Goal: Task Accomplishment & Management: Manage account settings

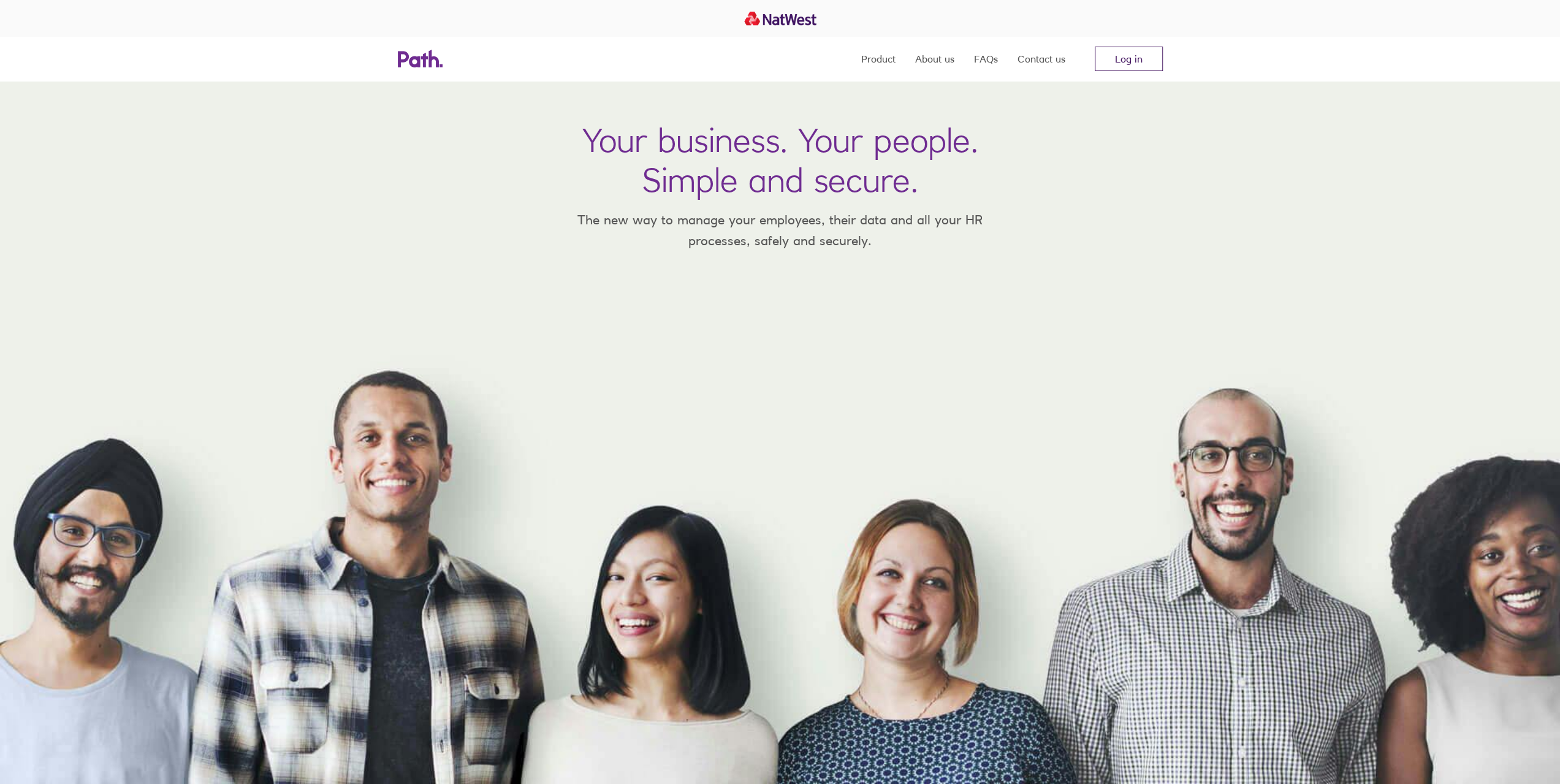
click at [1110, 58] on link "Log in" at bounding box center [1128, 59] width 68 height 24
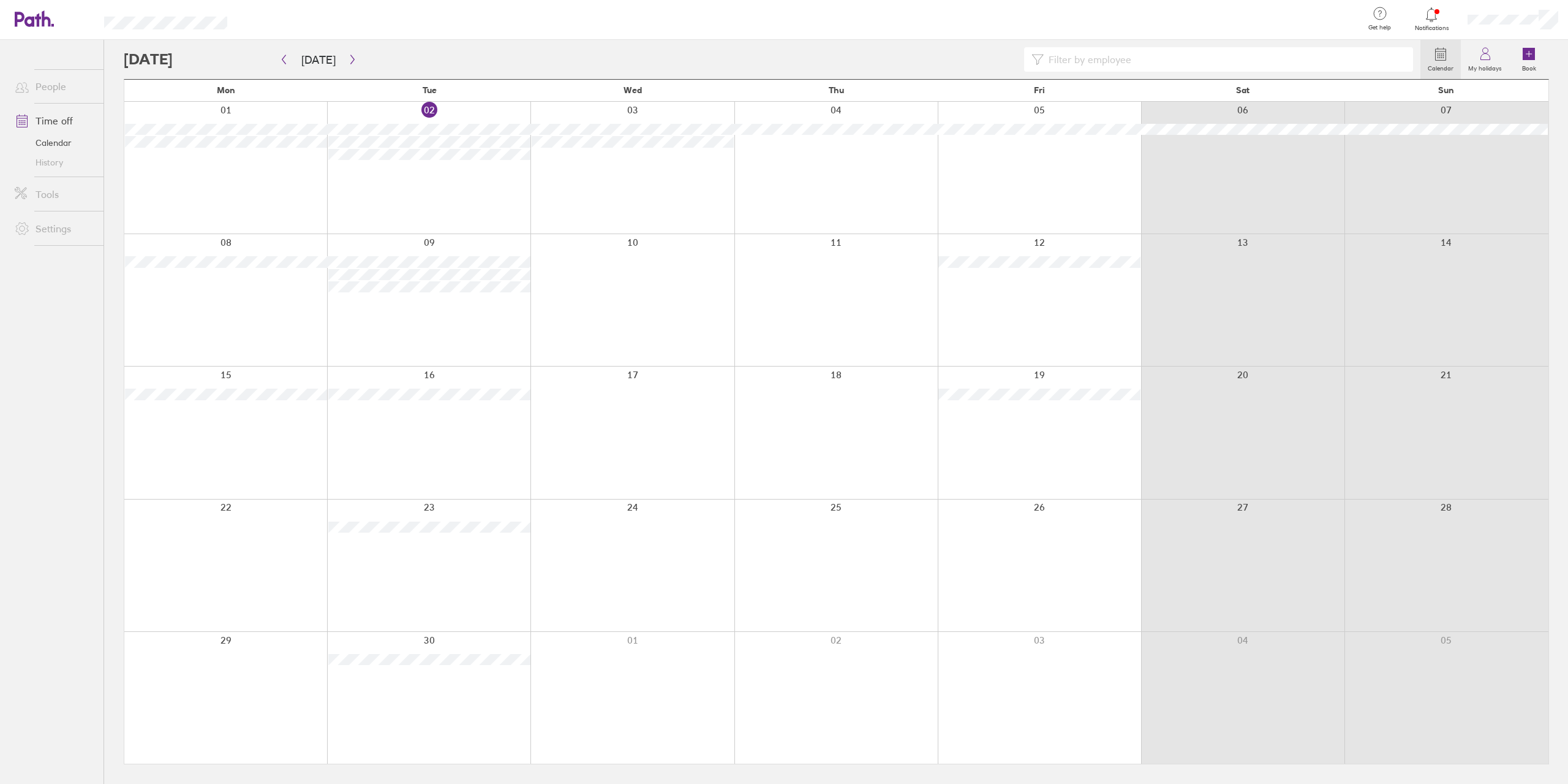
click at [1434, 13] on icon at bounding box center [1432, 15] width 15 height 15
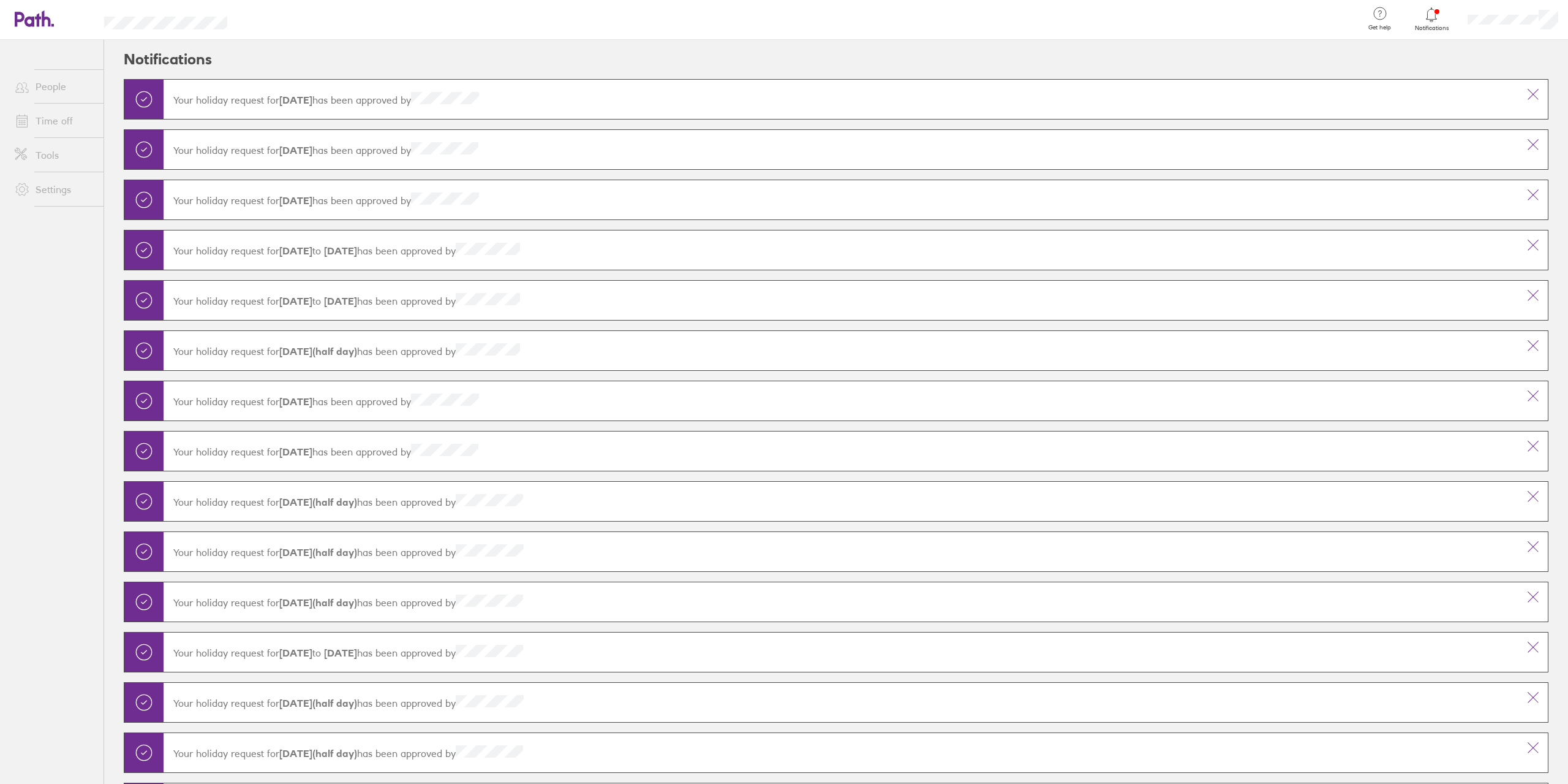
click at [1434, 13] on icon at bounding box center [1432, 15] width 15 height 15
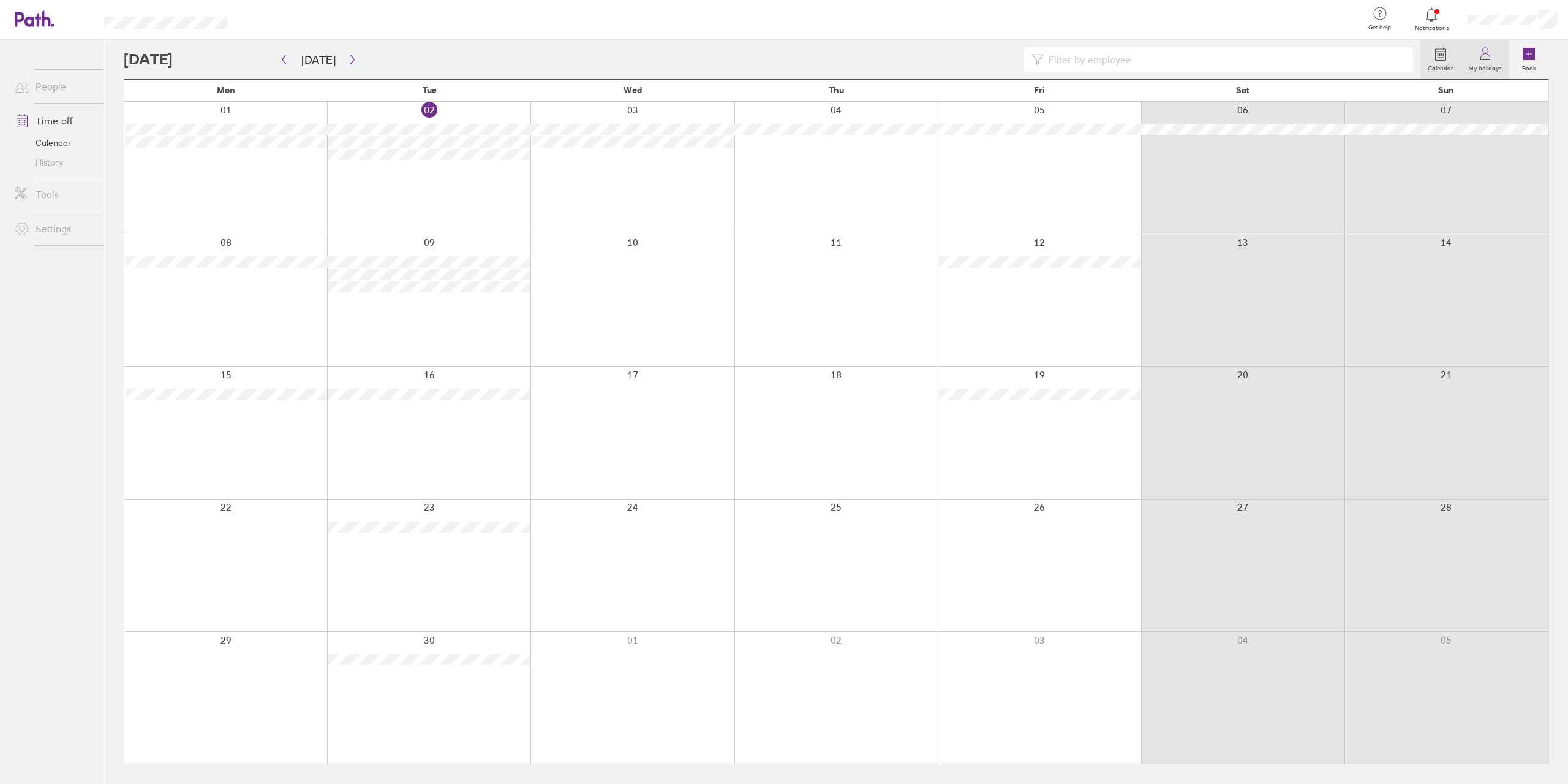
click at [1489, 55] on icon at bounding box center [1486, 55] width 15 height 15
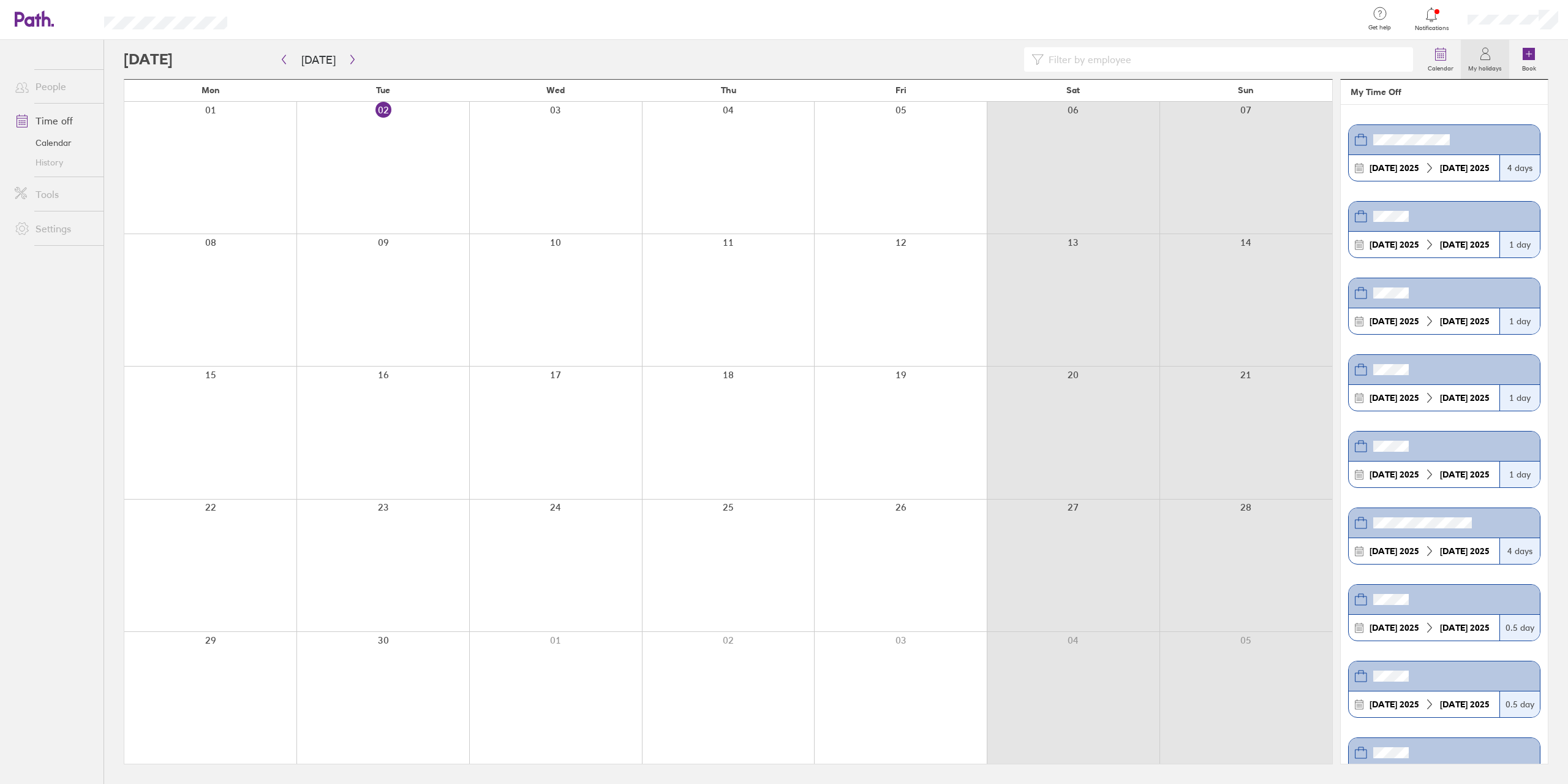
click at [1435, 19] on icon at bounding box center [1432, 15] width 15 height 15
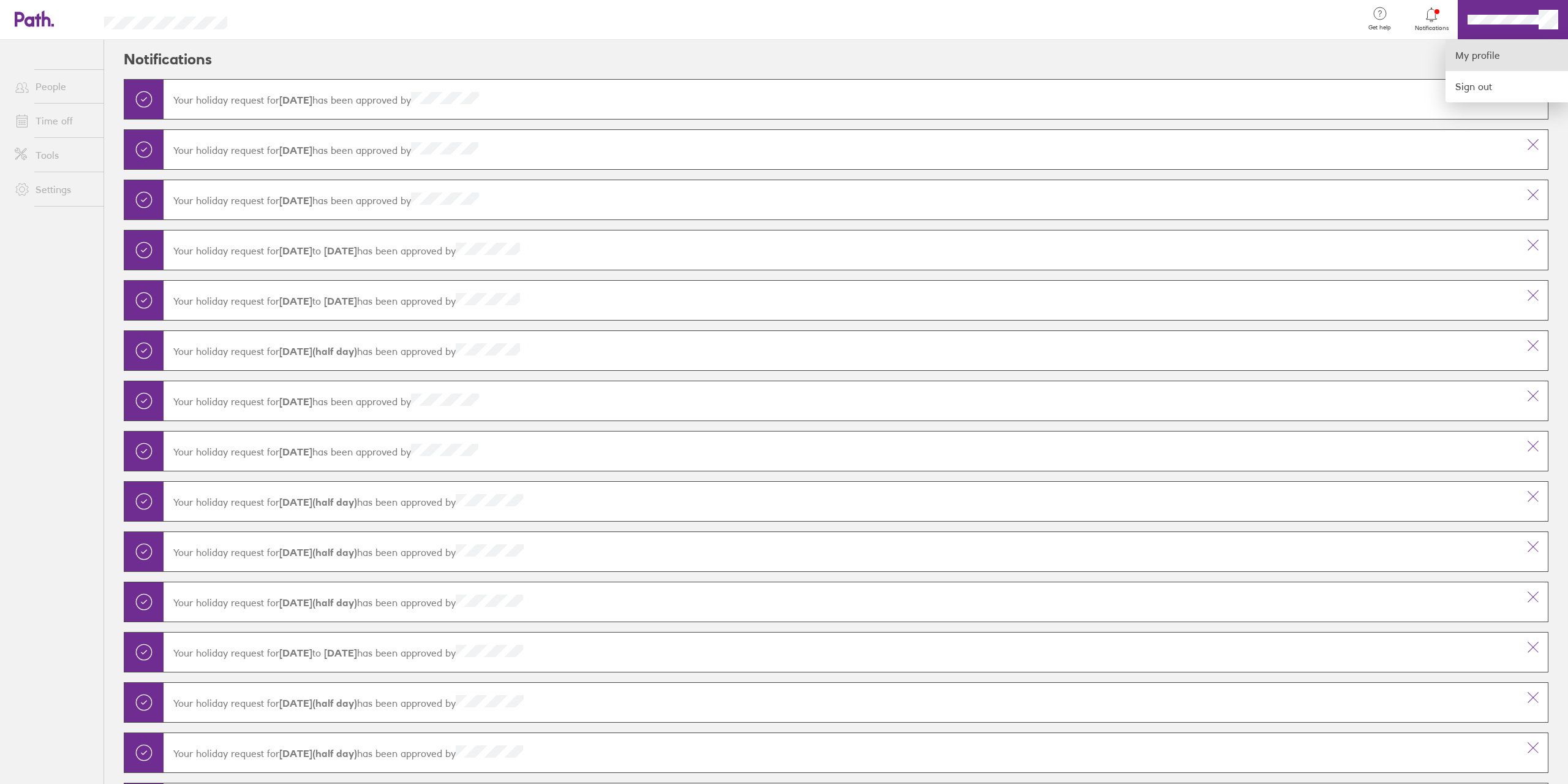
click at [1502, 50] on link "My profile" at bounding box center [1507, 55] width 122 height 31
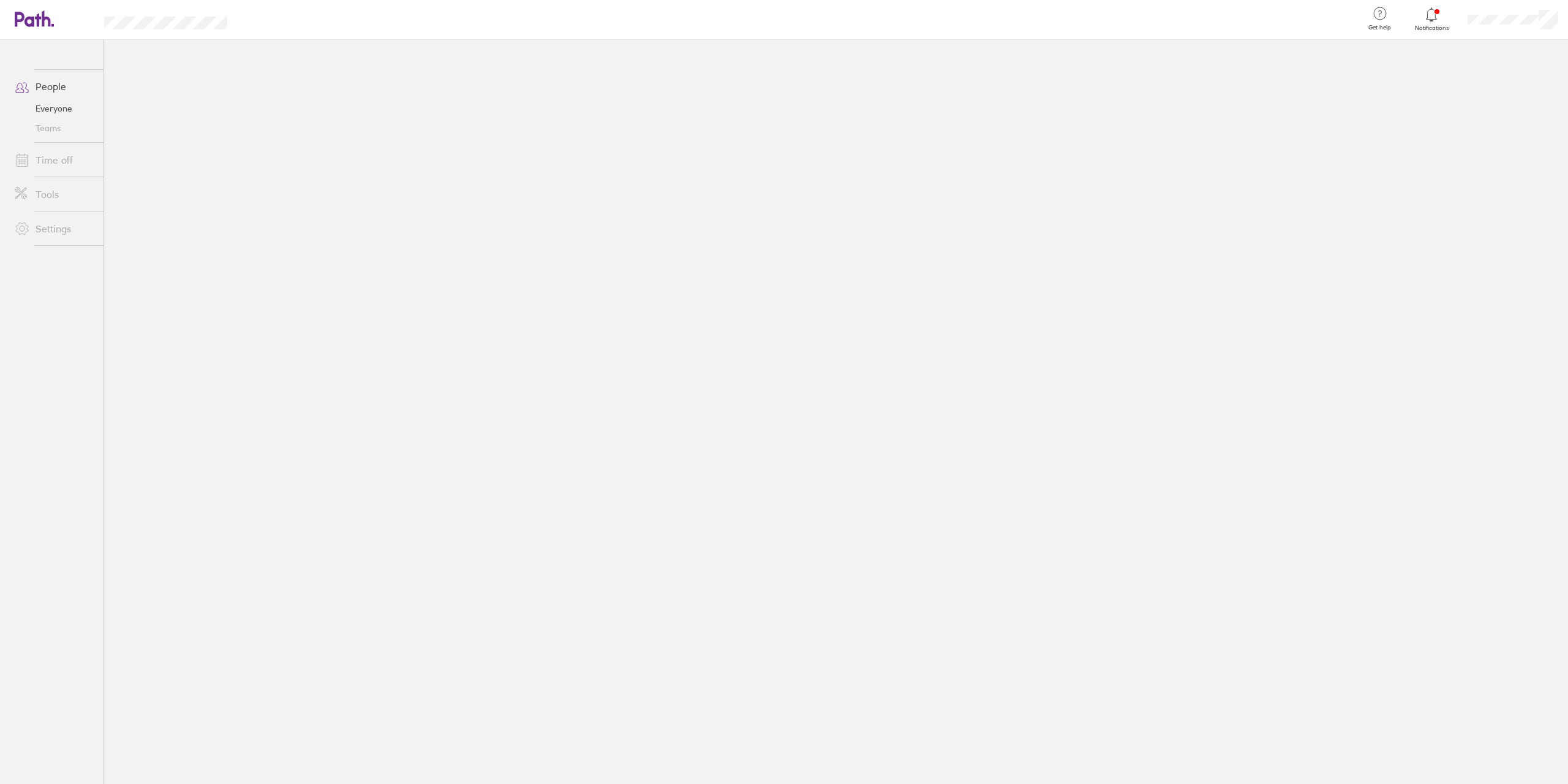
click at [55, 157] on link "Time off" at bounding box center [54, 160] width 99 height 24
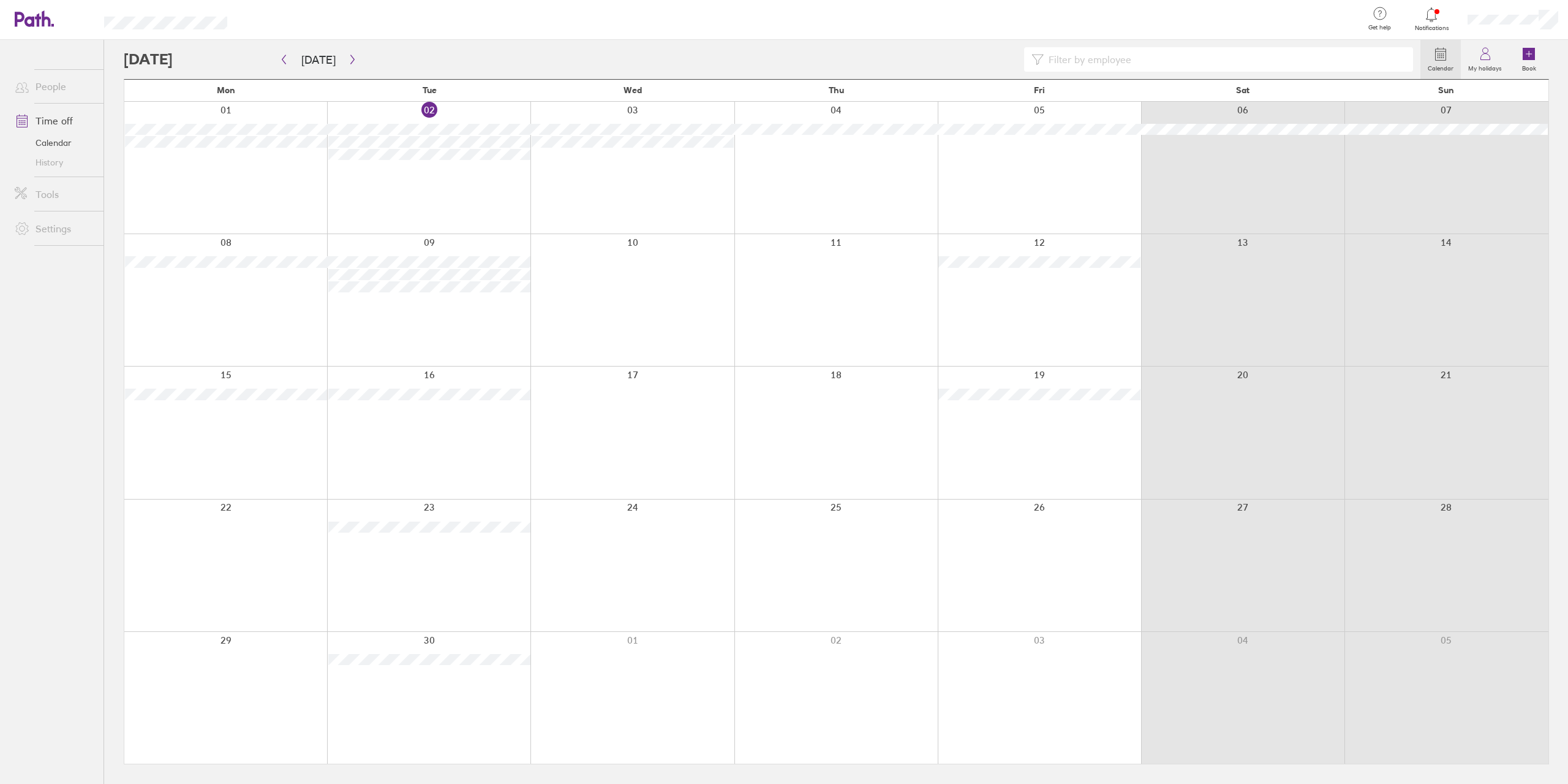
click at [55, 122] on link "Time off" at bounding box center [54, 120] width 99 height 24
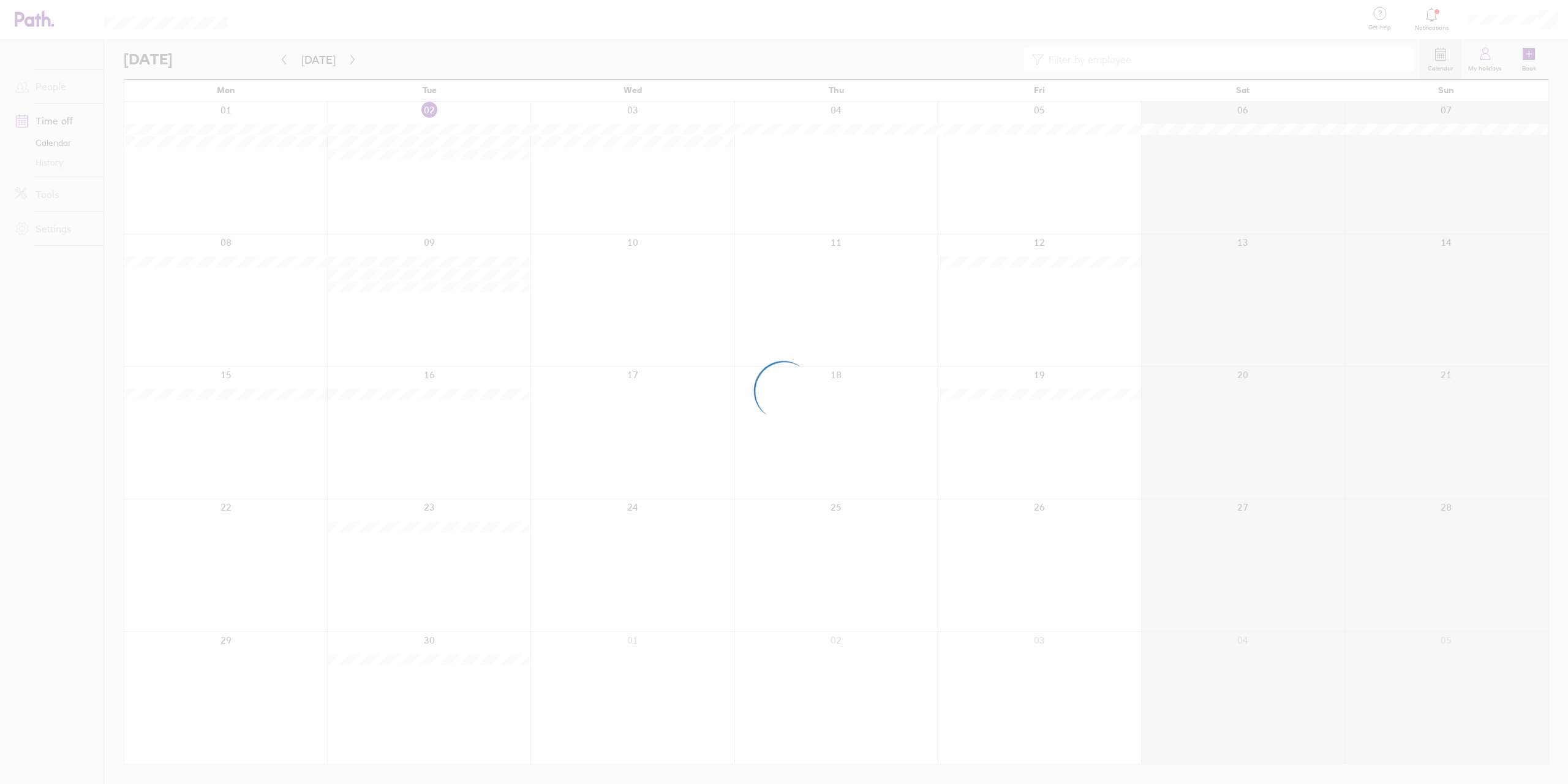
click at [1545, 21] on div at bounding box center [784, 392] width 1568 height 784
click at [1482, 63] on div at bounding box center [784, 392] width 1568 height 784
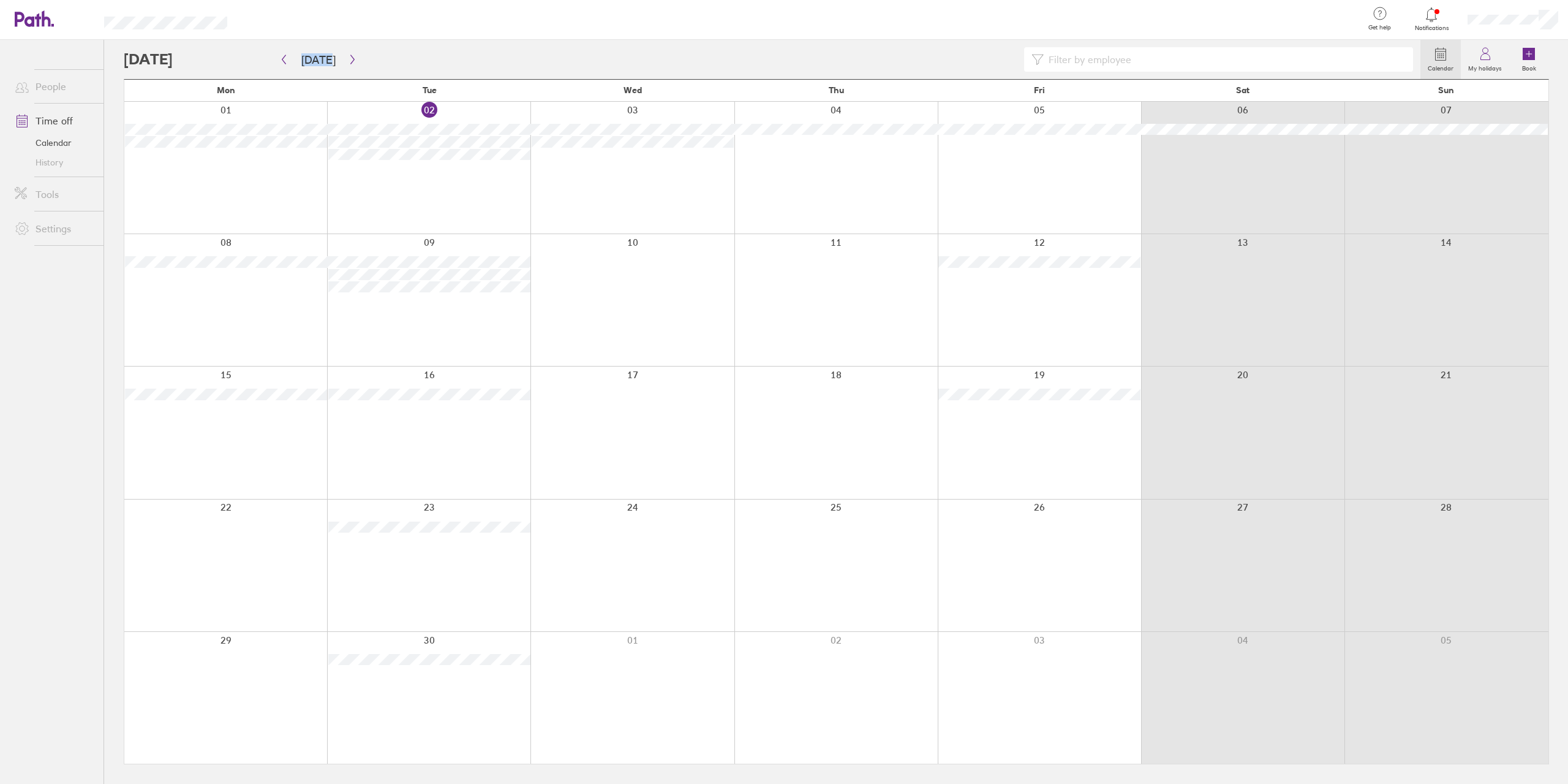
click at [1425, 19] on icon at bounding box center [1432, 15] width 15 height 15
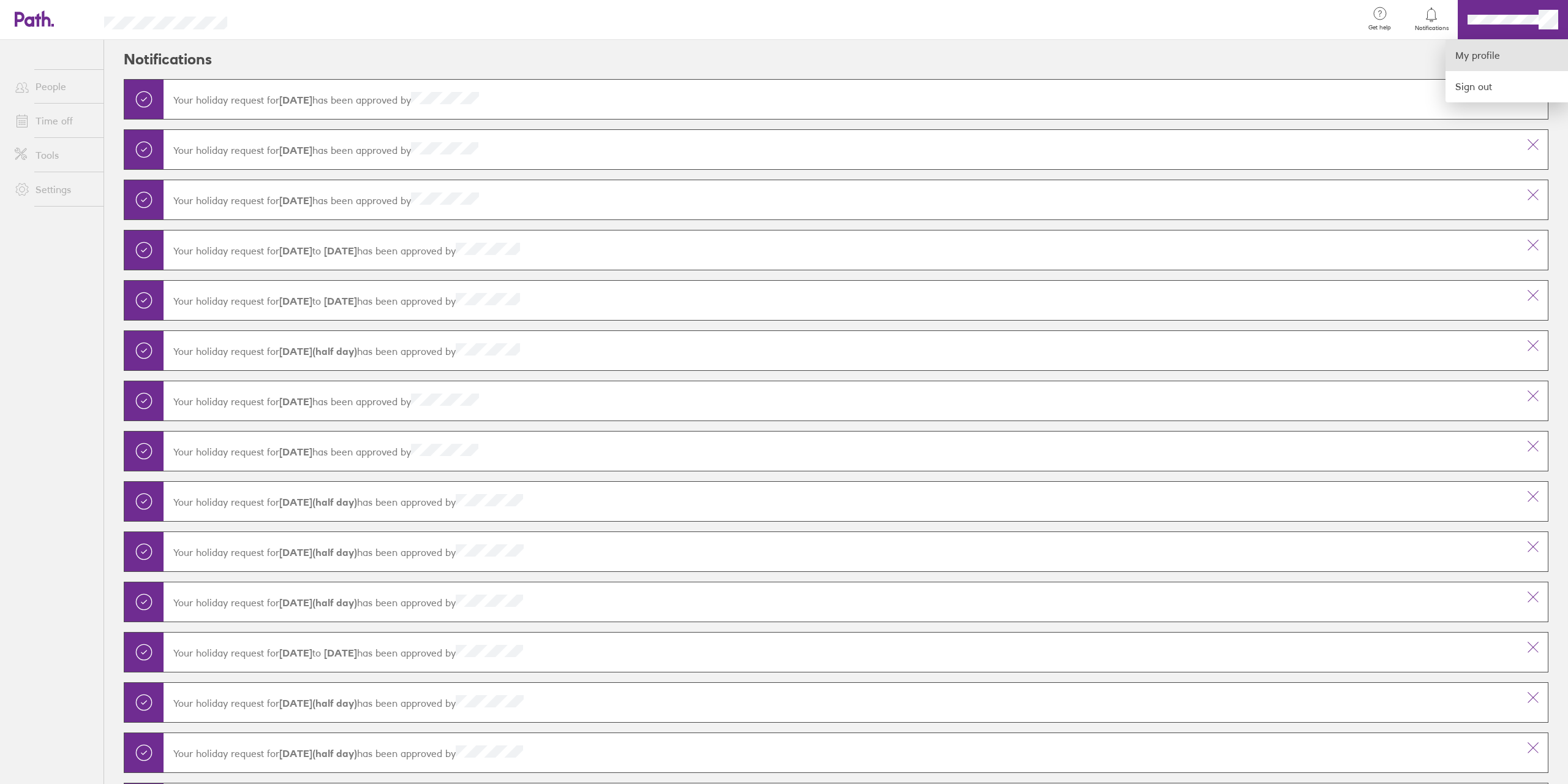
click at [1503, 55] on link "My profile" at bounding box center [1507, 55] width 122 height 31
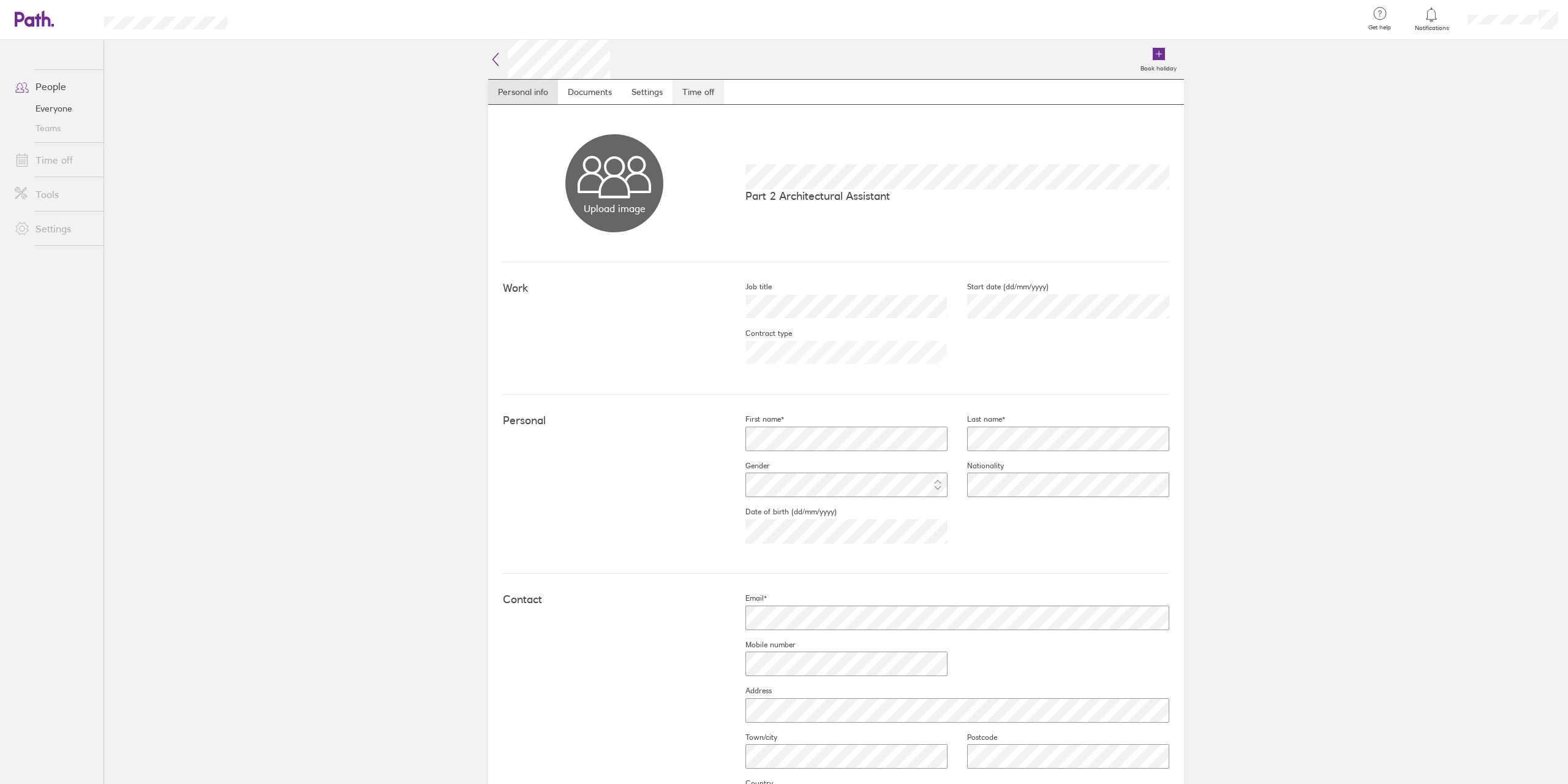
click at [702, 80] on link "Time off" at bounding box center [698, 92] width 52 height 24
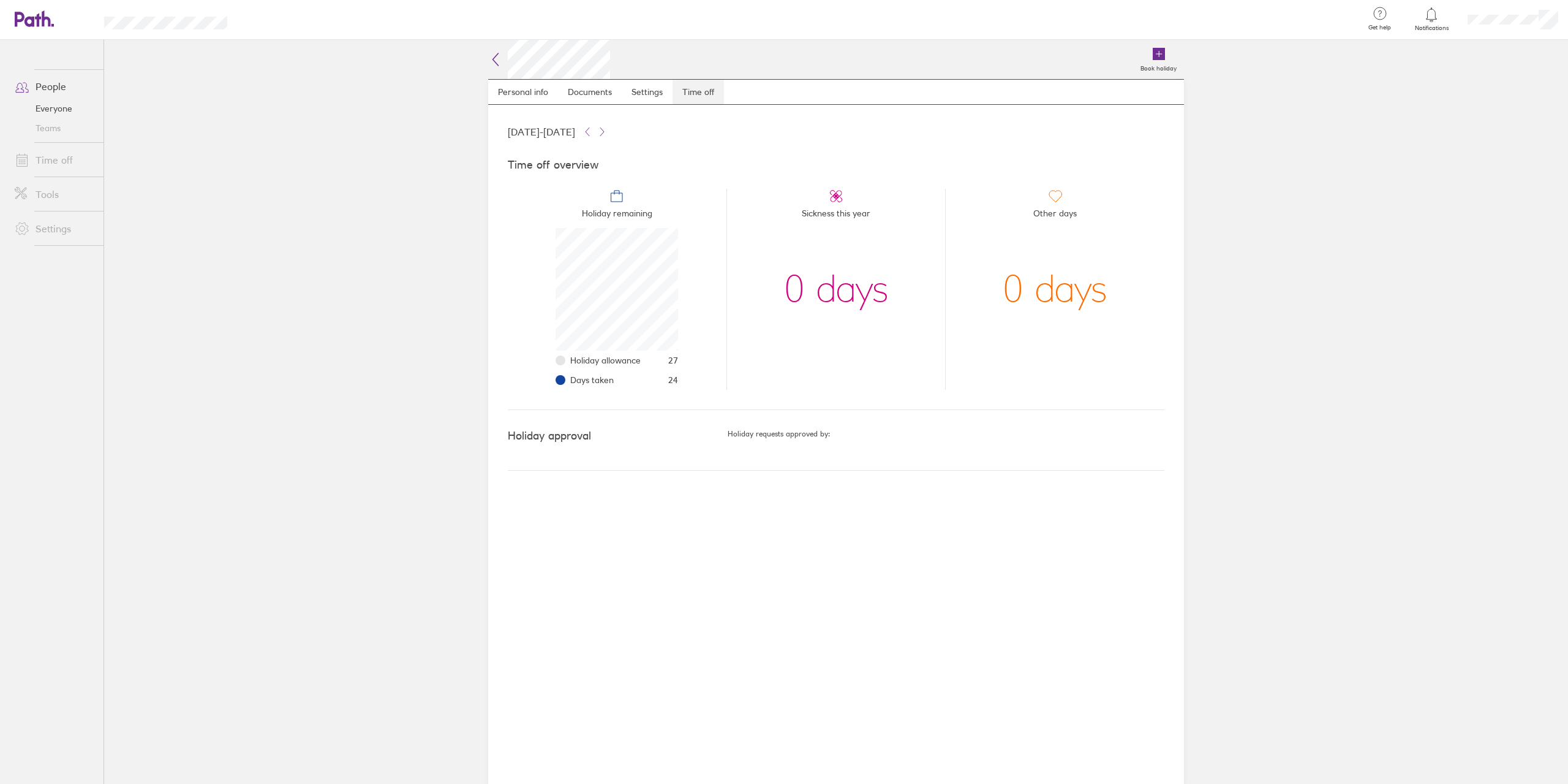
scroll to position [122, 122]
click at [1516, 25] on div at bounding box center [1513, 20] width 110 height 39
click at [1484, 60] on link "My profile" at bounding box center [1507, 55] width 122 height 31
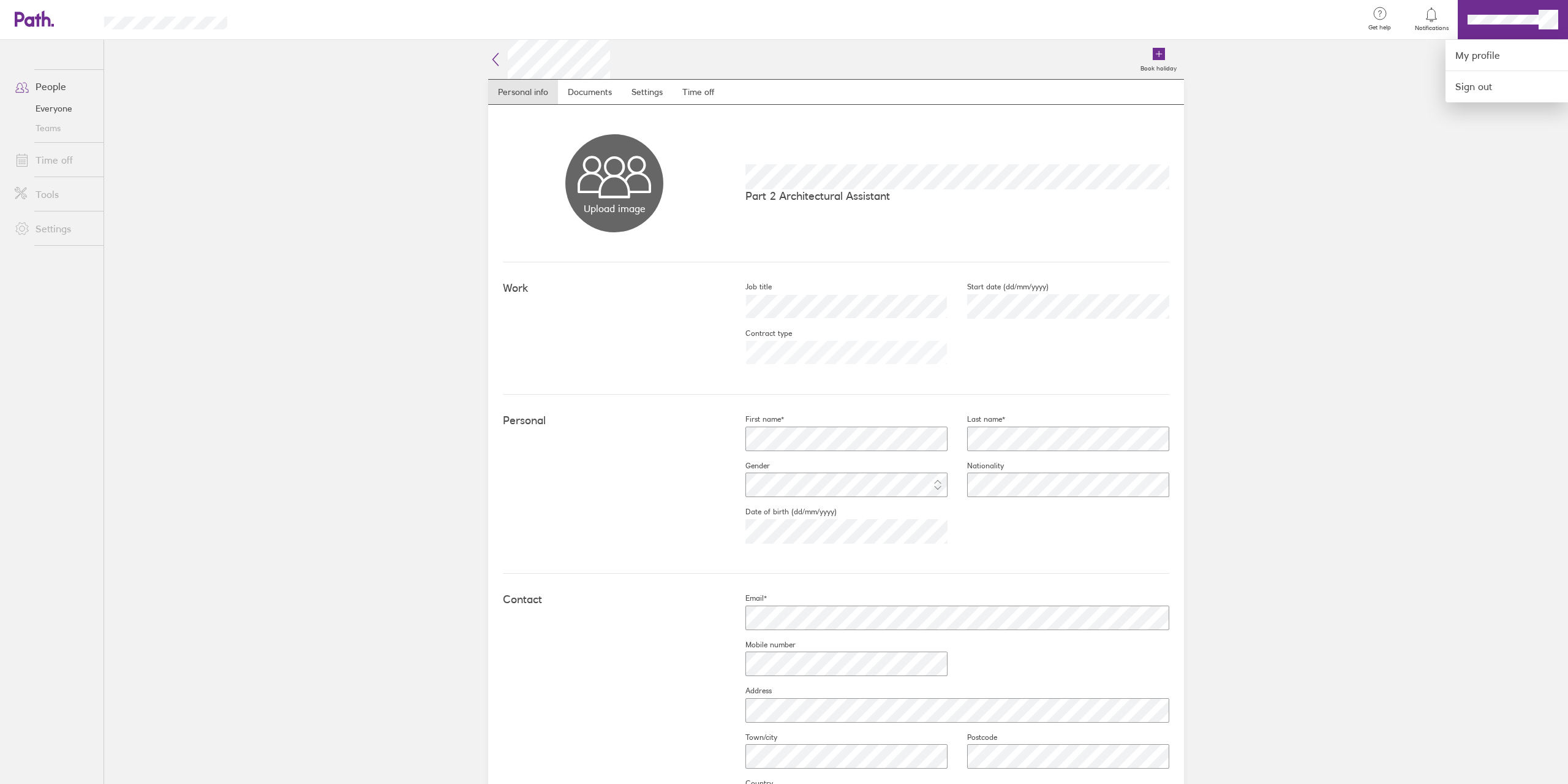
click at [152, 172] on div at bounding box center [784, 392] width 1568 height 784
click at [61, 154] on link "Time off" at bounding box center [54, 160] width 99 height 24
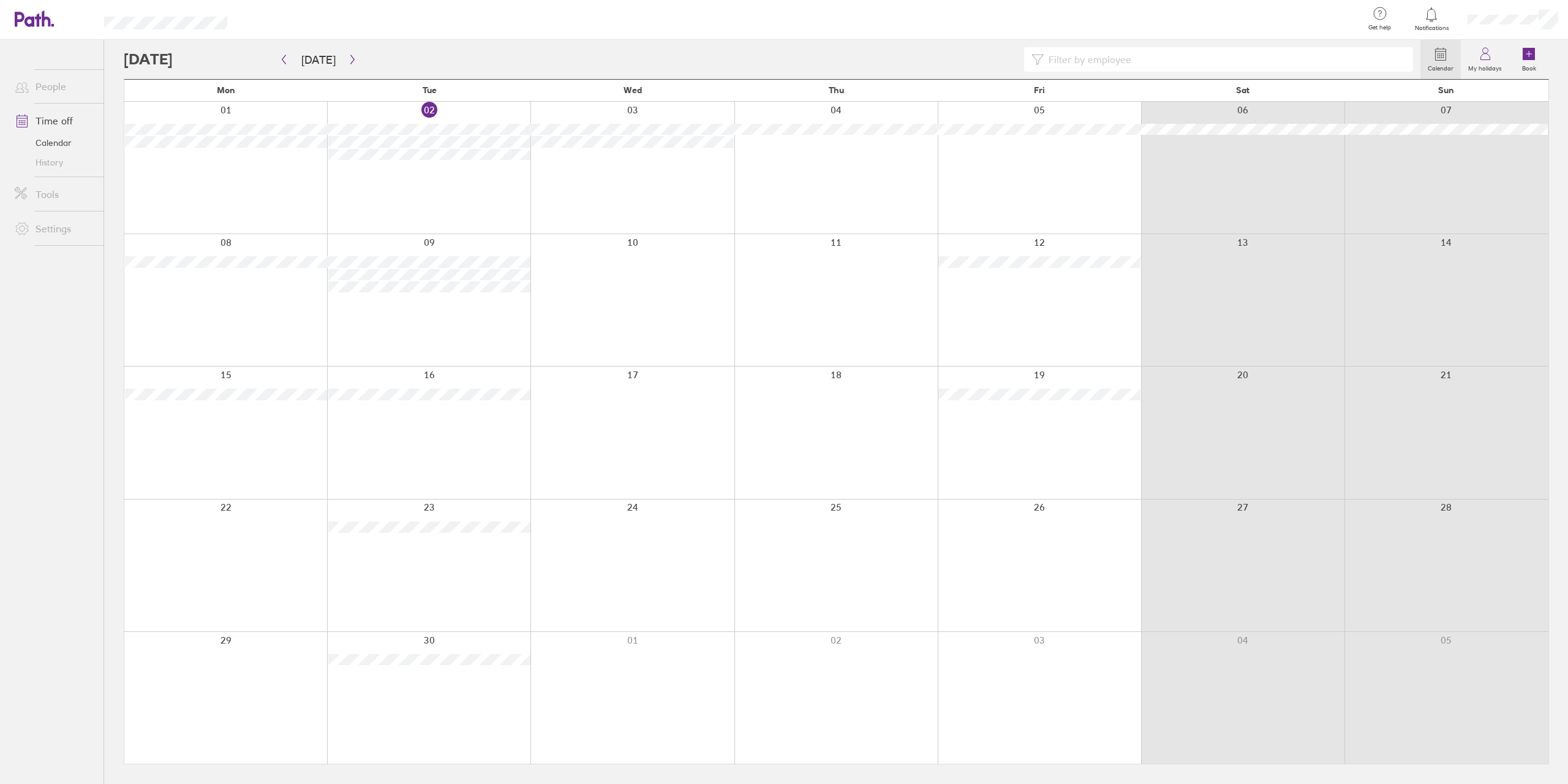
click at [468, 566] on div at bounding box center [429, 565] width 203 height 132
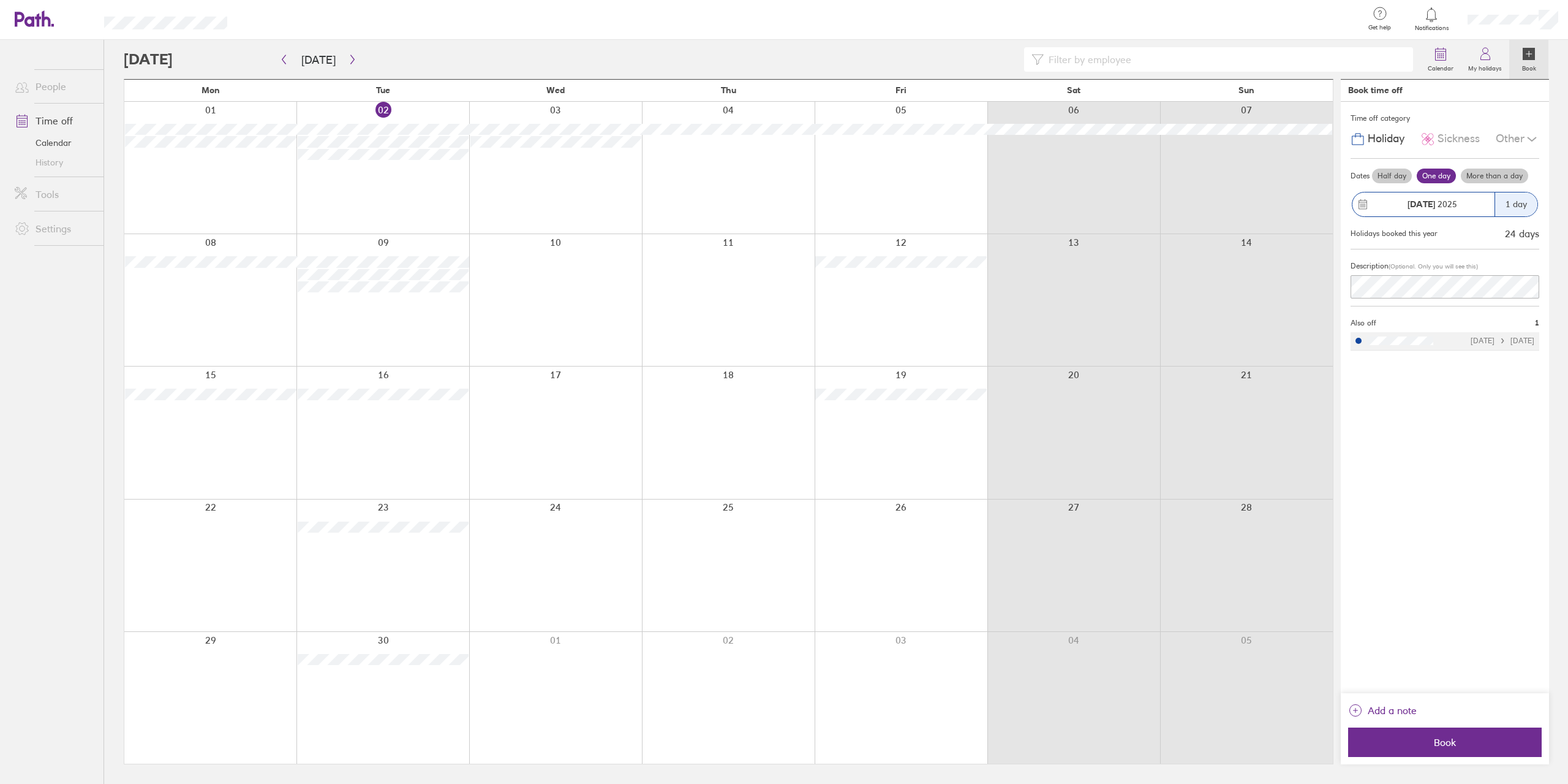
click at [1420, 195] on div "[DATE]" at bounding box center [1423, 204] width 142 height 24
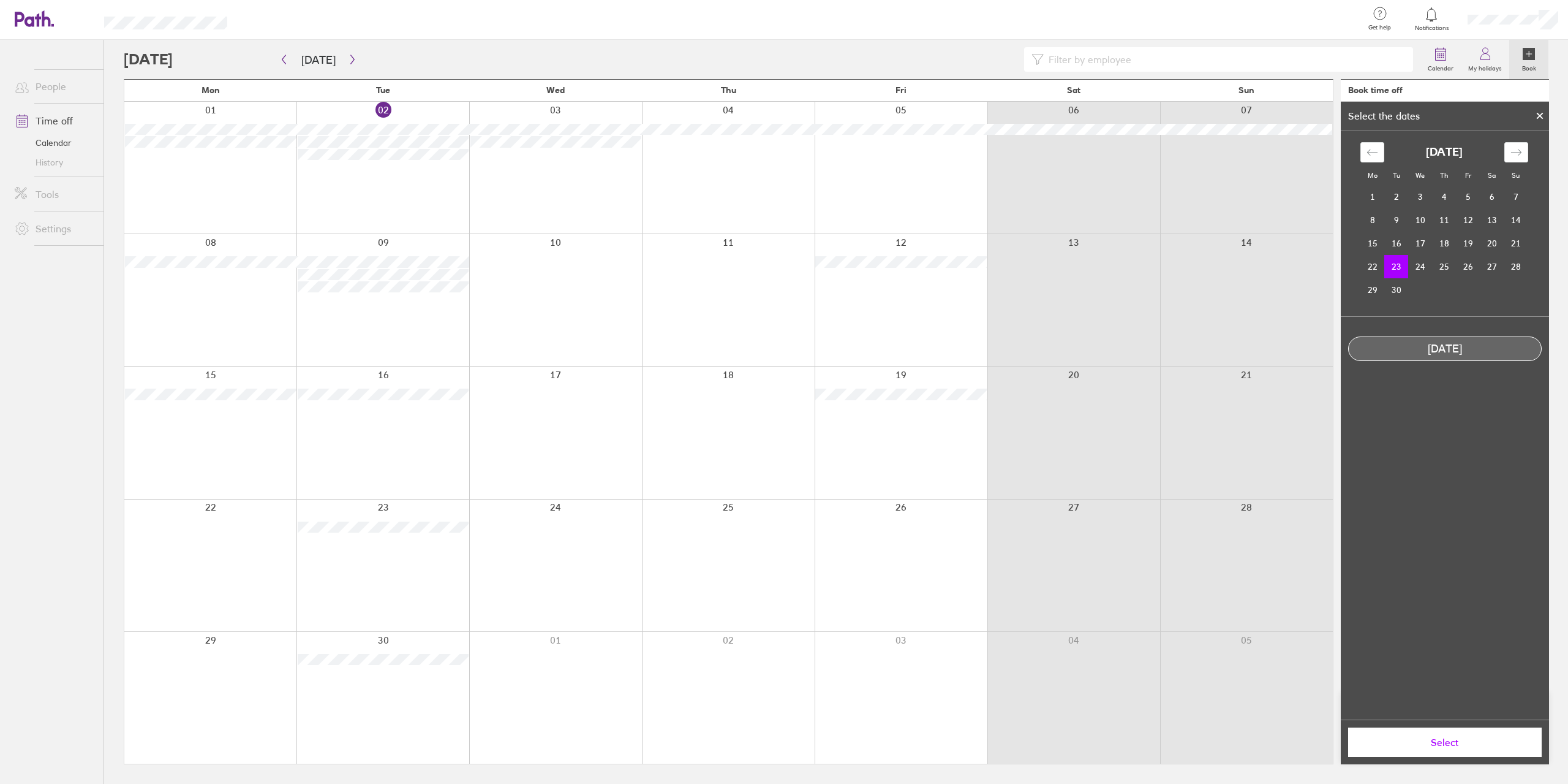
click at [1541, 118] on icon at bounding box center [1540, 116] width 5 height 5
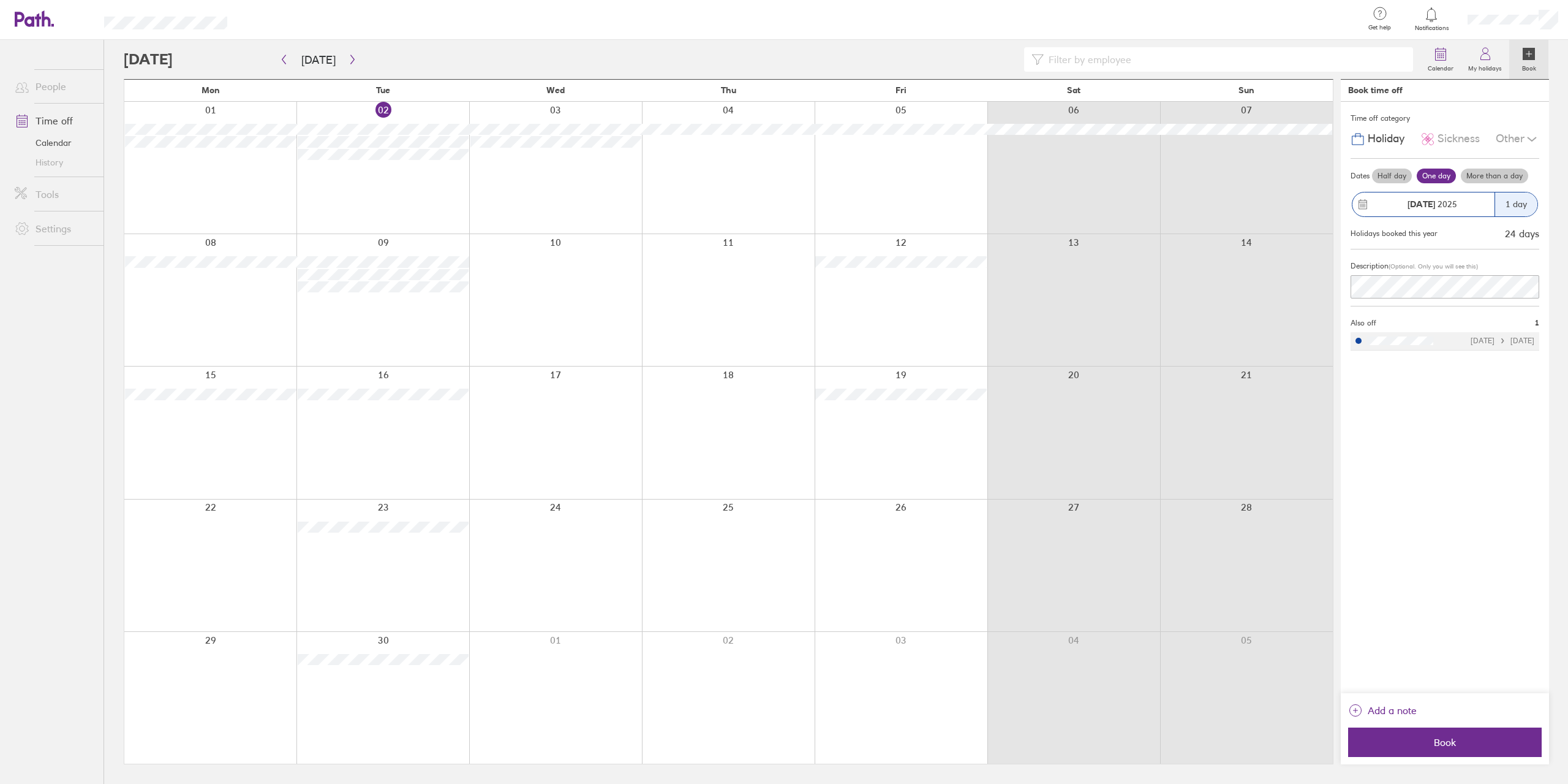
click at [406, 560] on div at bounding box center [383, 565] width 173 height 132
click at [1430, 175] on label "One day" at bounding box center [1436, 176] width 39 height 15
click at [0, 0] on input "One day" at bounding box center [0, 0] width 0 height 0
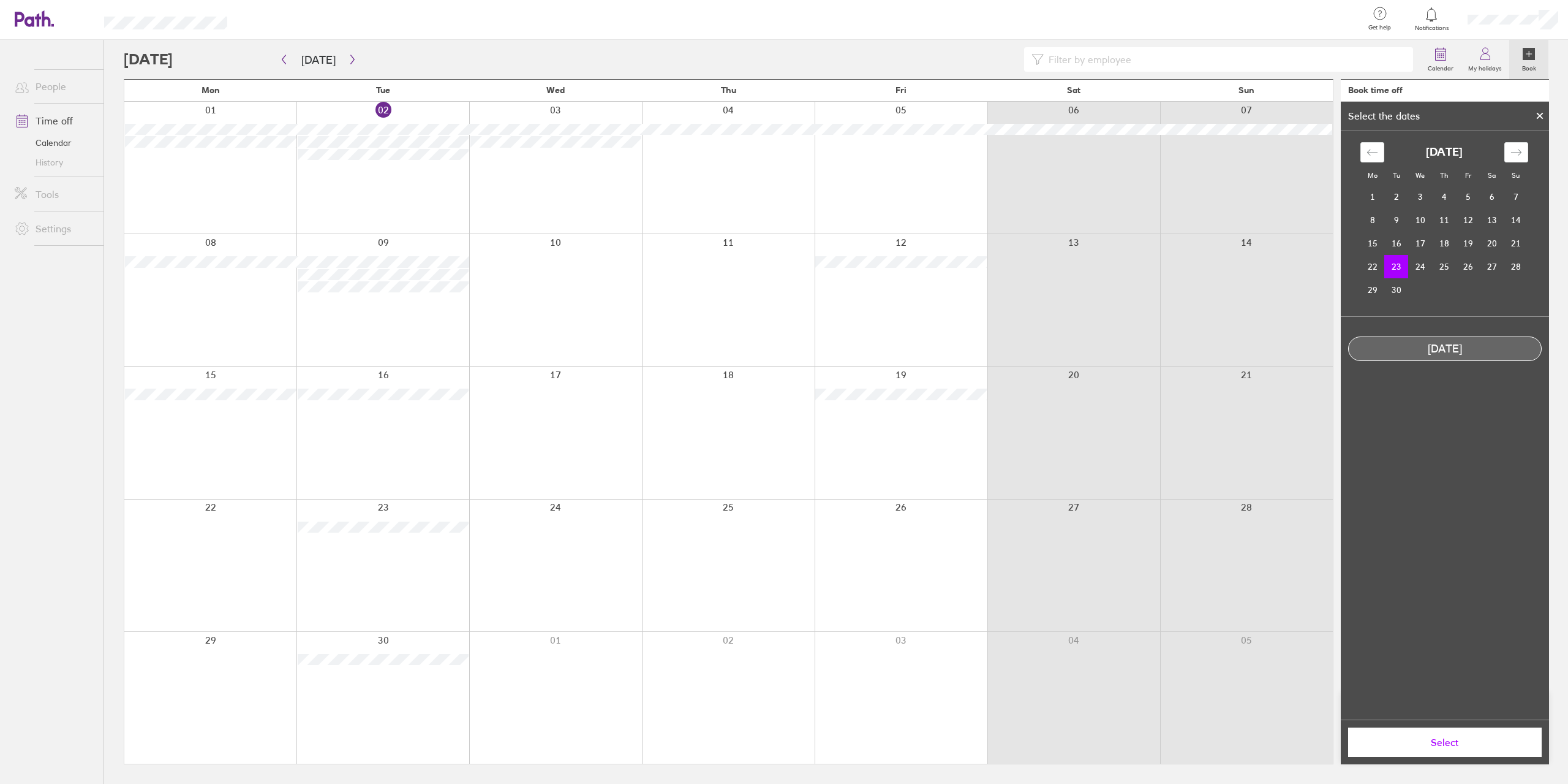
click at [1546, 114] on div at bounding box center [1541, 116] width 19 height 21
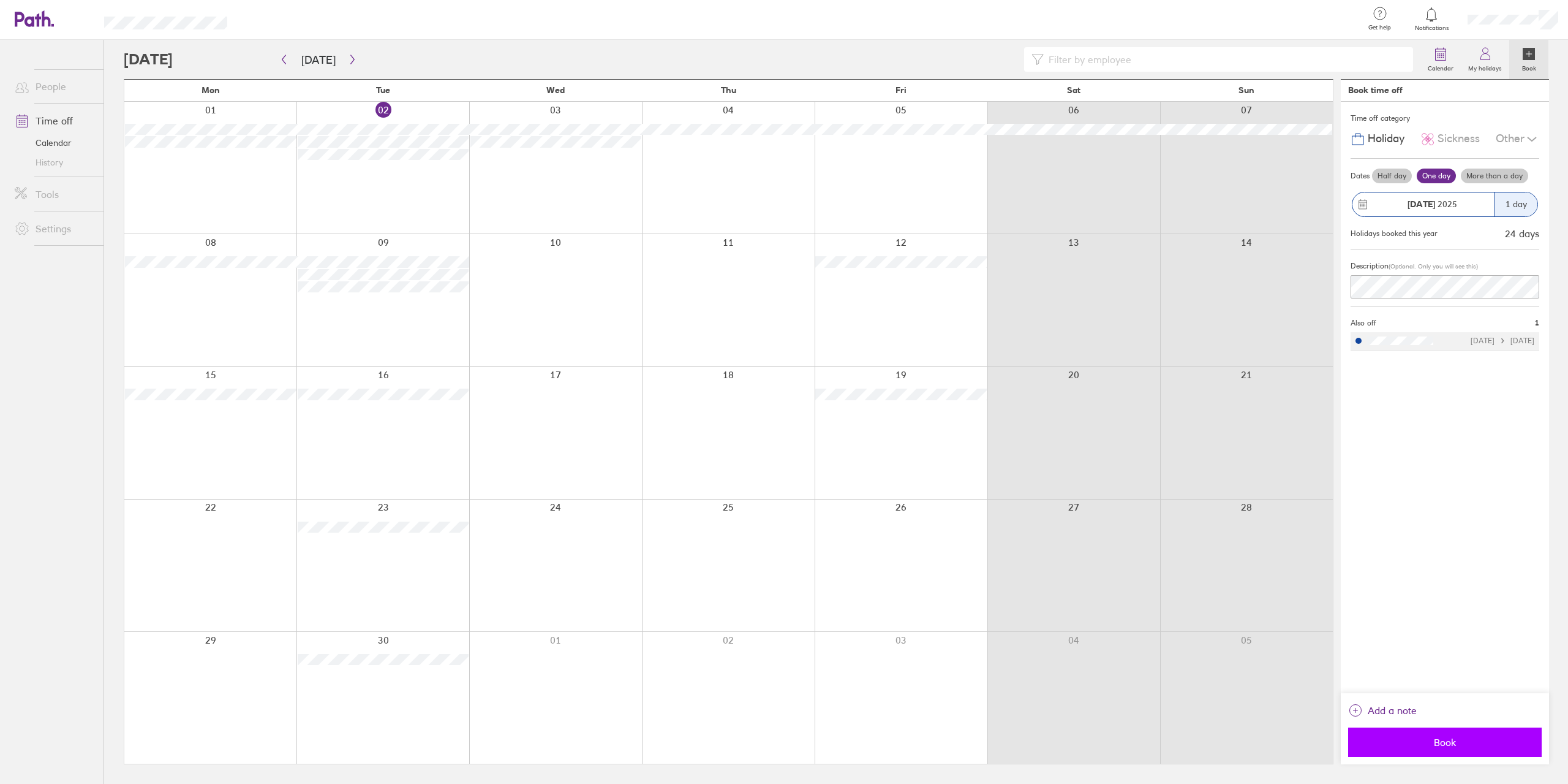
click at [1444, 741] on span "Book" at bounding box center [1446, 742] width 177 height 11
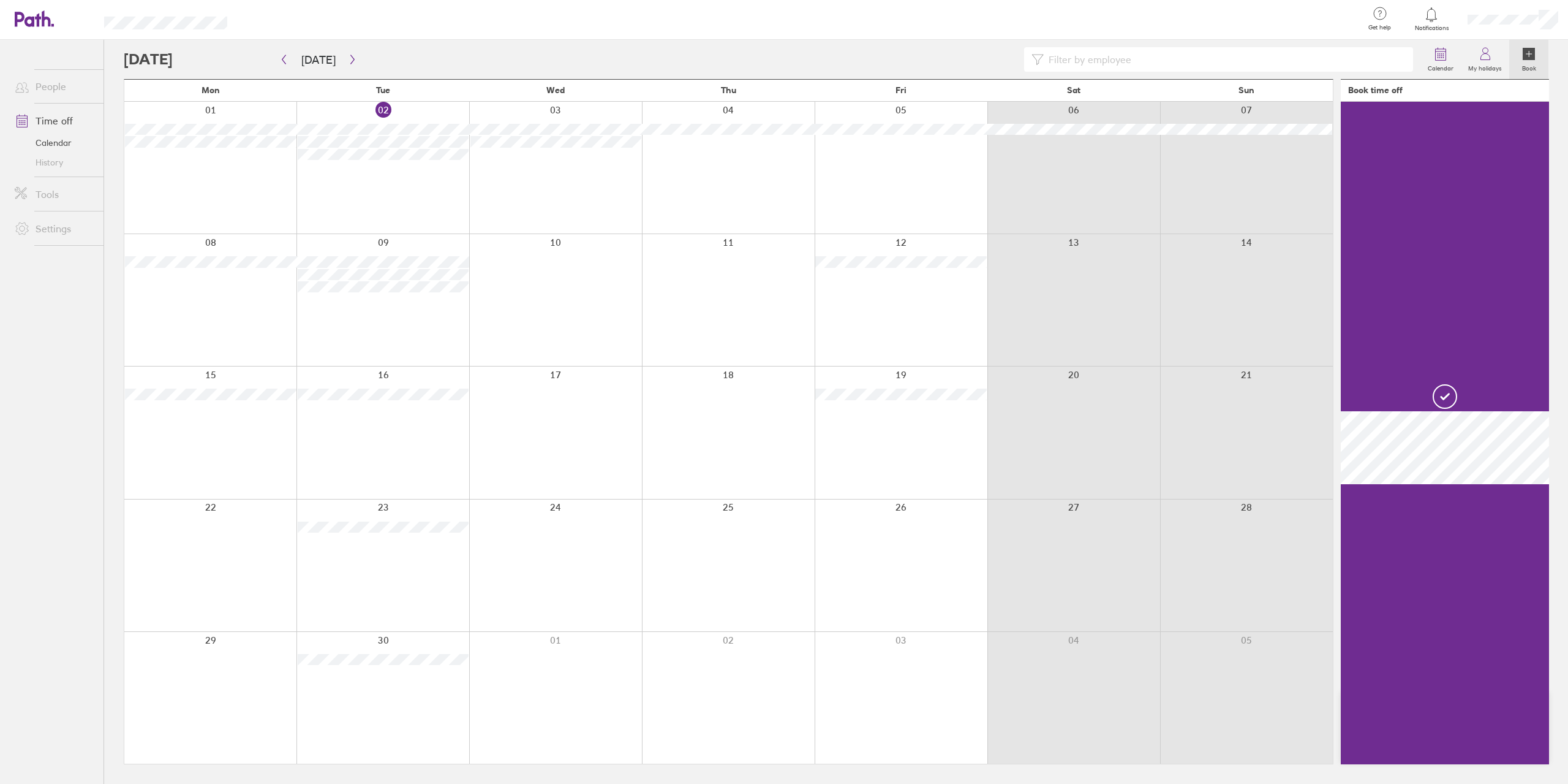
click at [554, 545] on div at bounding box center [556, 565] width 173 height 132
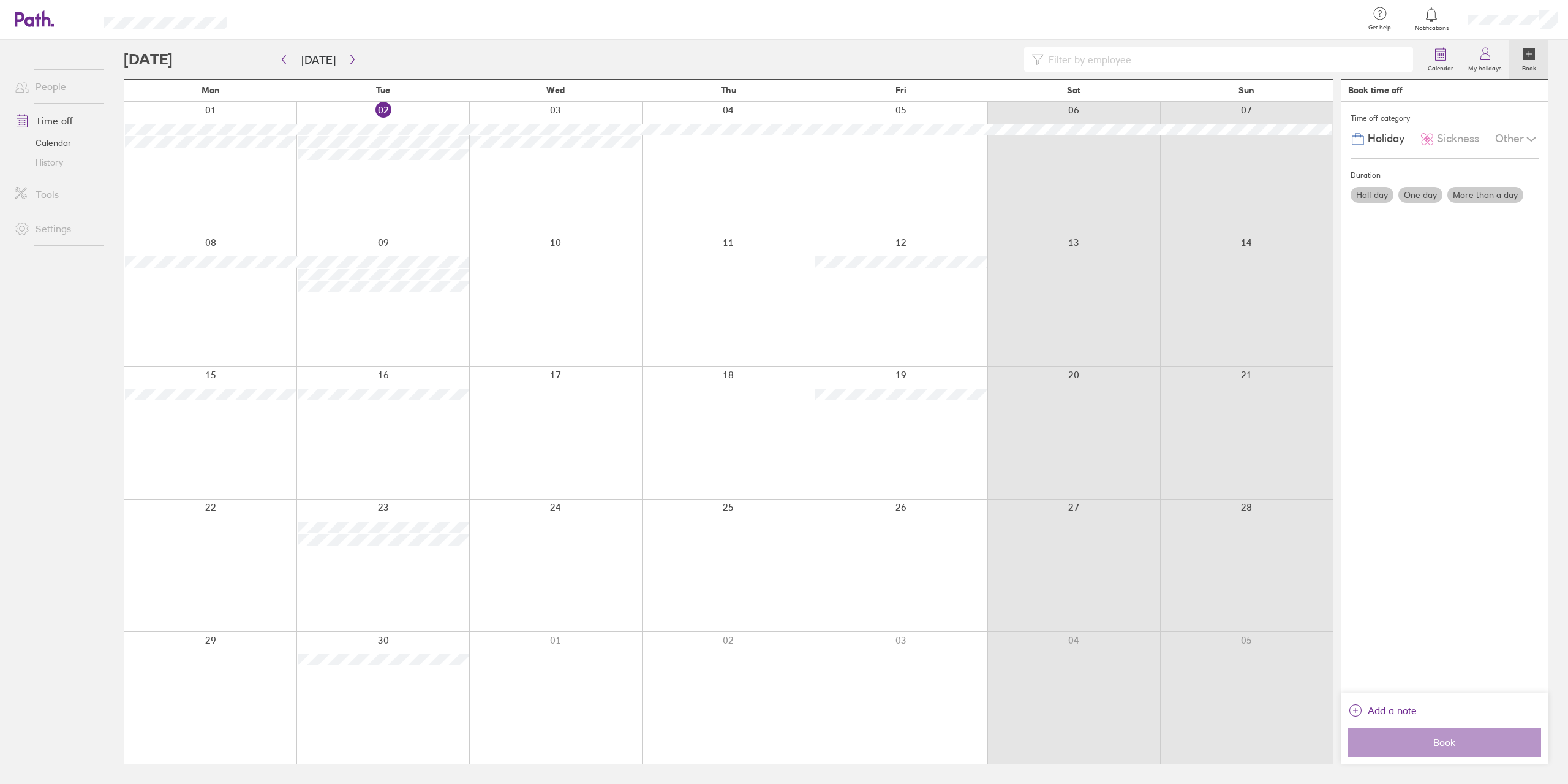
click at [532, 540] on div at bounding box center [556, 565] width 173 height 132
click at [1420, 195] on label "One day" at bounding box center [1420, 195] width 44 height 16
click at [0, 0] on input "One day" at bounding box center [0, 0] width 0 height 0
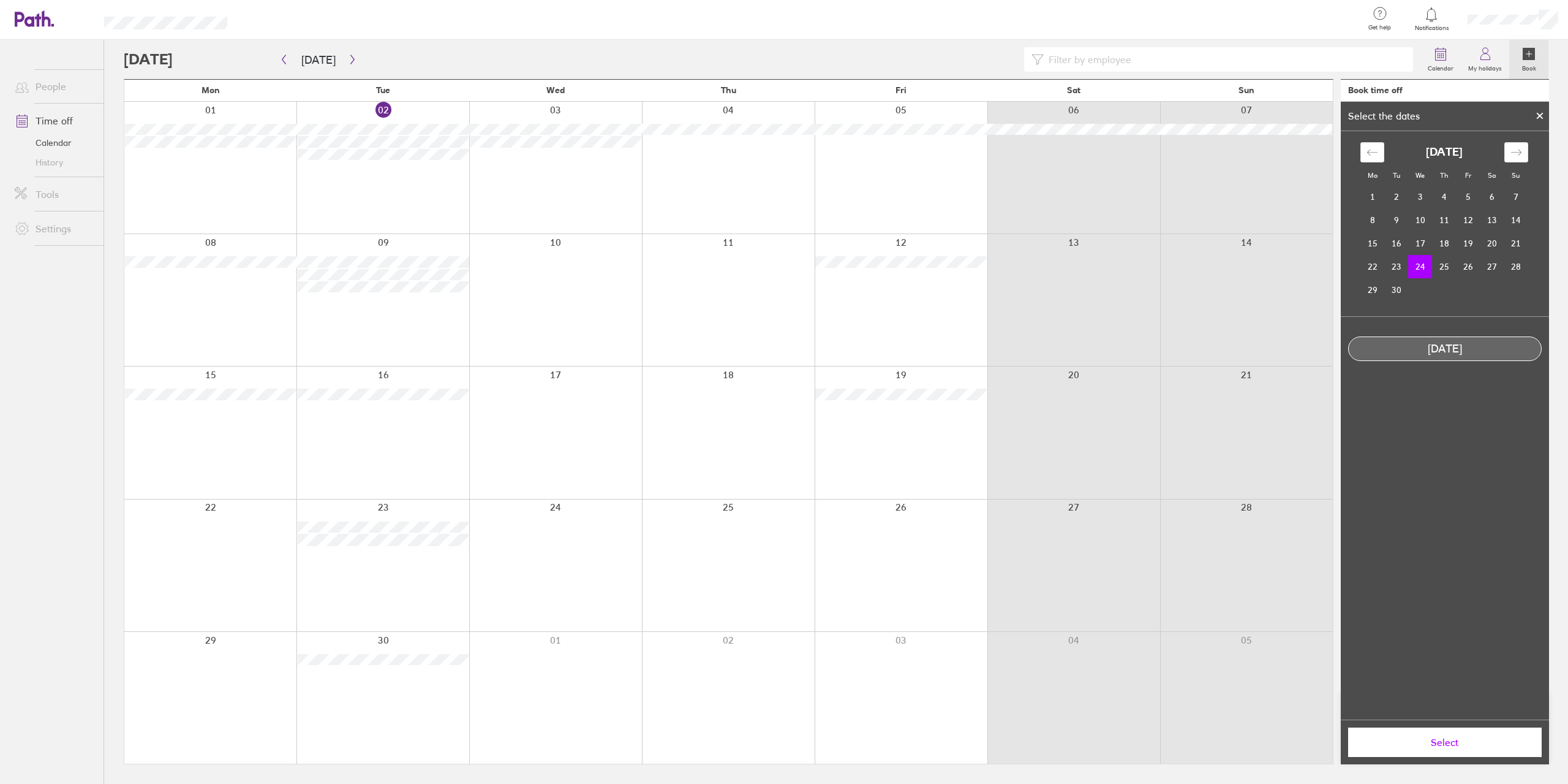
click at [574, 544] on div at bounding box center [556, 565] width 173 height 132
click at [1426, 738] on span "Select" at bounding box center [1446, 742] width 177 height 11
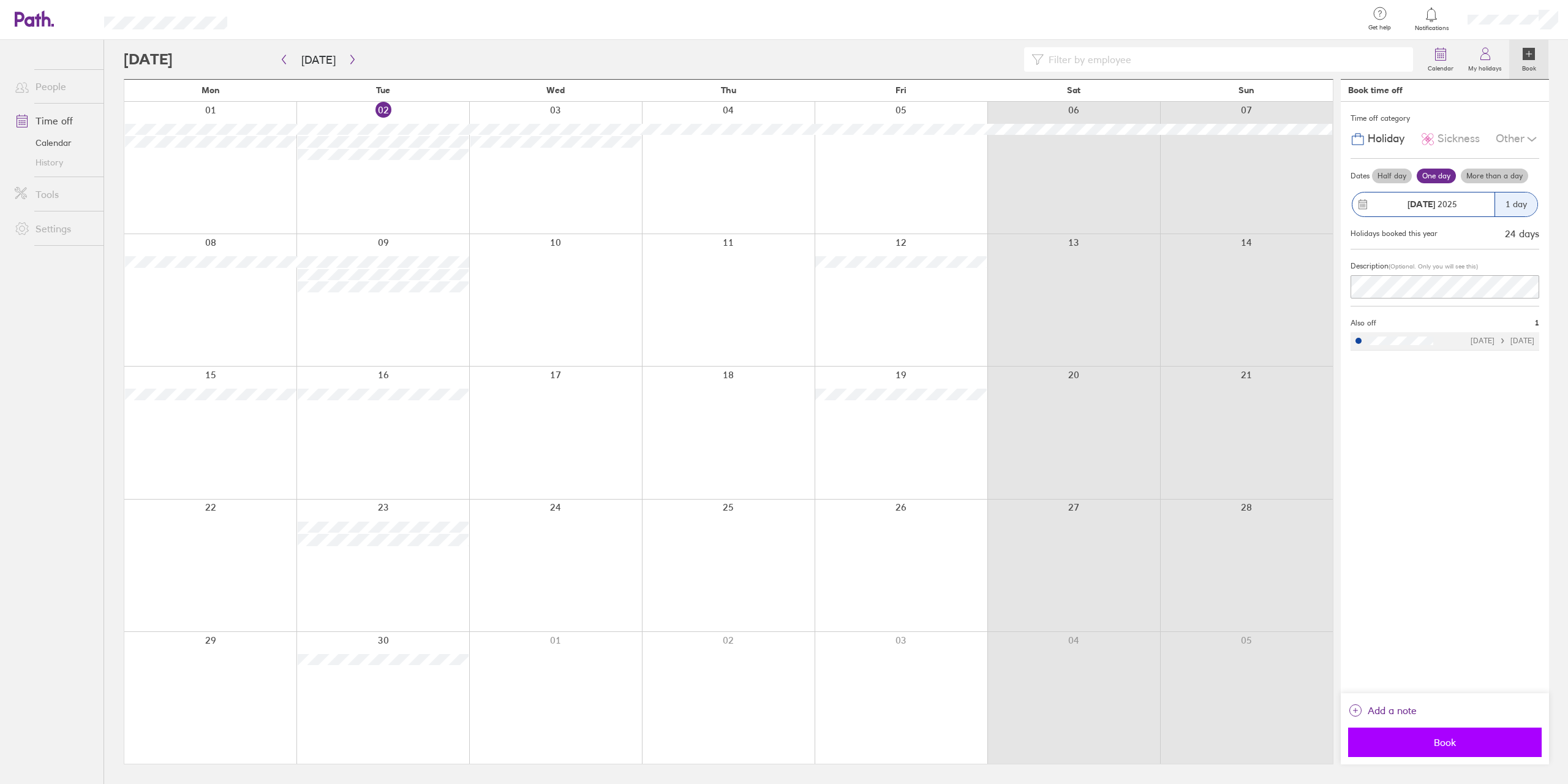
click at [1408, 738] on span "Book" at bounding box center [1446, 742] width 177 height 11
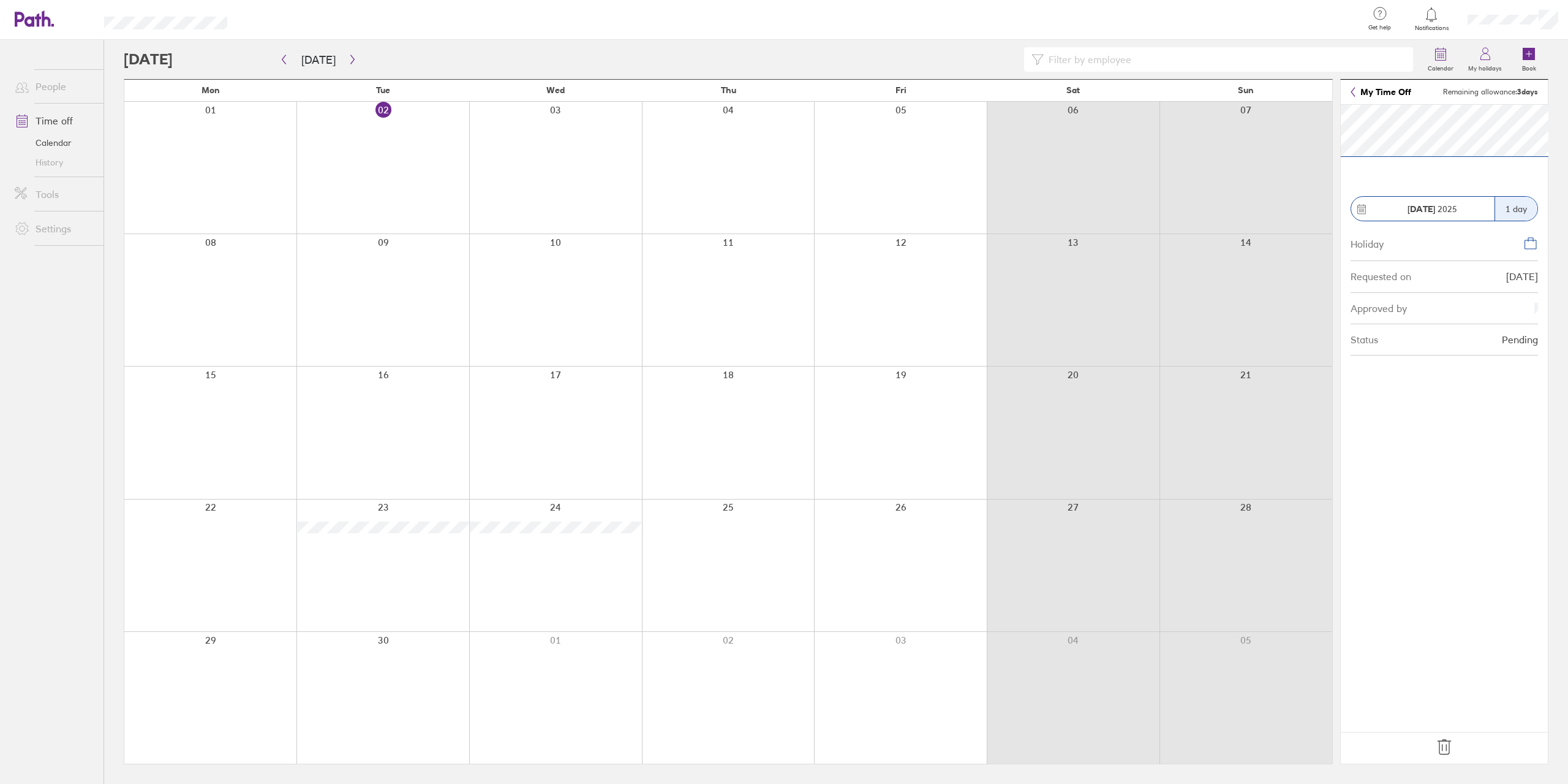
click at [1449, 745] on icon at bounding box center [1445, 747] width 13 height 15
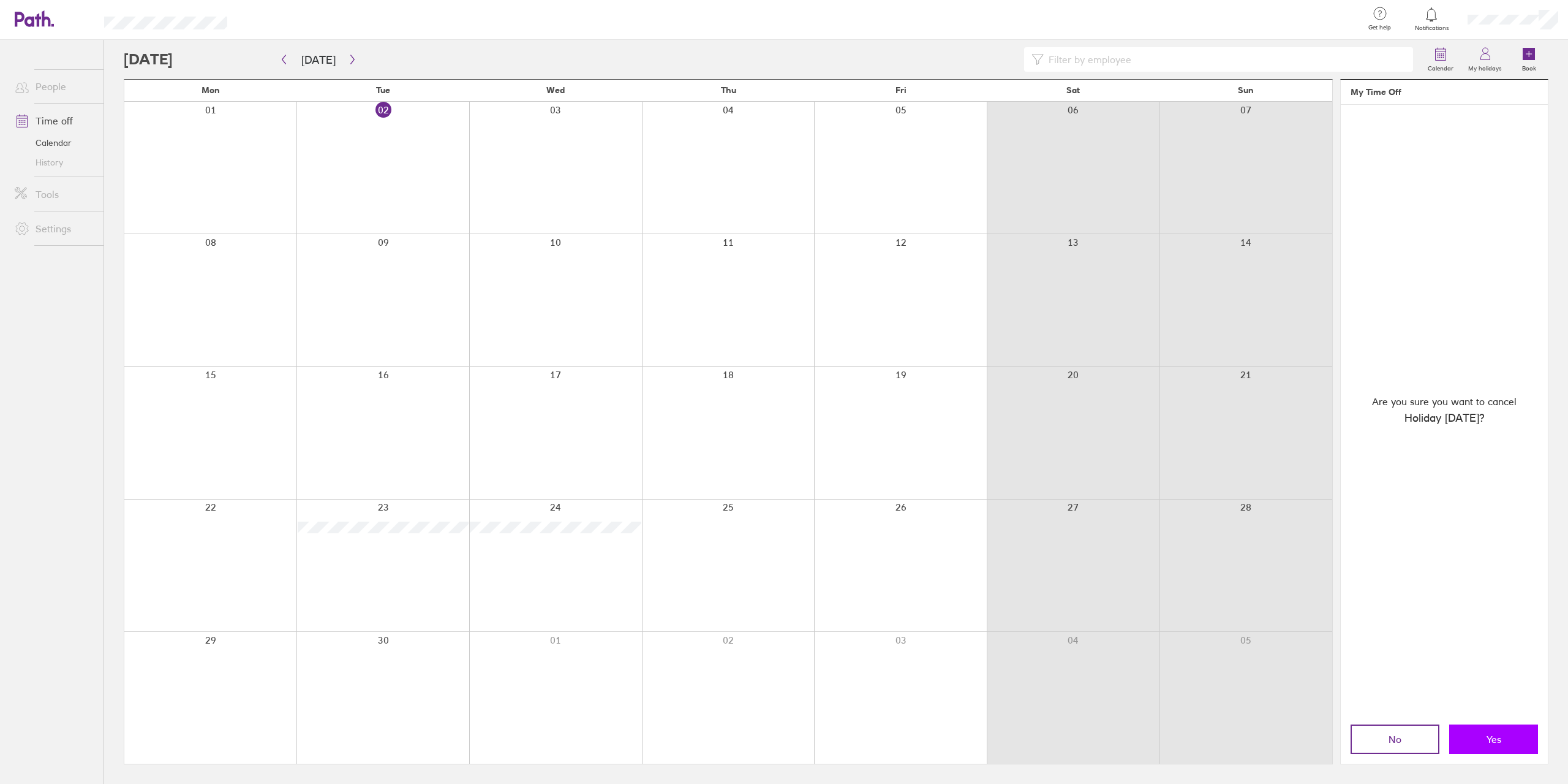
click at [1491, 735] on span "Yes" at bounding box center [1495, 739] width 15 height 11
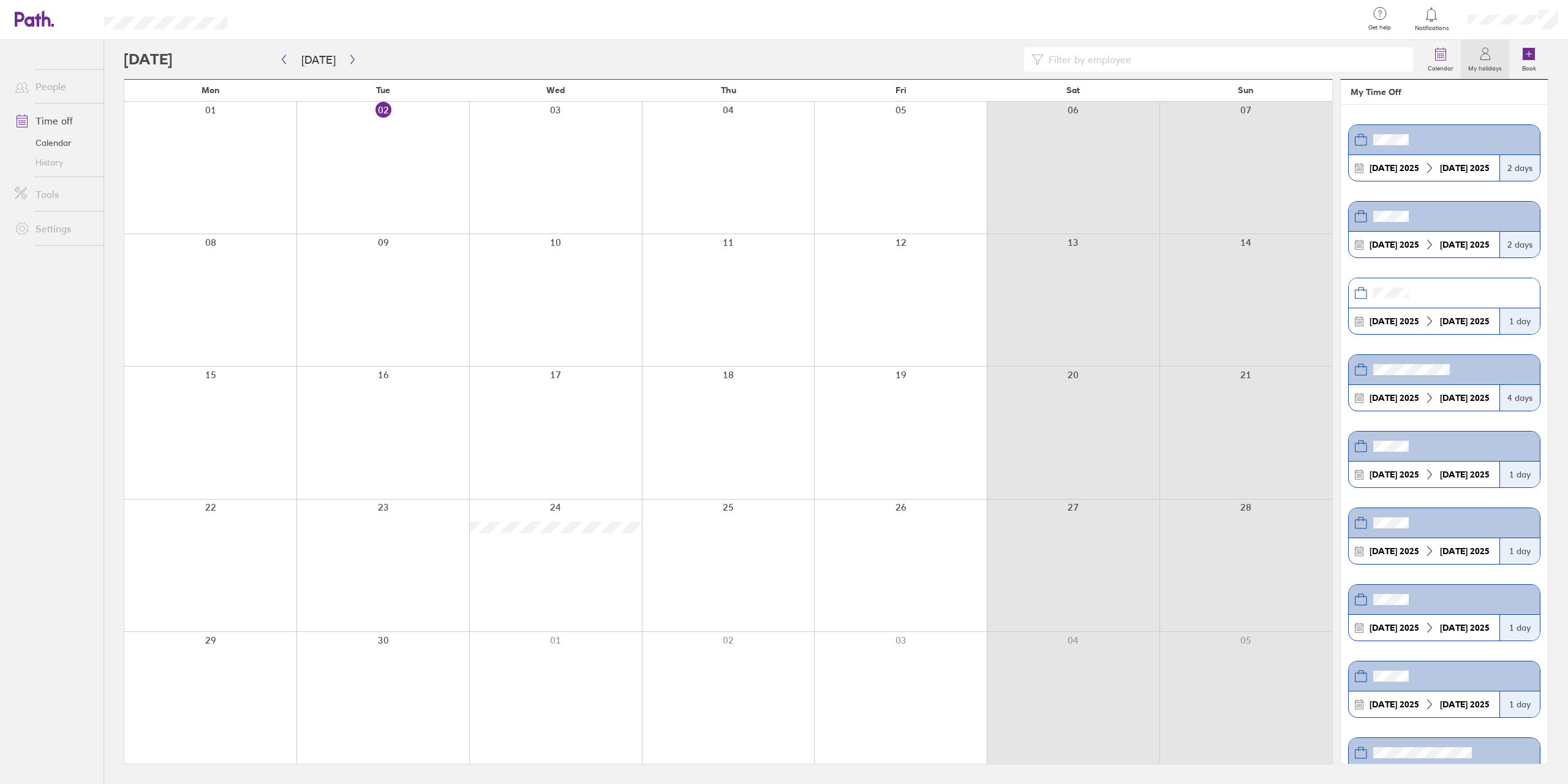
click at [715, 528] on div at bounding box center [729, 565] width 173 height 132
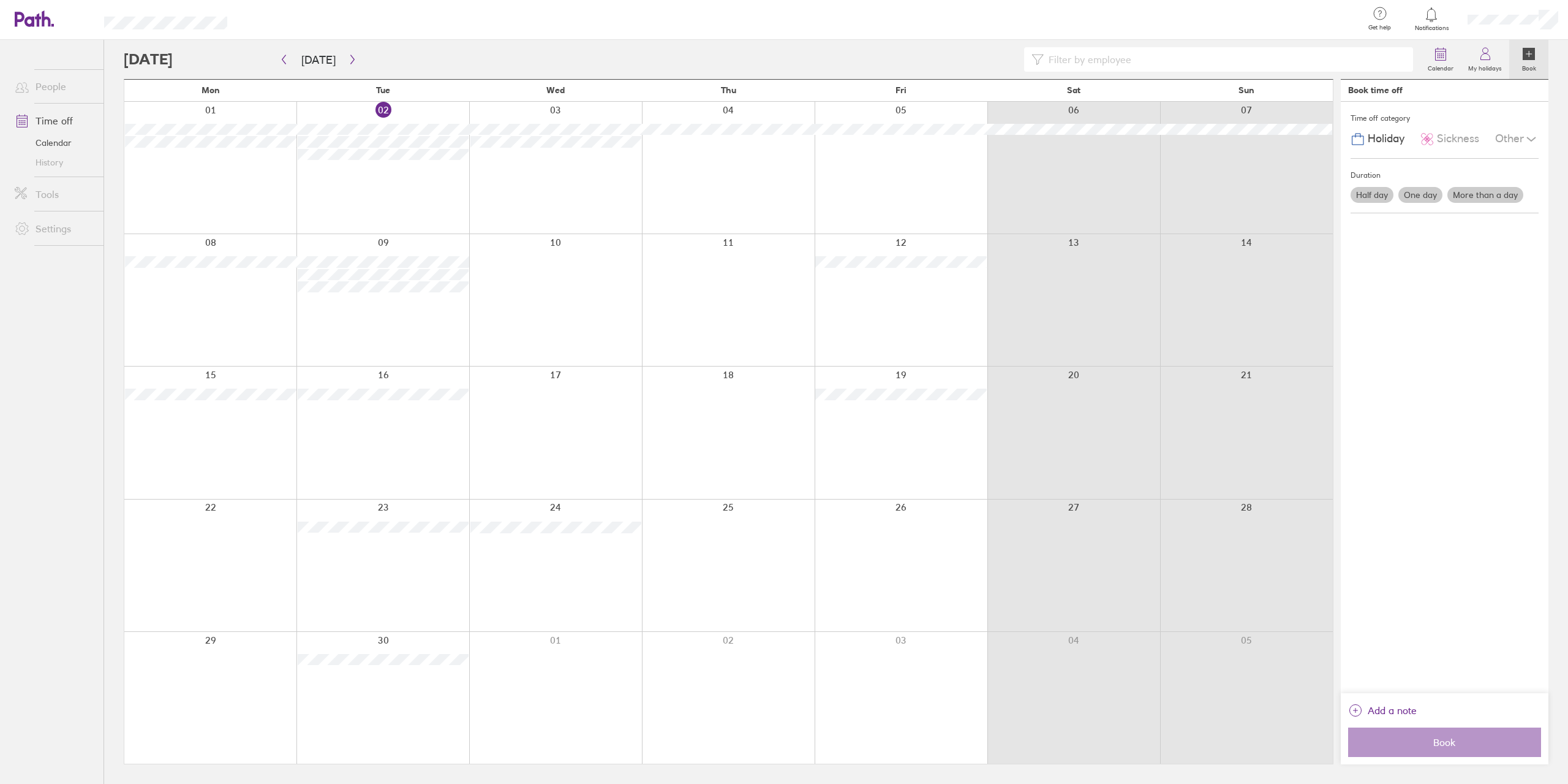
click at [1416, 188] on label "One day" at bounding box center [1420, 195] width 44 height 16
click at [0, 0] on input "One day" at bounding box center [0, 0] width 0 height 0
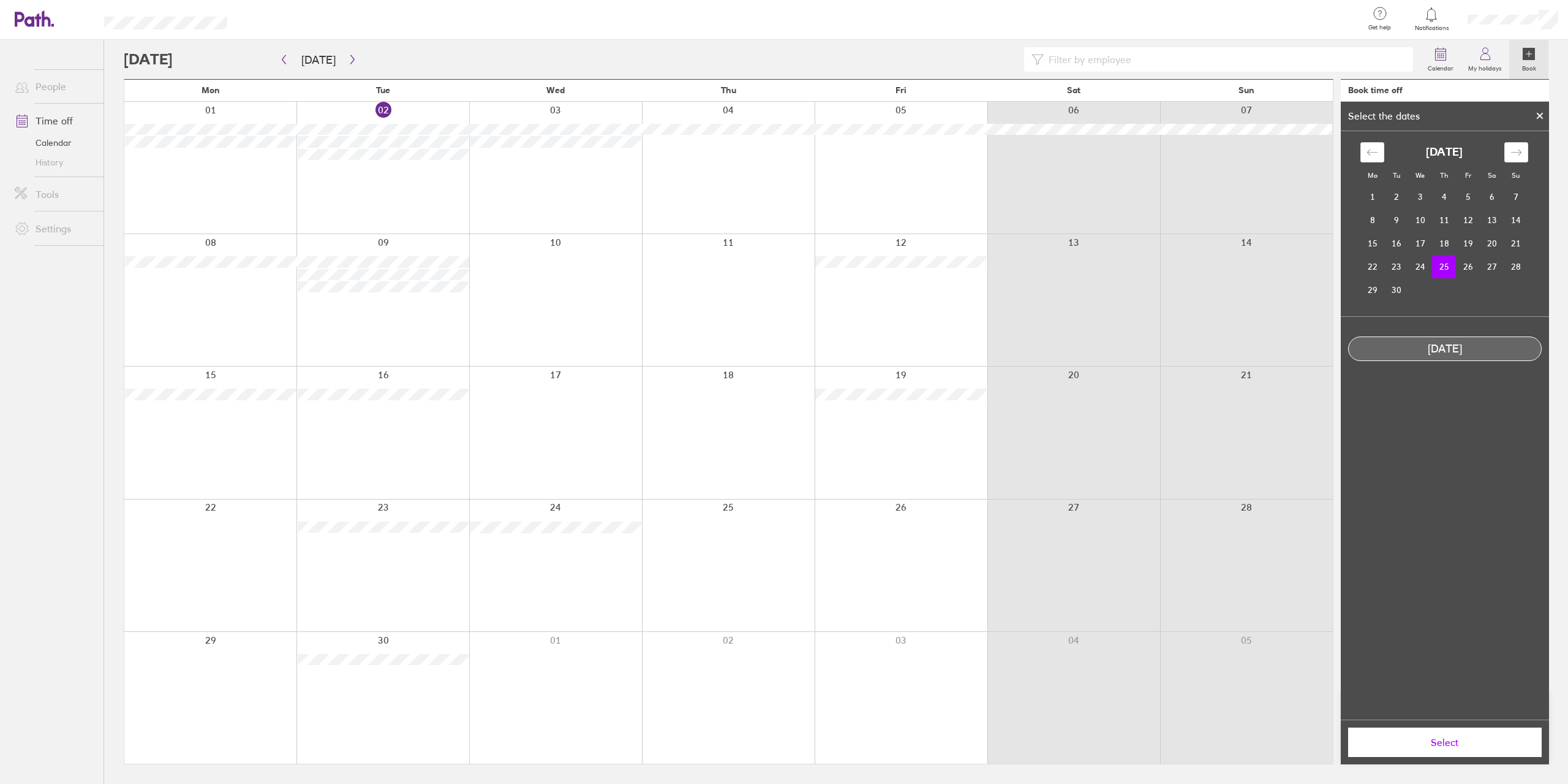
click at [1442, 750] on button "Select" at bounding box center [1445, 742] width 194 height 29
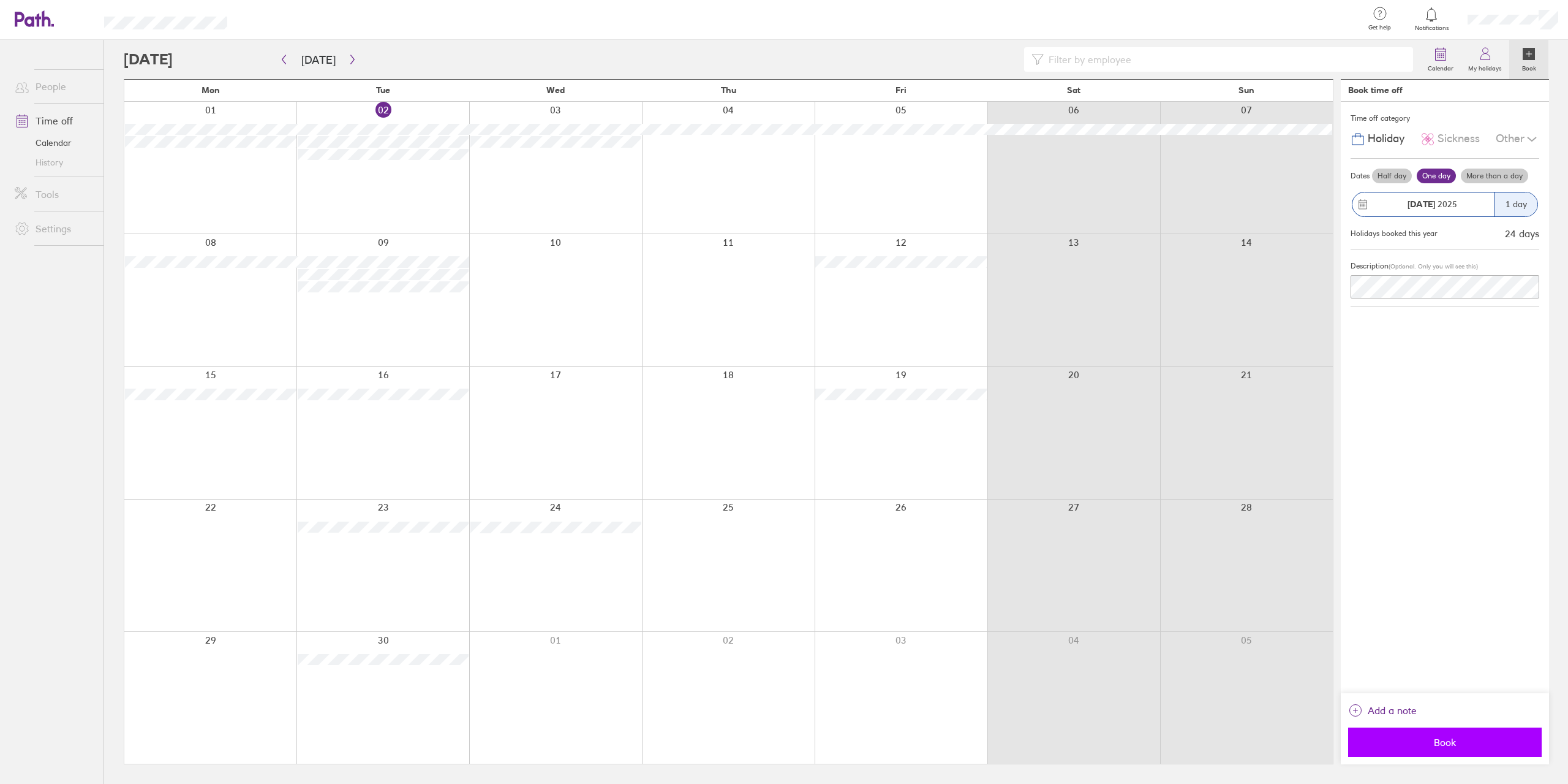
click at [1447, 746] on span "Book" at bounding box center [1446, 742] width 177 height 11
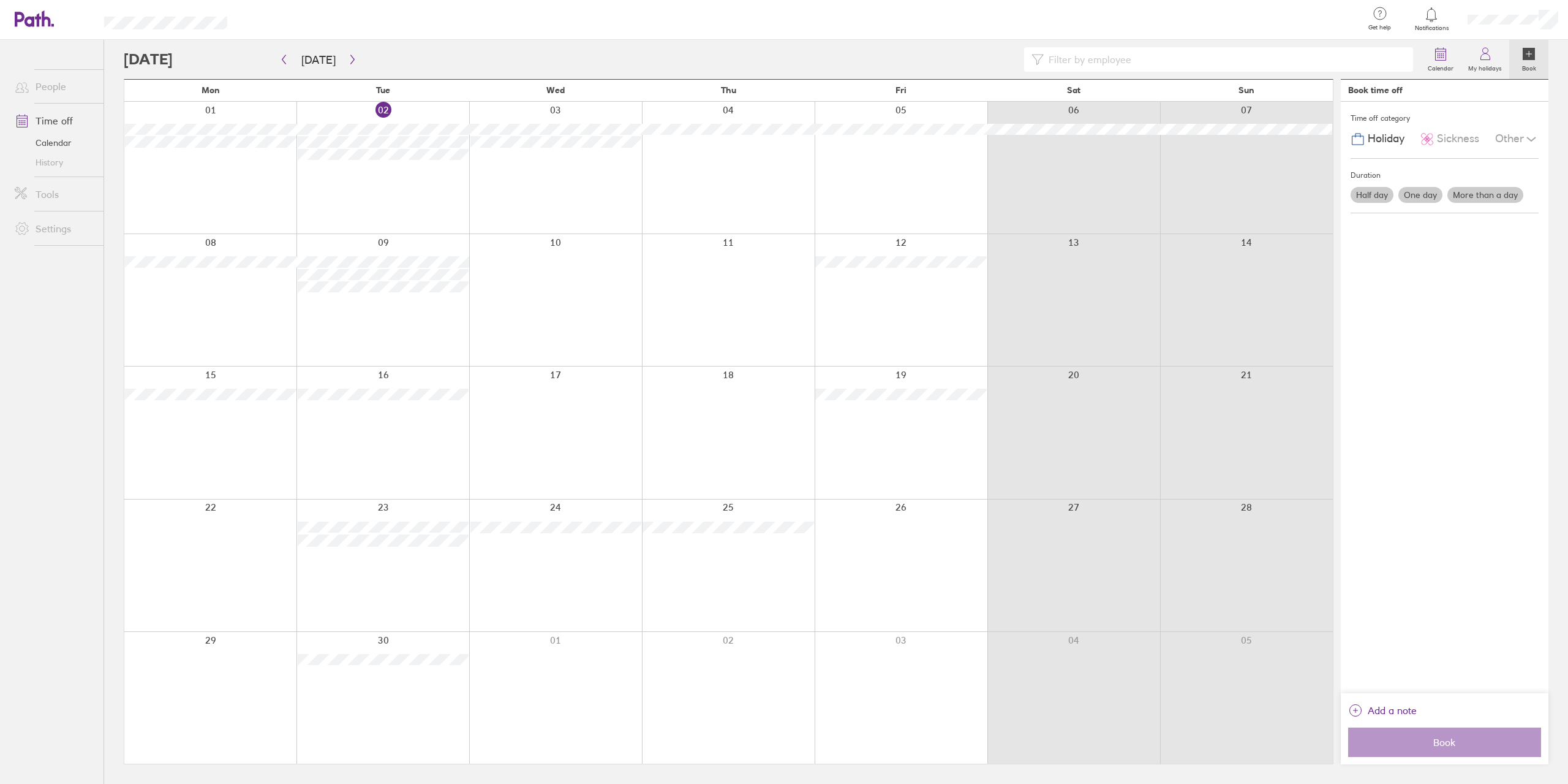
click at [952, 516] on div at bounding box center [902, 565] width 173 height 132
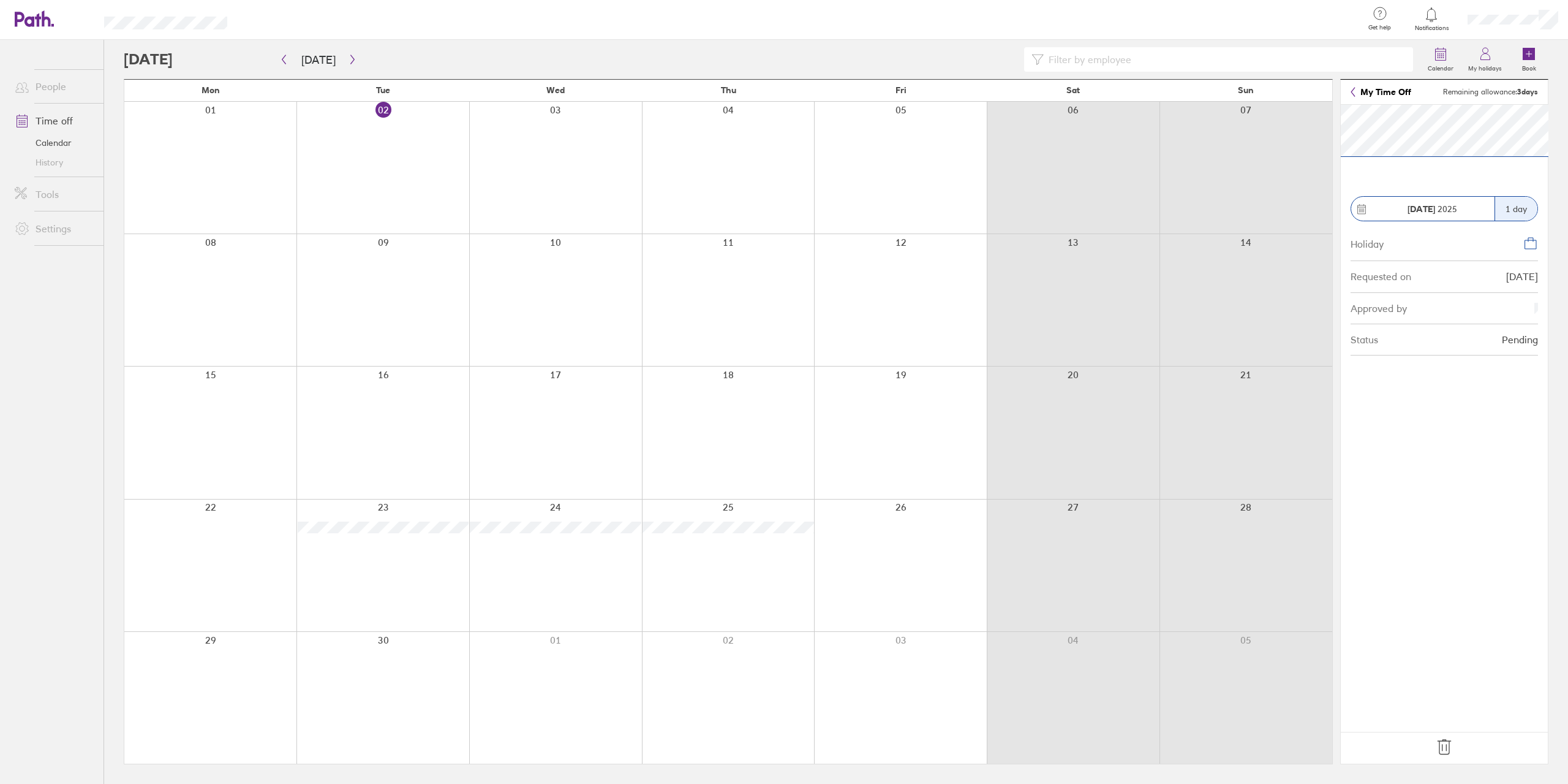
click at [1437, 744] on icon at bounding box center [1444, 746] width 20 height 20
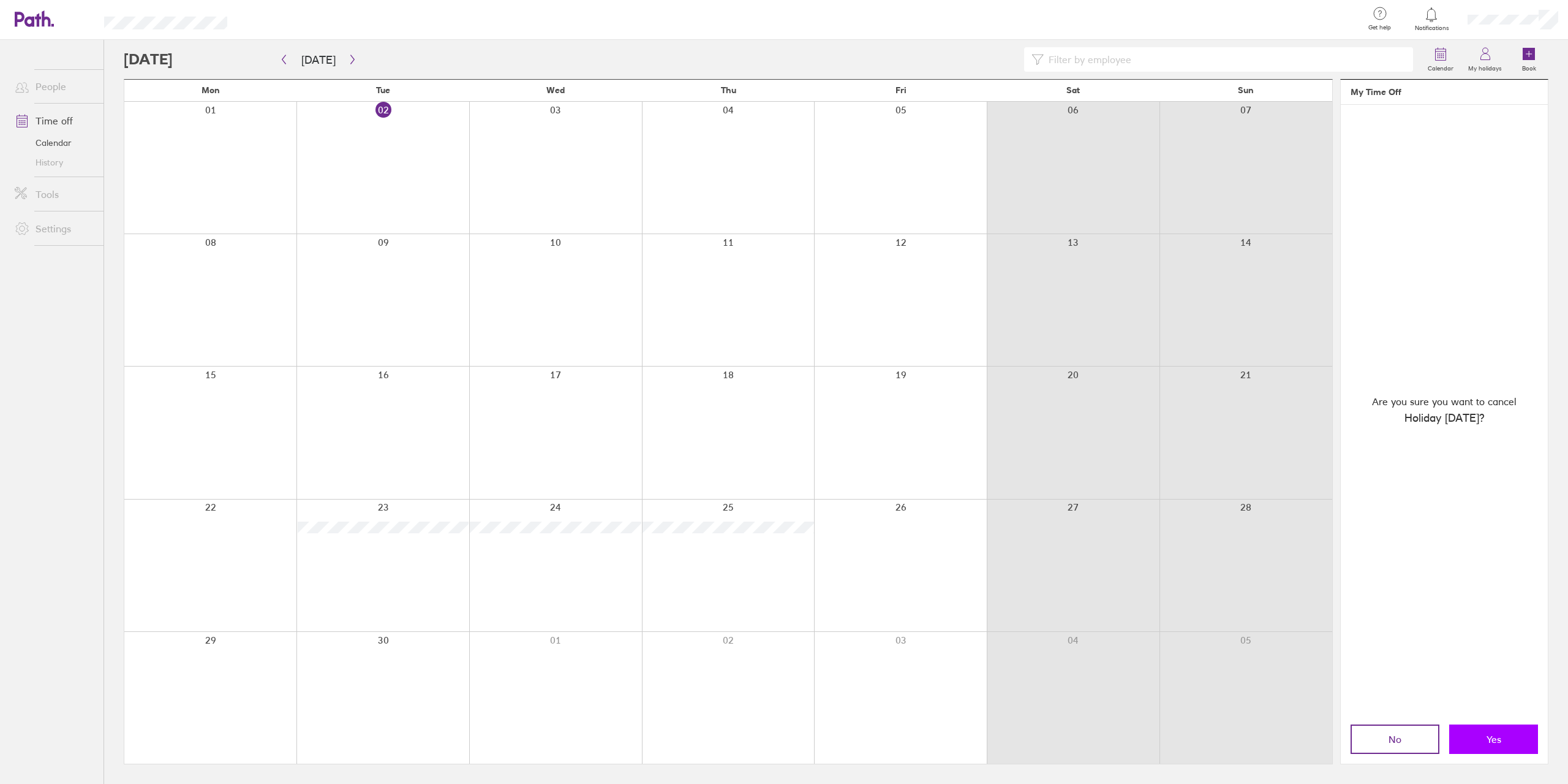
click at [1499, 732] on button "Yes" at bounding box center [1494, 738] width 89 height 29
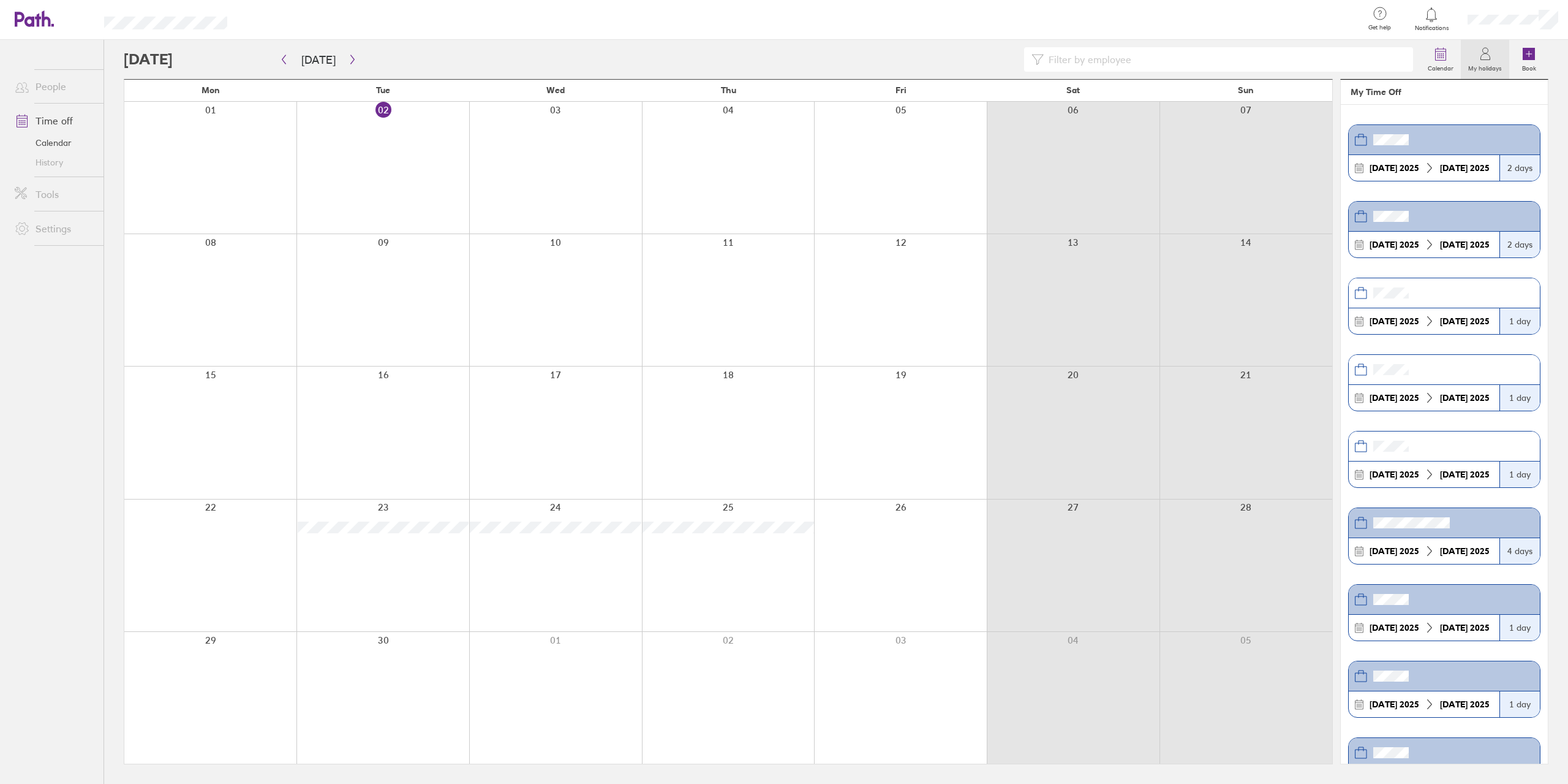
click at [394, 576] on div at bounding box center [383, 565] width 173 height 132
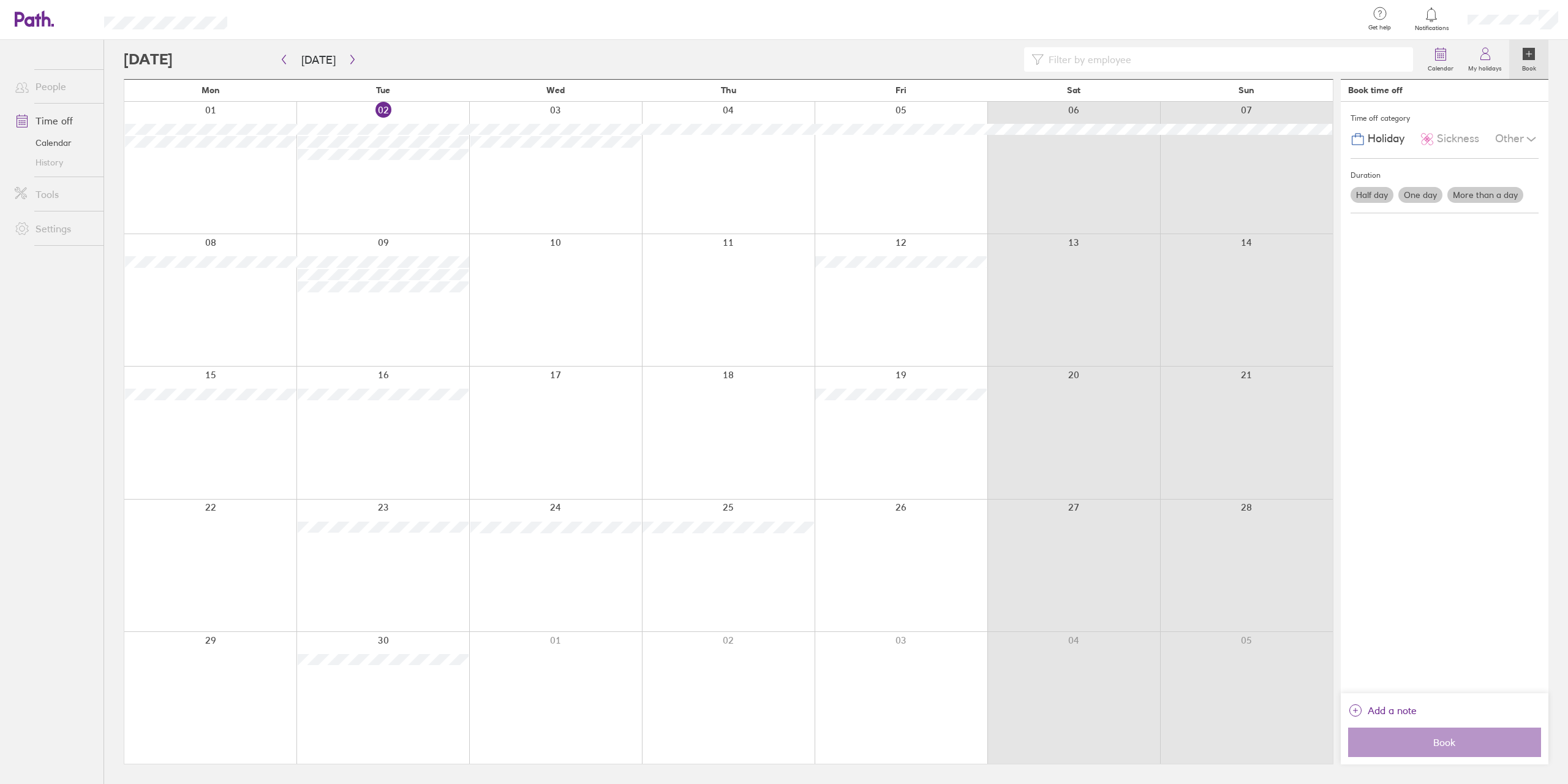
click at [432, 511] on div at bounding box center [383, 565] width 173 height 132
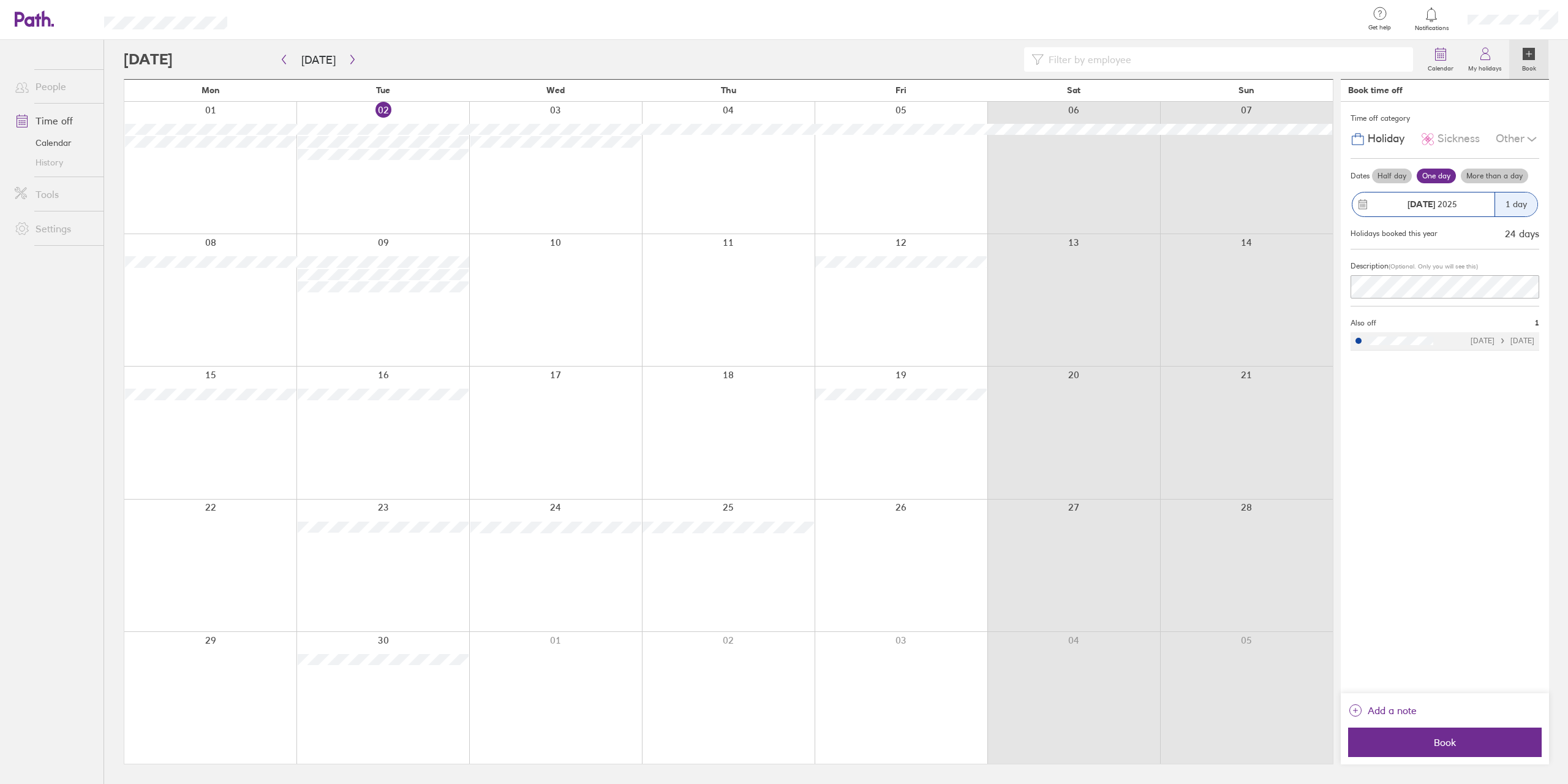
click at [1361, 196] on div "[DATE]" at bounding box center [1423, 204] width 142 height 24
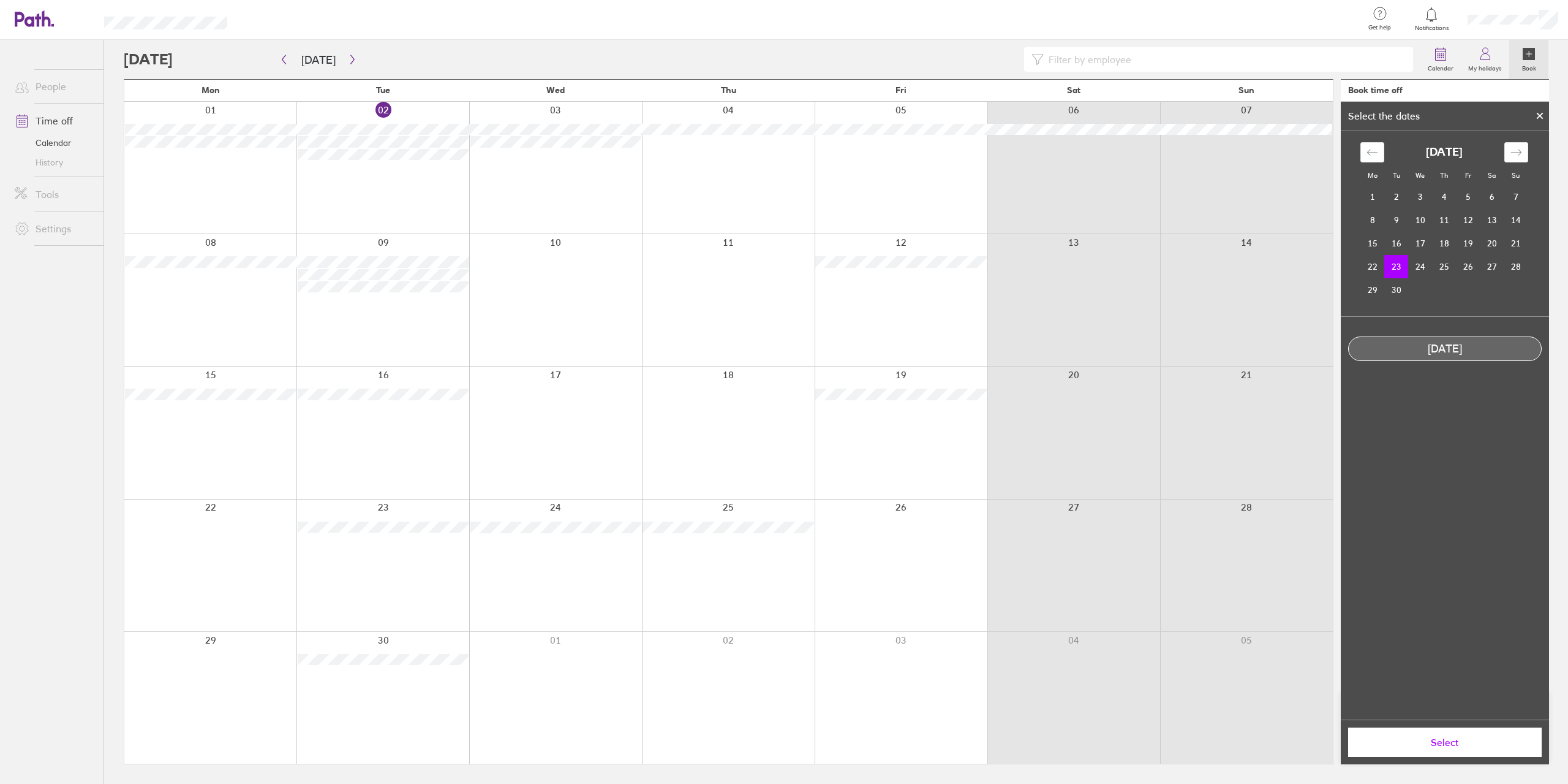
click at [1537, 112] on icon at bounding box center [1540, 116] width 8 height 8
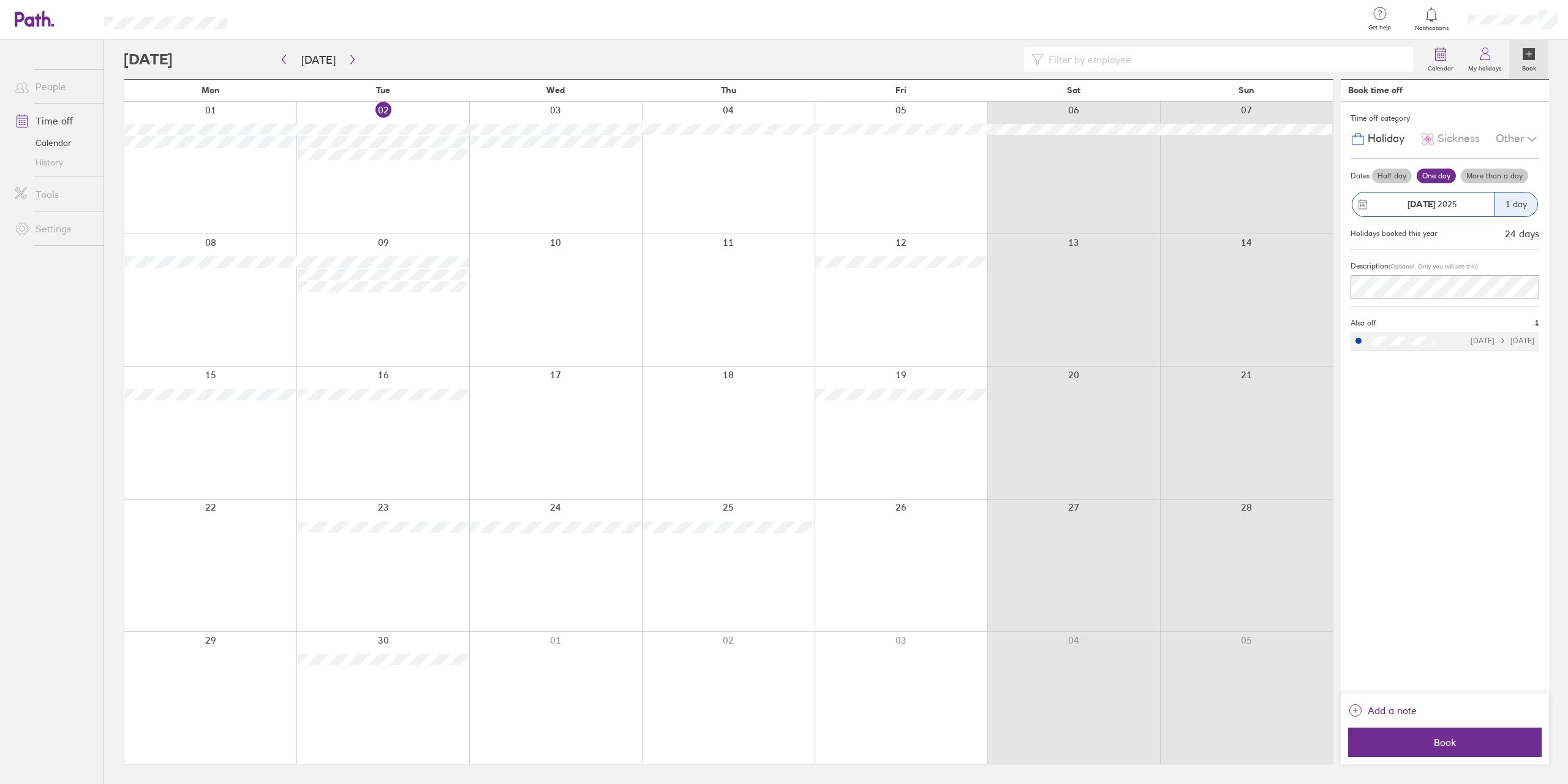
click at [380, 557] on div at bounding box center [383, 565] width 173 height 132
click at [421, 501] on div at bounding box center [383, 565] width 173 height 132
click at [1386, 175] on label "Half day" at bounding box center [1392, 176] width 39 height 15
click at [0, 0] on input "Half day" at bounding box center [0, 0] width 0 height 0
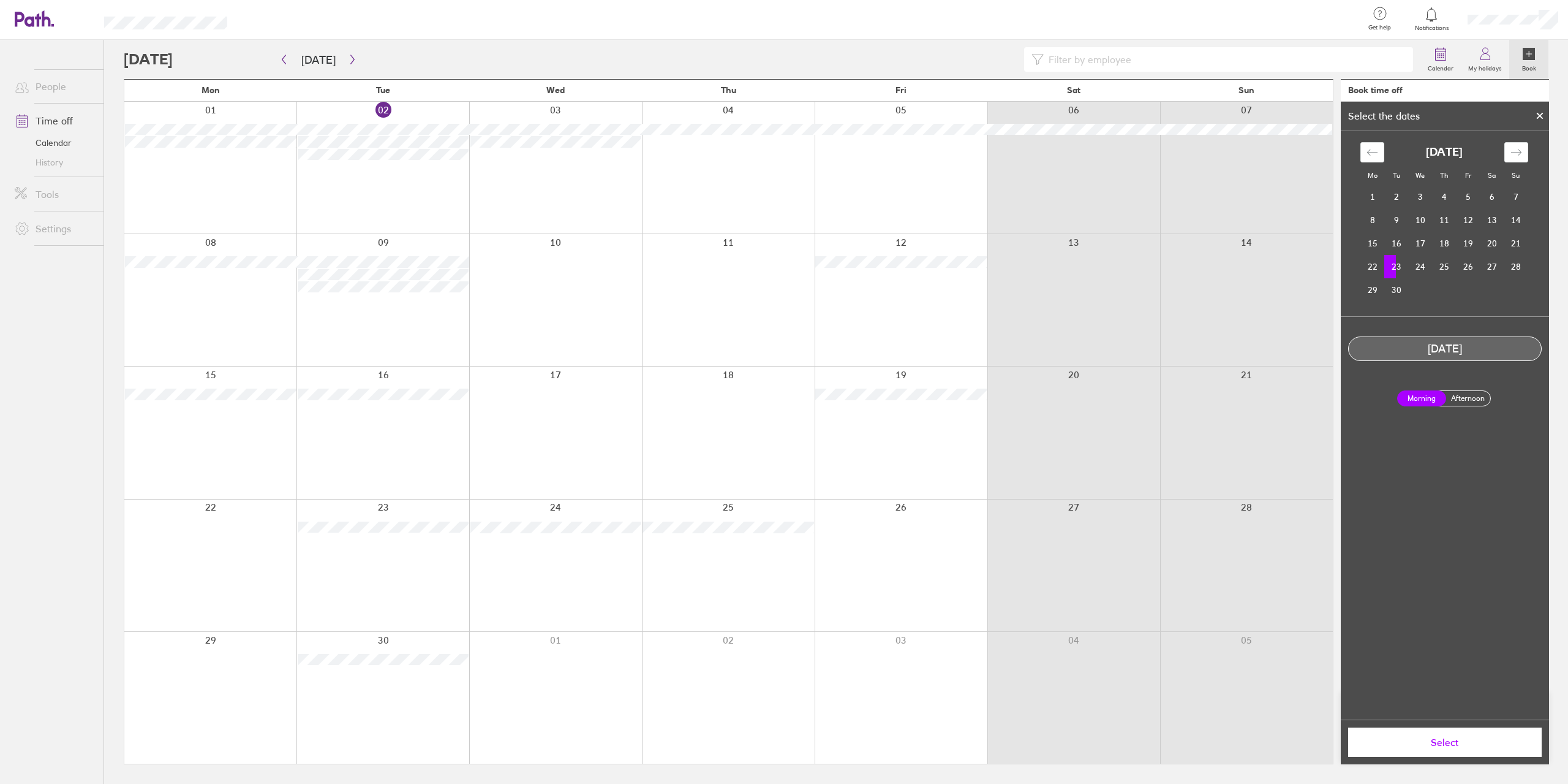
click at [1473, 406] on div "Morning Afternoon" at bounding box center [1445, 399] width 106 height 36
click at [1473, 394] on label "Afternoon" at bounding box center [1468, 399] width 49 height 15
click at [0, 0] on input "Afternoon" at bounding box center [0, 0] width 0 height 0
click at [844, 538] on div at bounding box center [902, 565] width 173 height 132
click at [851, 531] on div at bounding box center [902, 565] width 173 height 132
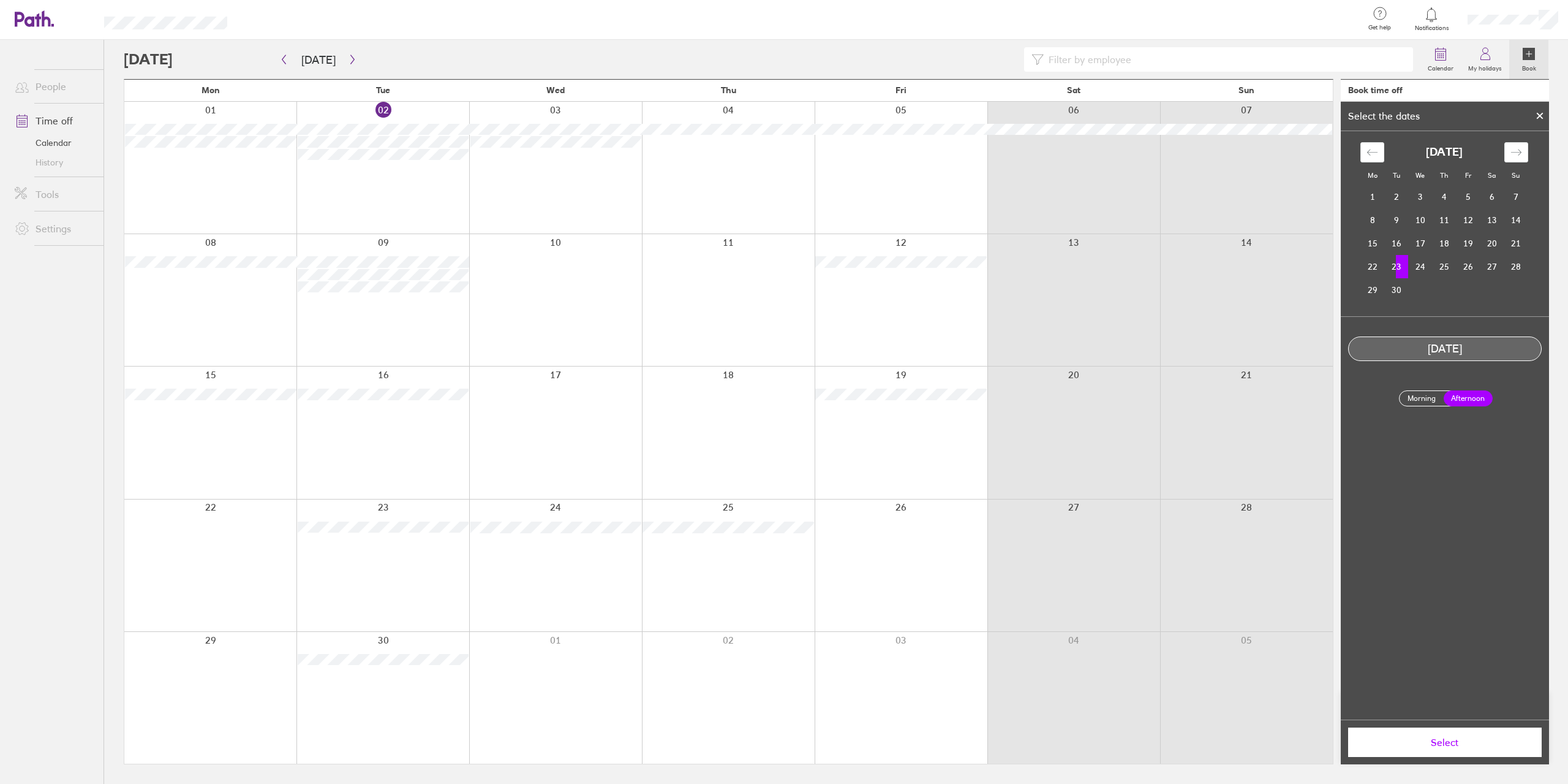
click at [1540, 117] on icon at bounding box center [1540, 116] width 5 height 5
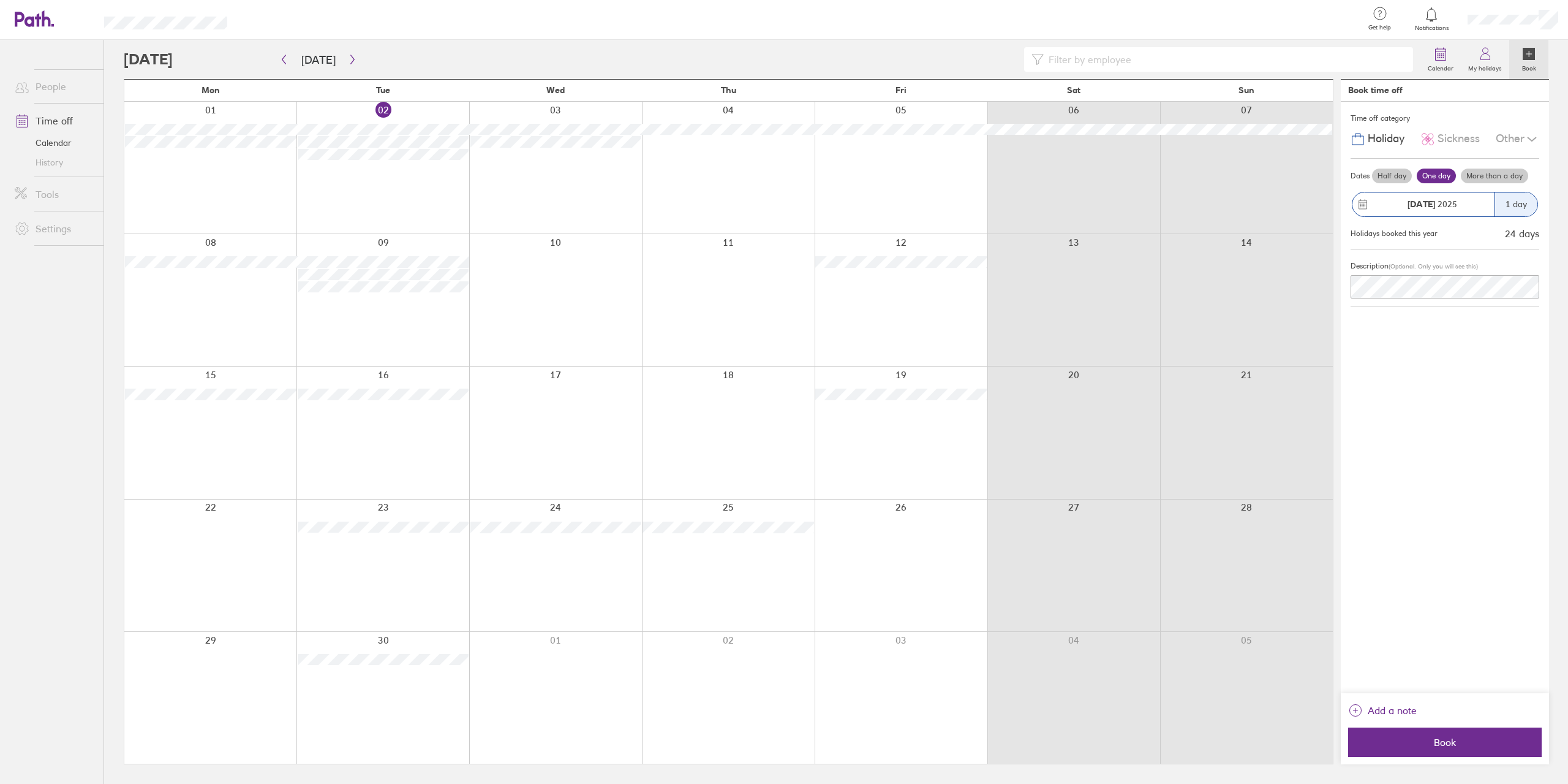
click at [887, 522] on div at bounding box center [902, 565] width 173 height 132
click at [1410, 736] on button "Book" at bounding box center [1445, 742] width 194 height 29
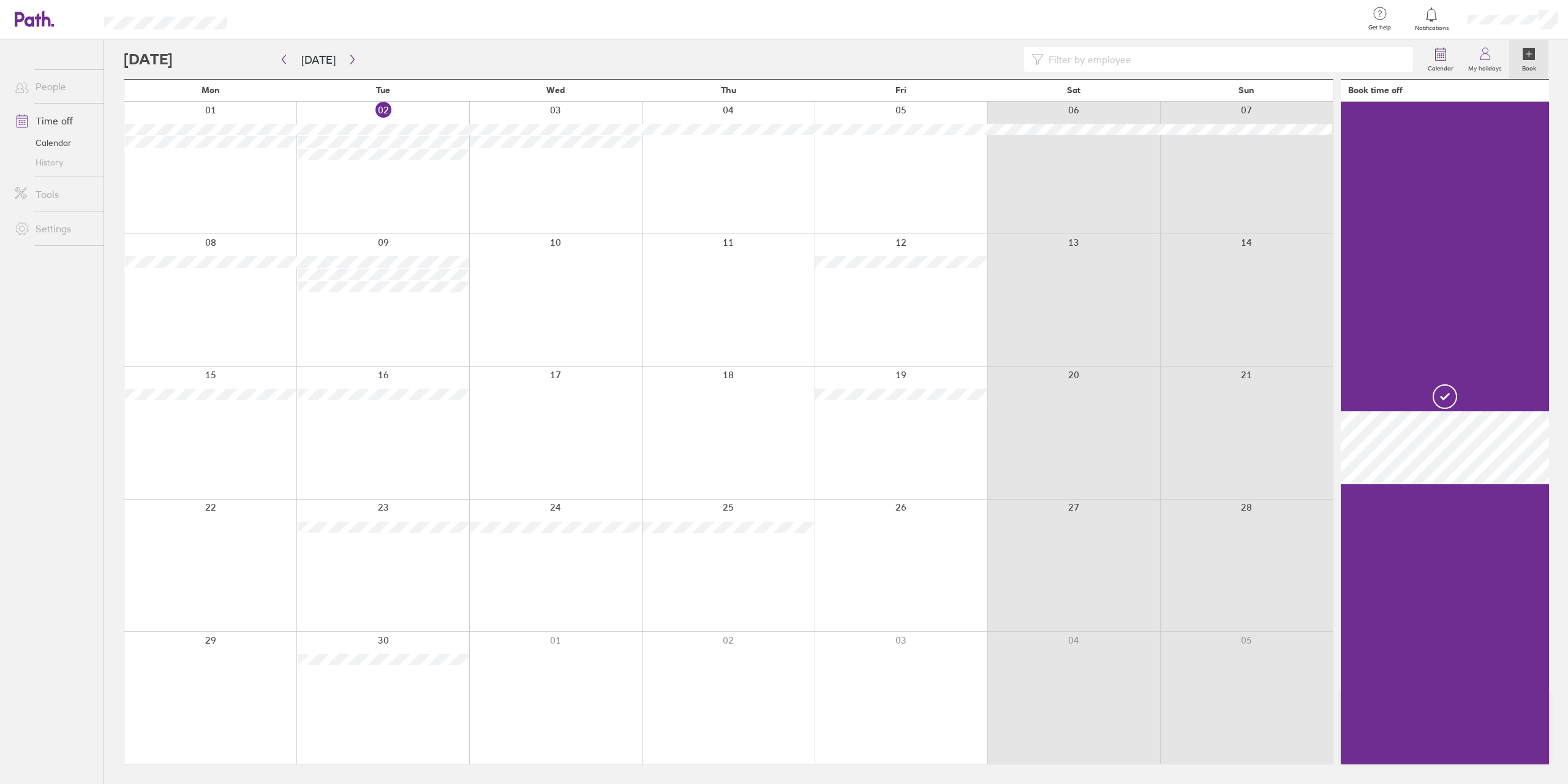
click at [875, 587] on div at bounding box center [902, 565] width 173 height 132
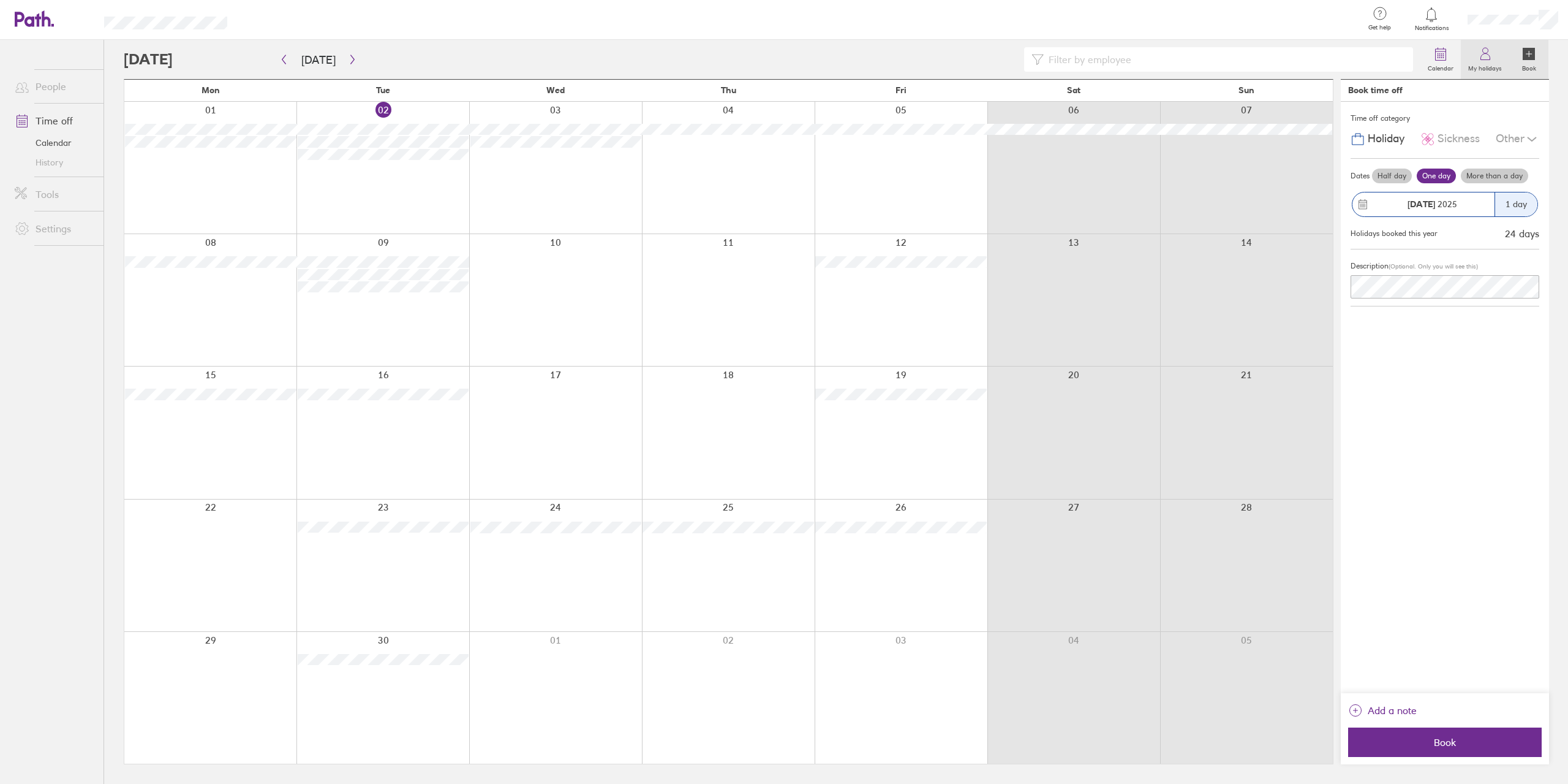
click at [1486, 59] on icon at bounding box center [1486, 55] width 15 height 15
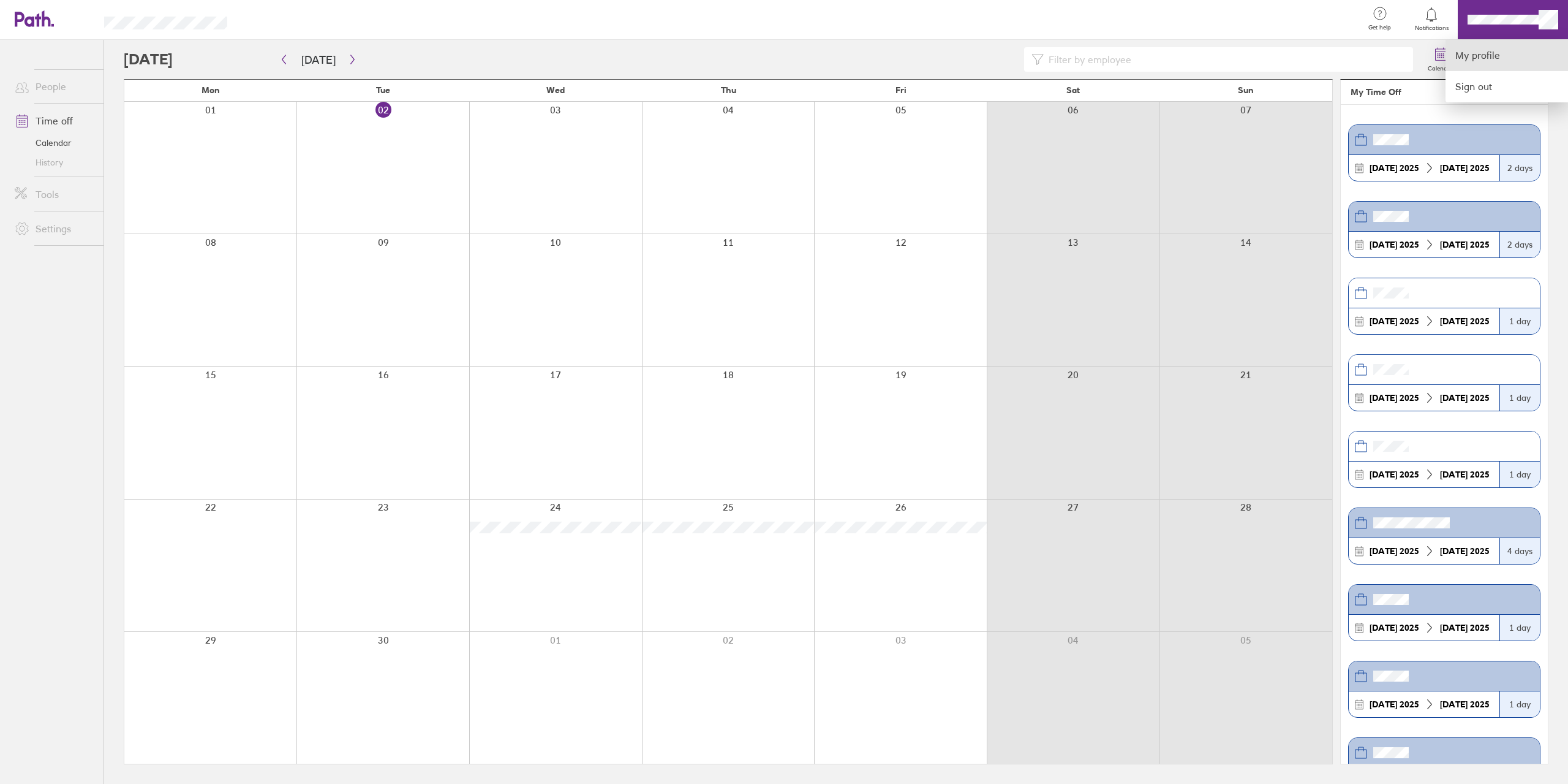
click at [1503, 58] on link "My profile" at bounding box center [1507, 55] width 122 height 31
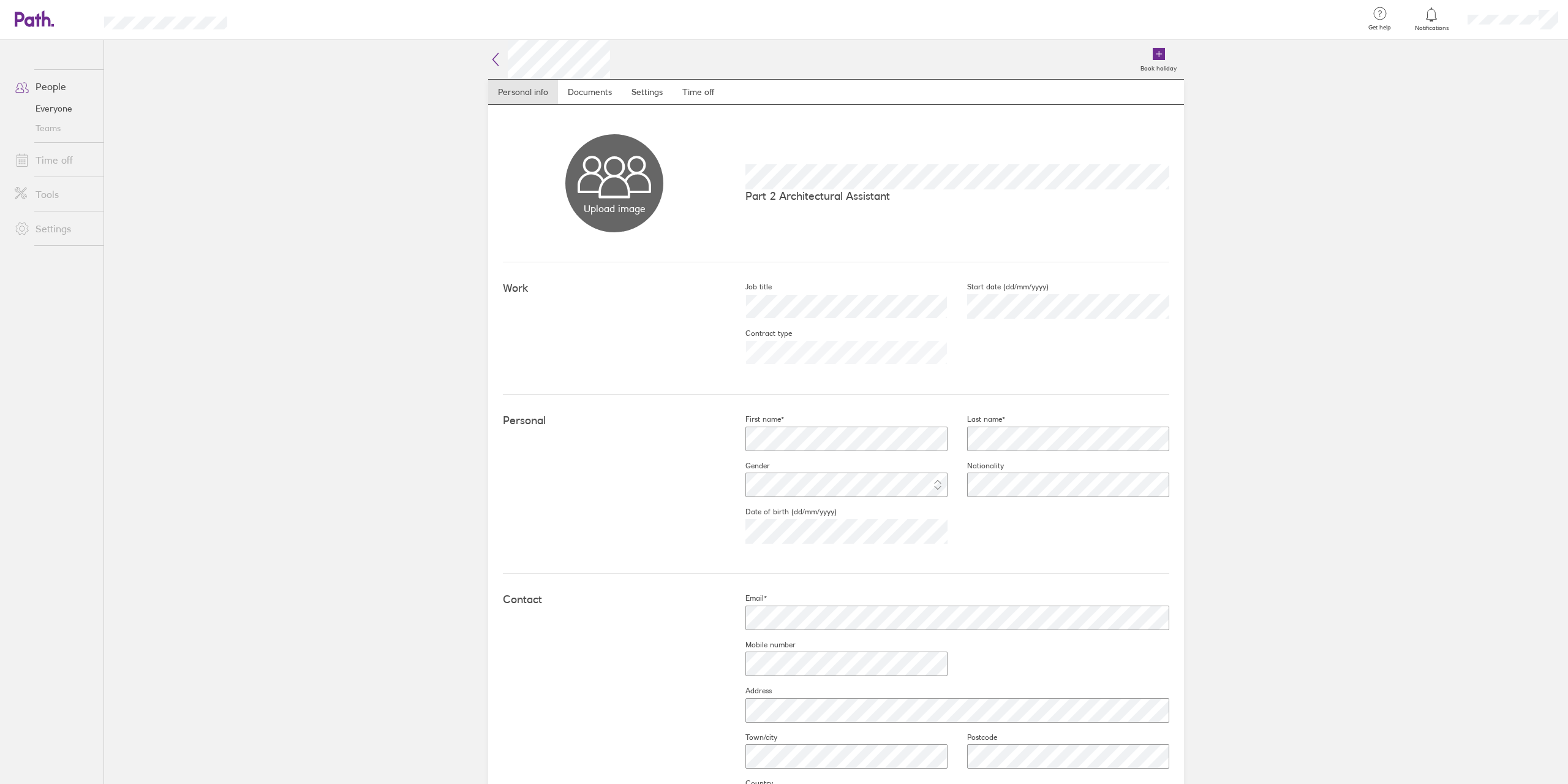
click at [1503, 58] on main "Book holiday Personal info Documents Settings Time off Upload image Choose file…" at bounding box center [837, 411] width 1465 height 744
click at [706, 100] on link "Time off" at bounding box center [698, 92] width 52 height 24
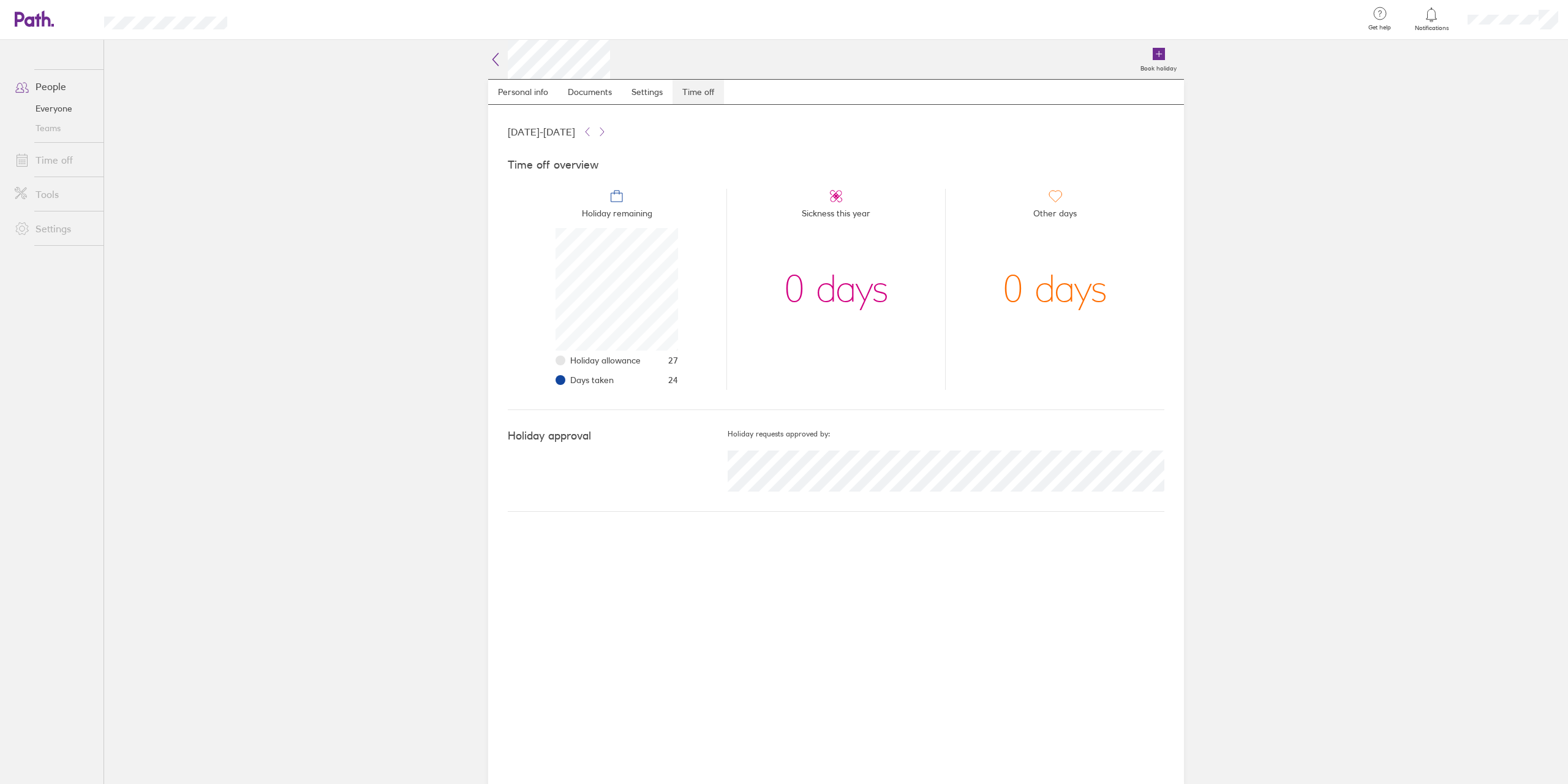
scroll to position [122, 122]
click at [1503, 10] on div at bounding box center [1513, 20] width 110 height 39
click at [163, 14] on div at bounding box center [784, 392] width 1568 height 784
click at [31, 154] on span at bounding box center [20, 160] width 31 height 15
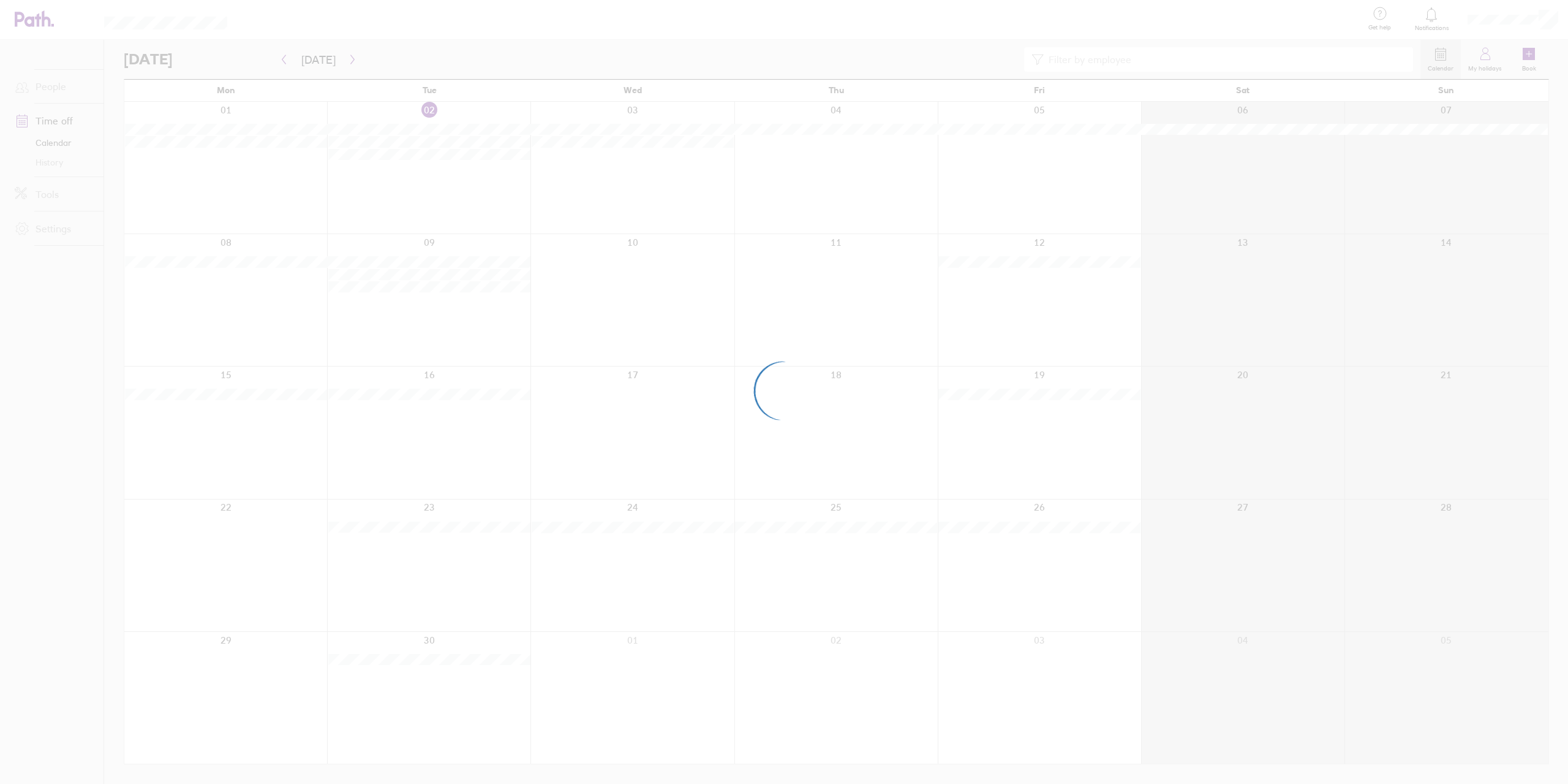
click at [466, 56] on div at bounding box center [784, 392] width 1568 height 784
click at [501, 38] on div at bounding box center [784, 392] width 1568 height 784
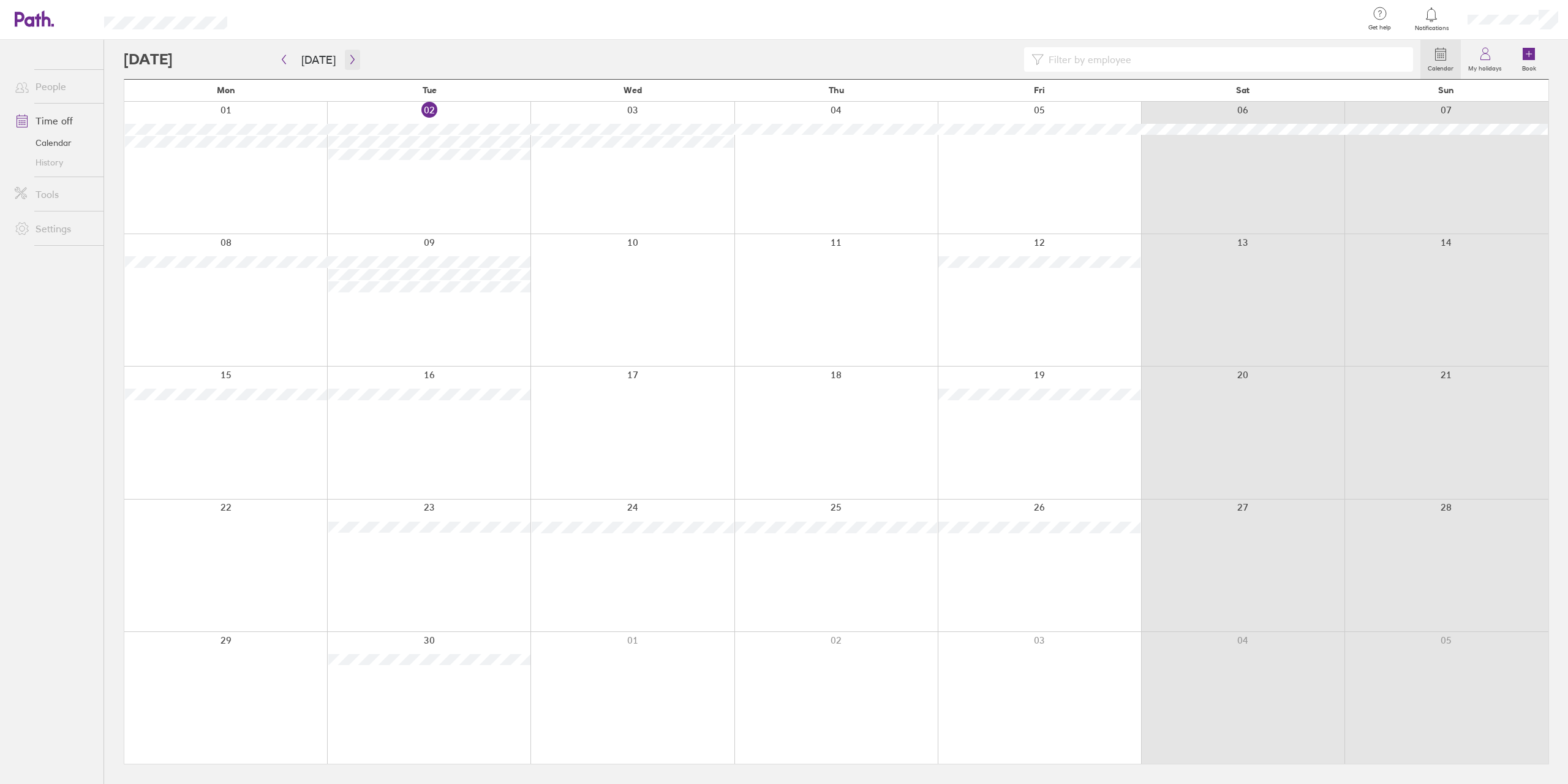
click at [349, 59] on icon "button" at bounding box center [353, 59] width 9 height 9
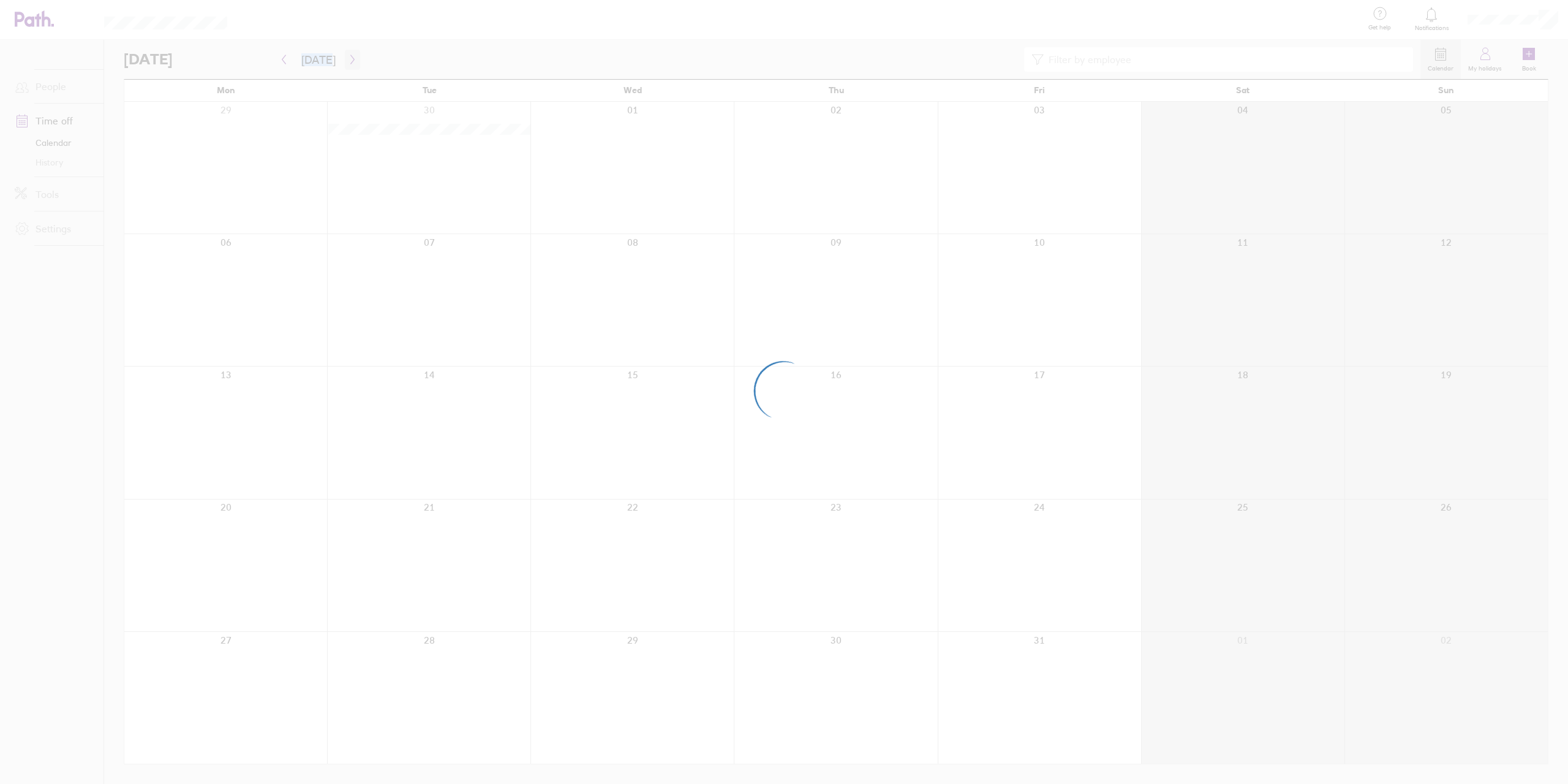
click at [349, 59] on div at bounding box center [784, 392] width 1568 height 784
click at [349, 61] on div at bounding box center [784, 392] width 1568 height 784
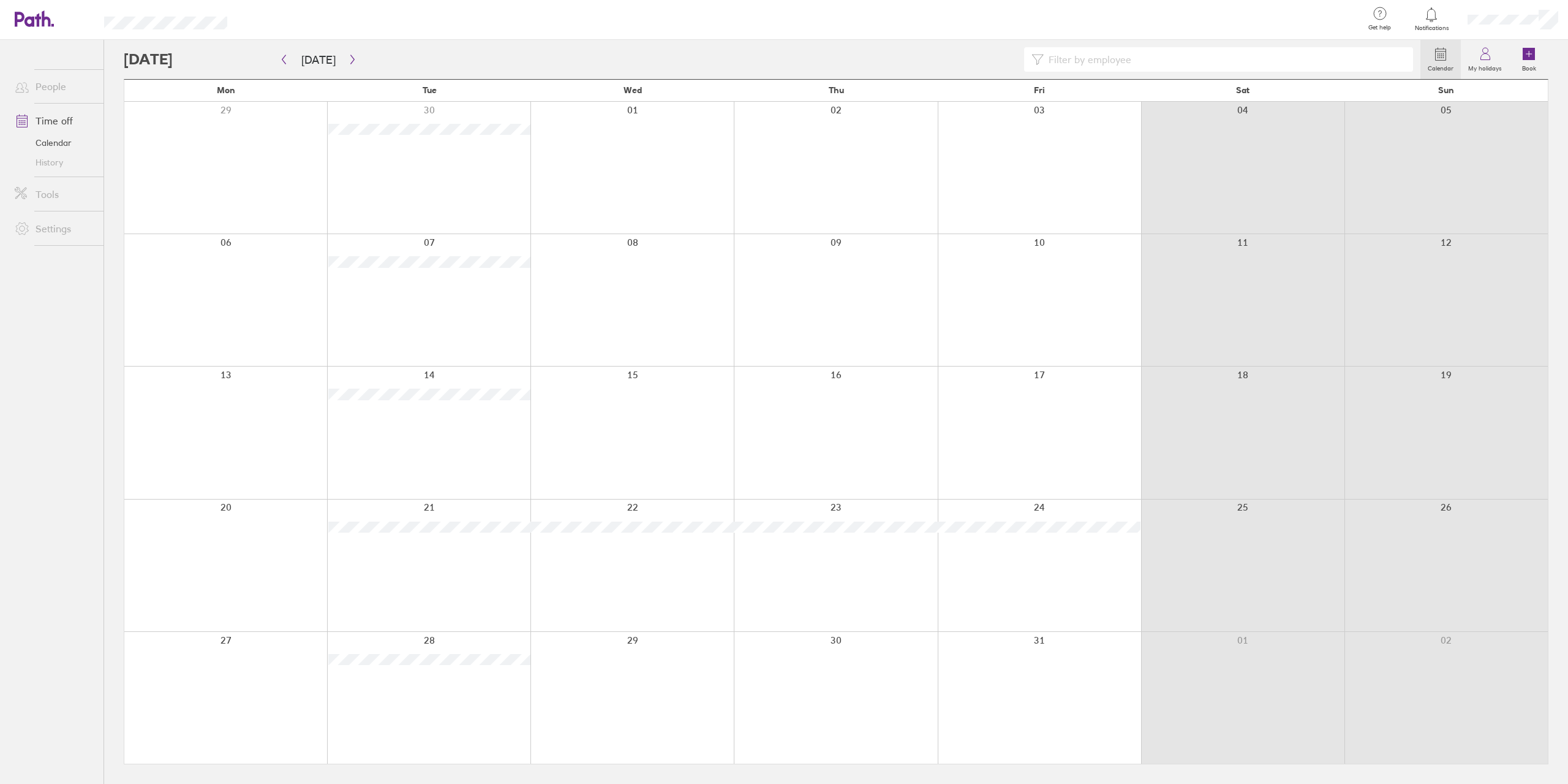
click at [358, 62] on div at bounding box center [773, 59] width 1297 height 24
click at [355, 57] on button "button" at bounding box center [353, 60] width 15 height 21
click at [354, 59] on button "button" at bounding box center [353, 60] width 15 height 21
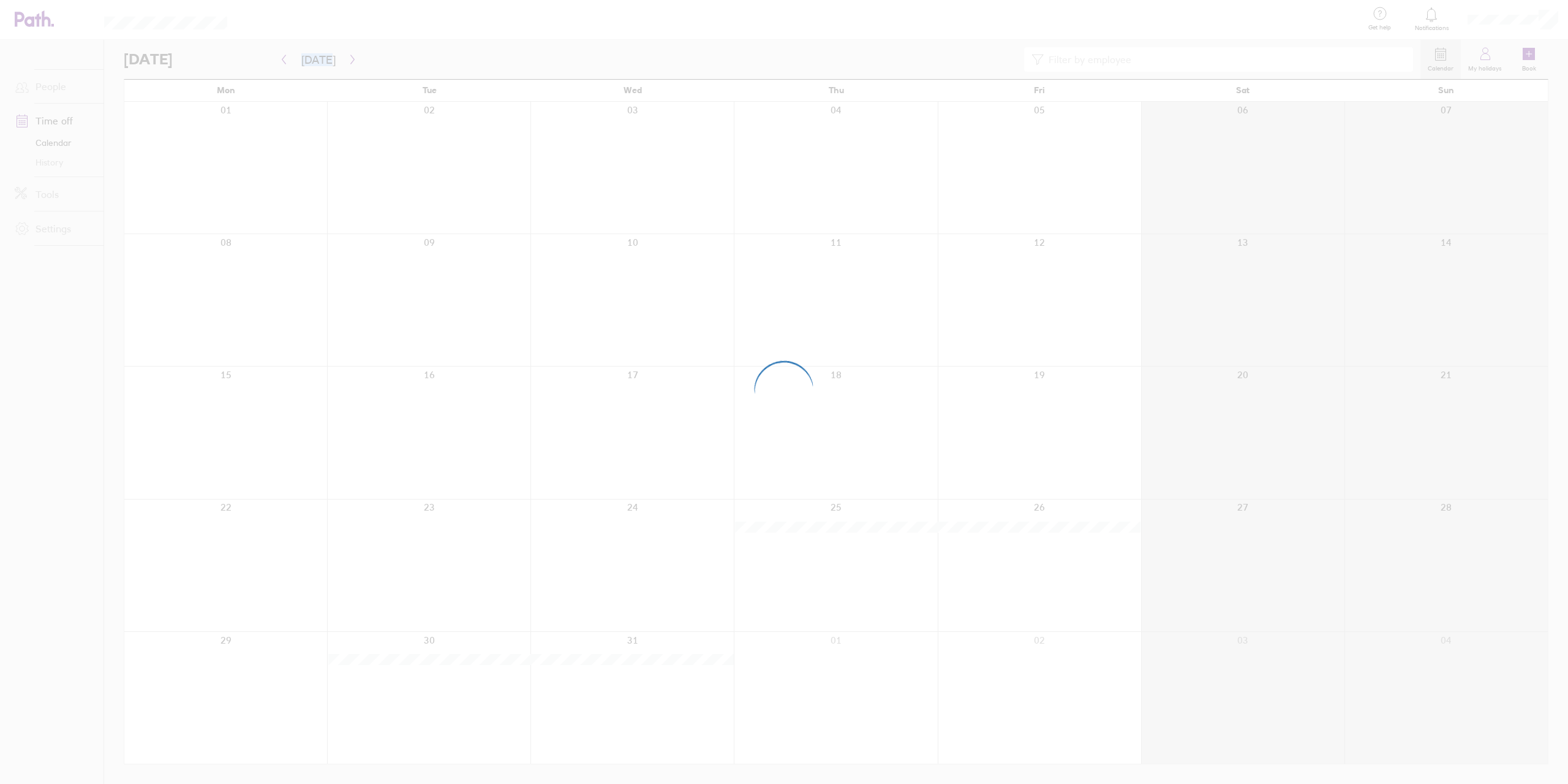
click at [354, 59] on div at bounding box center [784, 392] width 1568 height 784
click at [353, 59] on div at bounding box center [784, 392] width 1568 height 784
click at [343, 59] on div at bounding box center [784, 392] width 1568 height 784
click at [344, 59] on div at bounding box center [784, 392] width 1568 height 784
click at [391, 55] on div at bounding box center [784, 392] width 1568 height 784
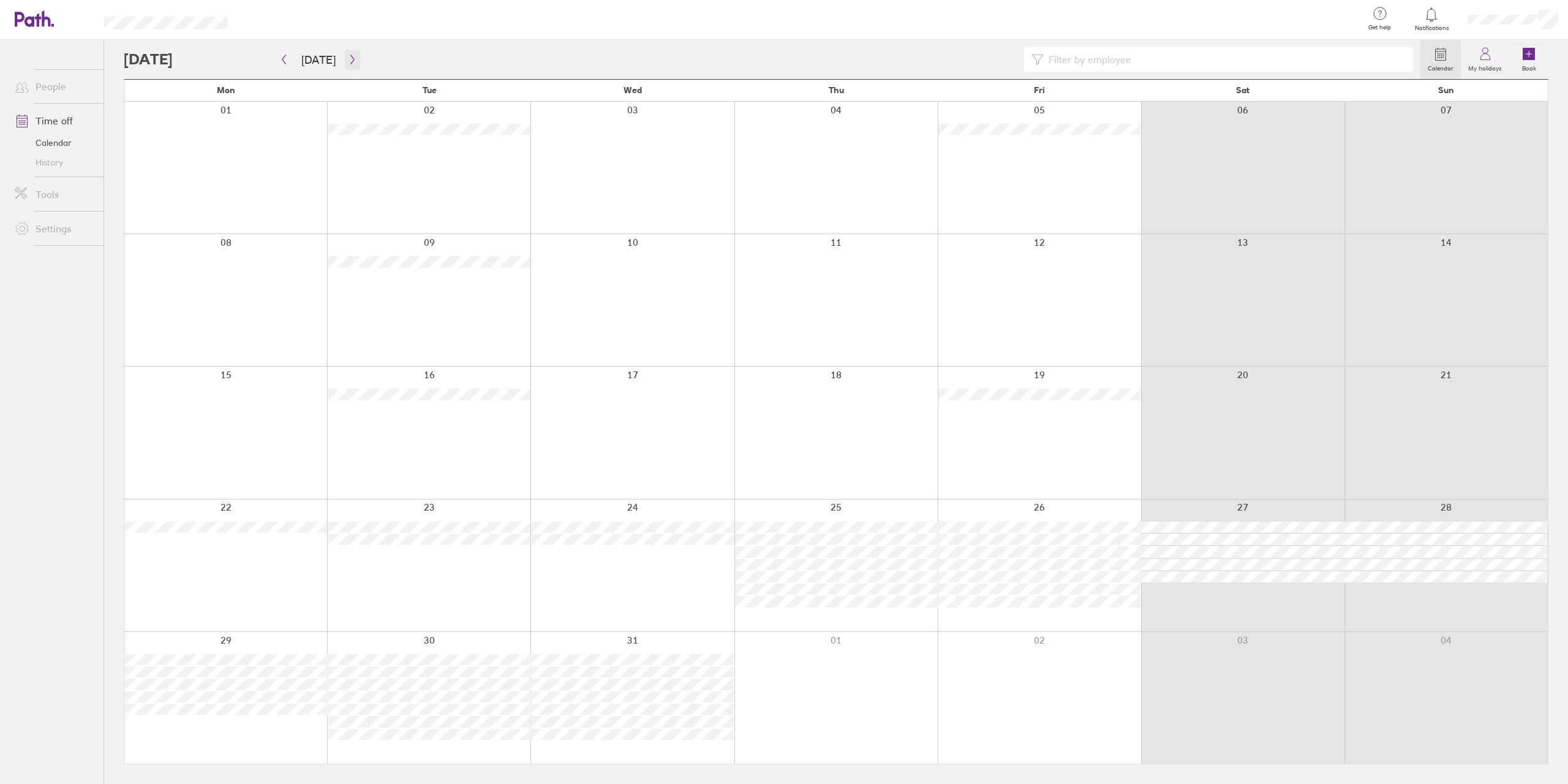
click at [348, 61] on icon "button" at bounding box center [353, 59] width 9 height 9
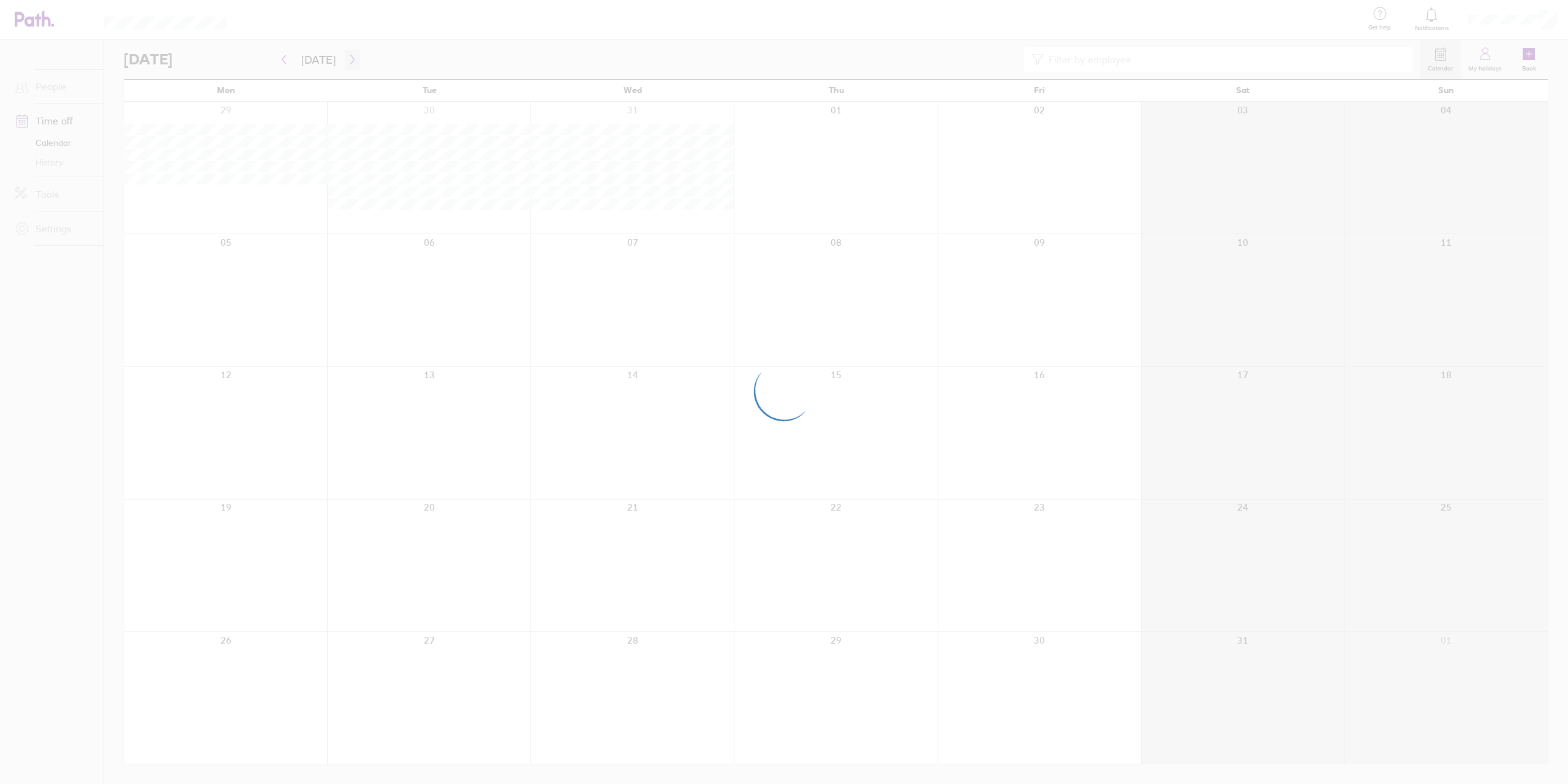
click at [348, 61] on div at bounding box center [784, 392] width 1568 height 784
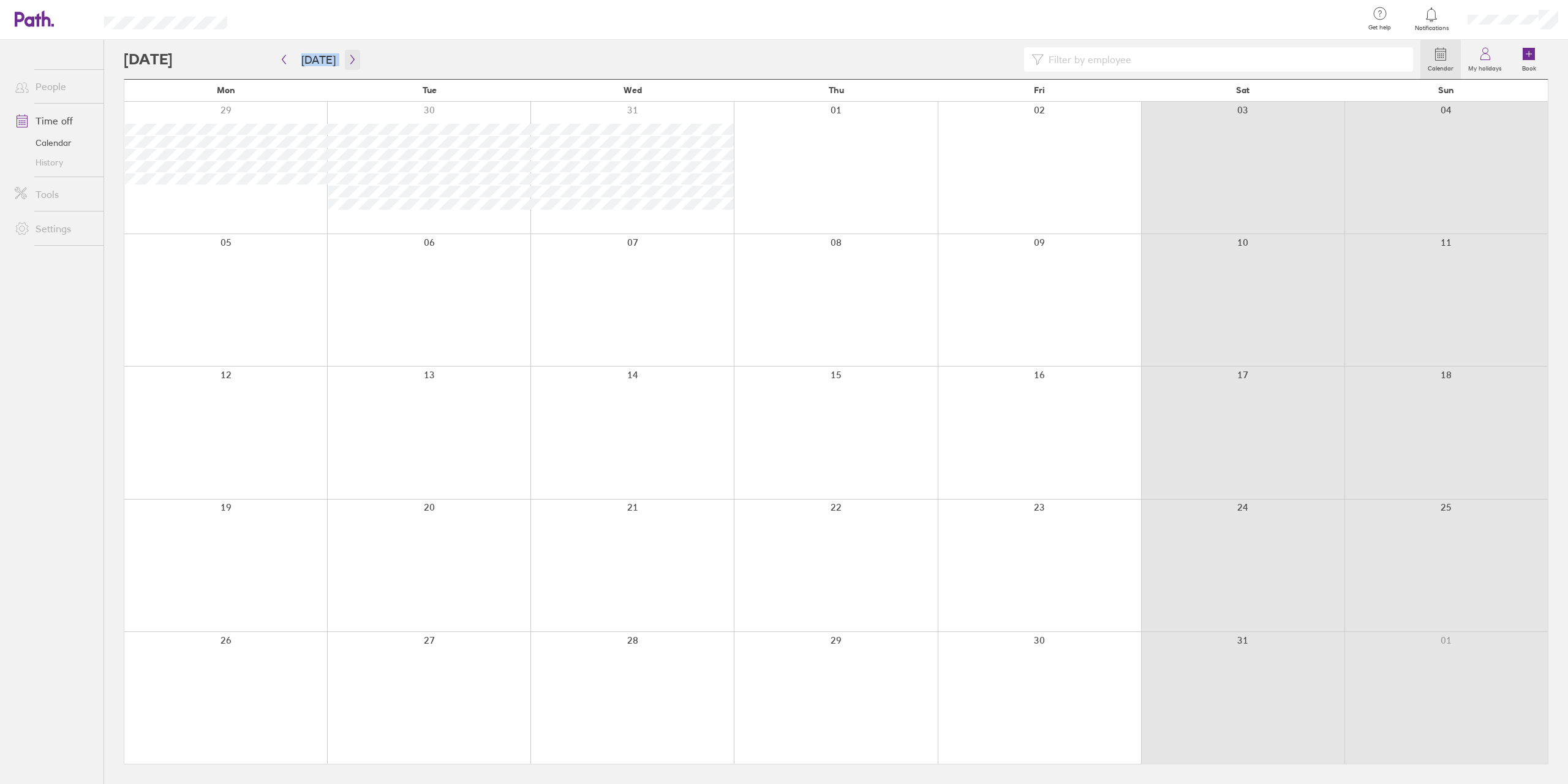
click at [348, 59] on icon "button" at bounding box center [353, 59] width 9 height 9
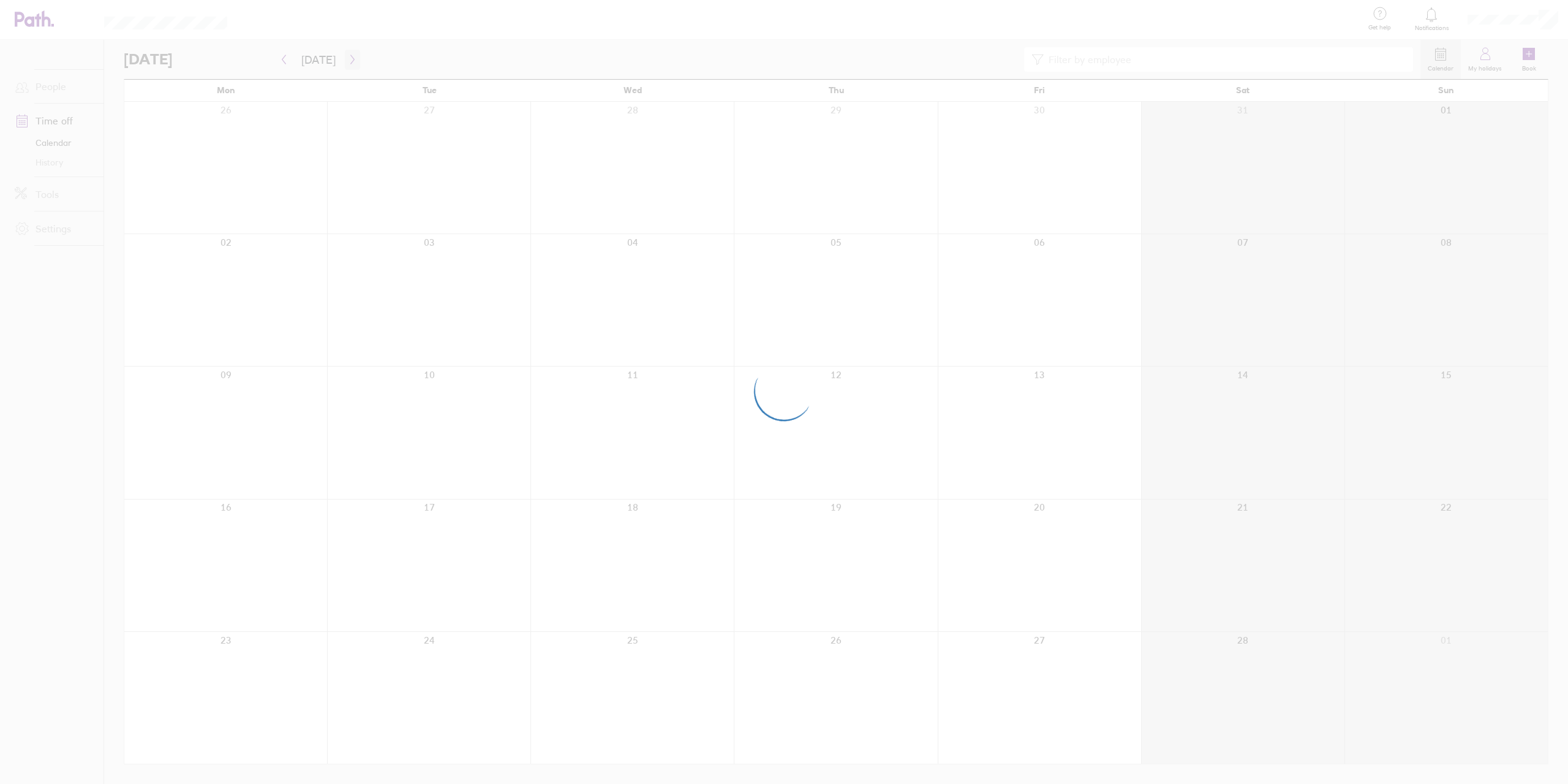
click at [346, 59] on div at bounding box center [784, 392] width 1568 height 784
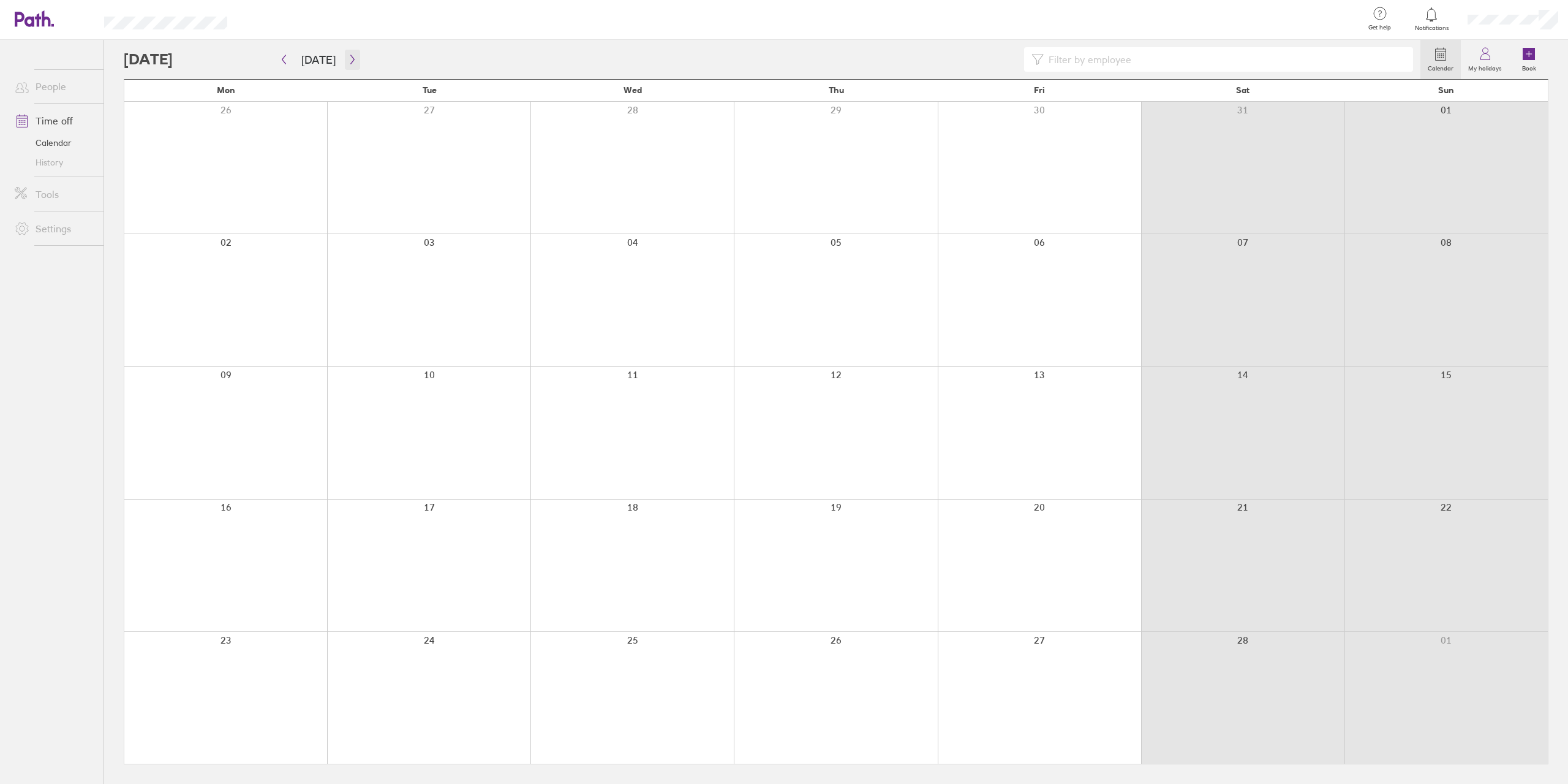
click at [348, 59] on icon "button" at bounding box center [353, 59] width 9 height 9
click at [345, 62] on button "button" at bounding box center [353, 60] width 15 height 21
click at [348, 58] on icon "button" at bounding box center [353, 59] width 9 height 9
click at [353, 59] on icon "button" at bounding box center [353, 59] width 9 height 9
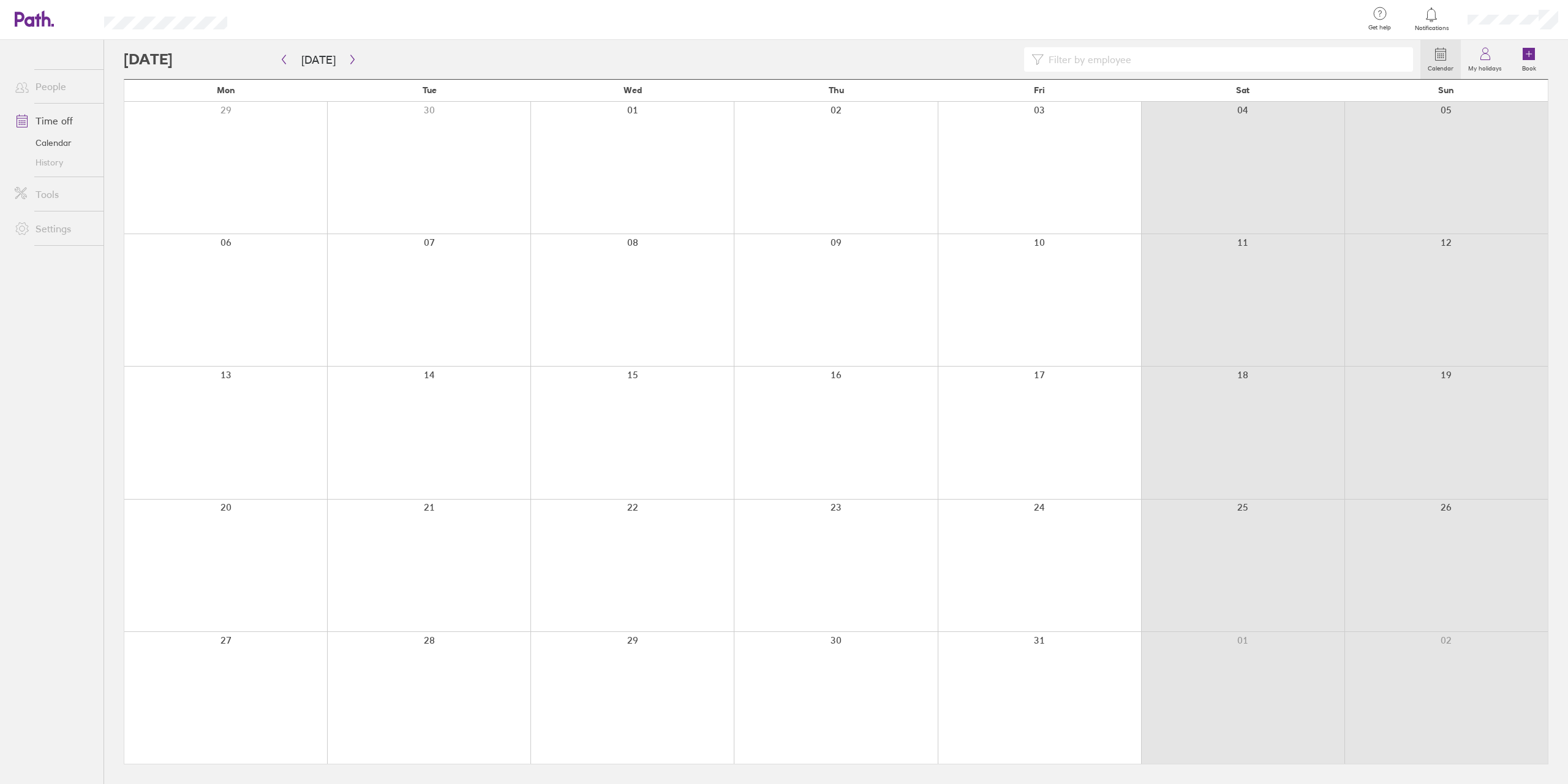
click at [875, 514] on div at bounding box center [836, 565] width 203 height 132
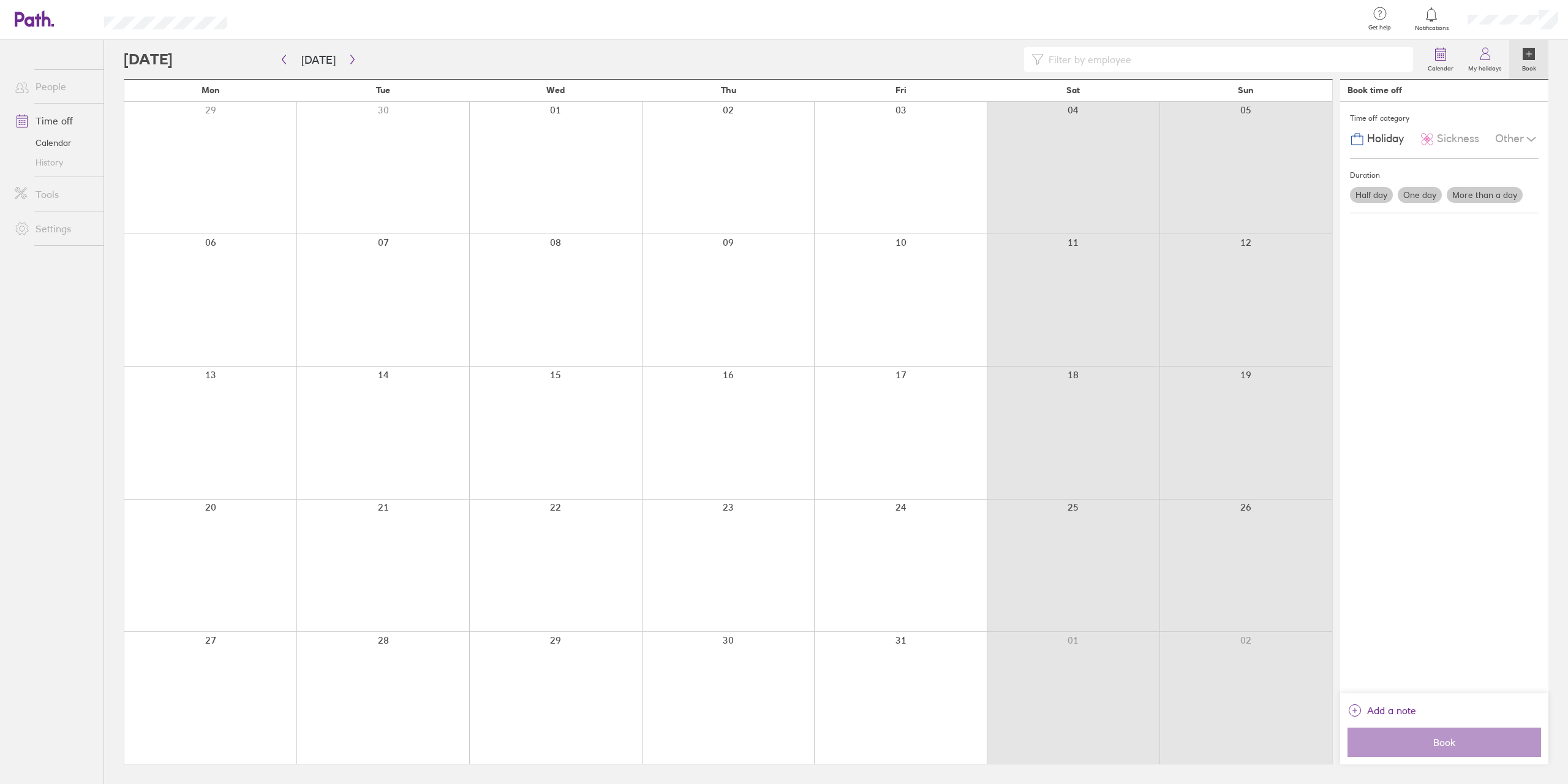
click at [1386, 189] on label "Half day" at bounding box center [1372, 195] width 43 height 16
click at [0, 0] on input "Half day" at bounding box center [0, 0] width 0 height 0
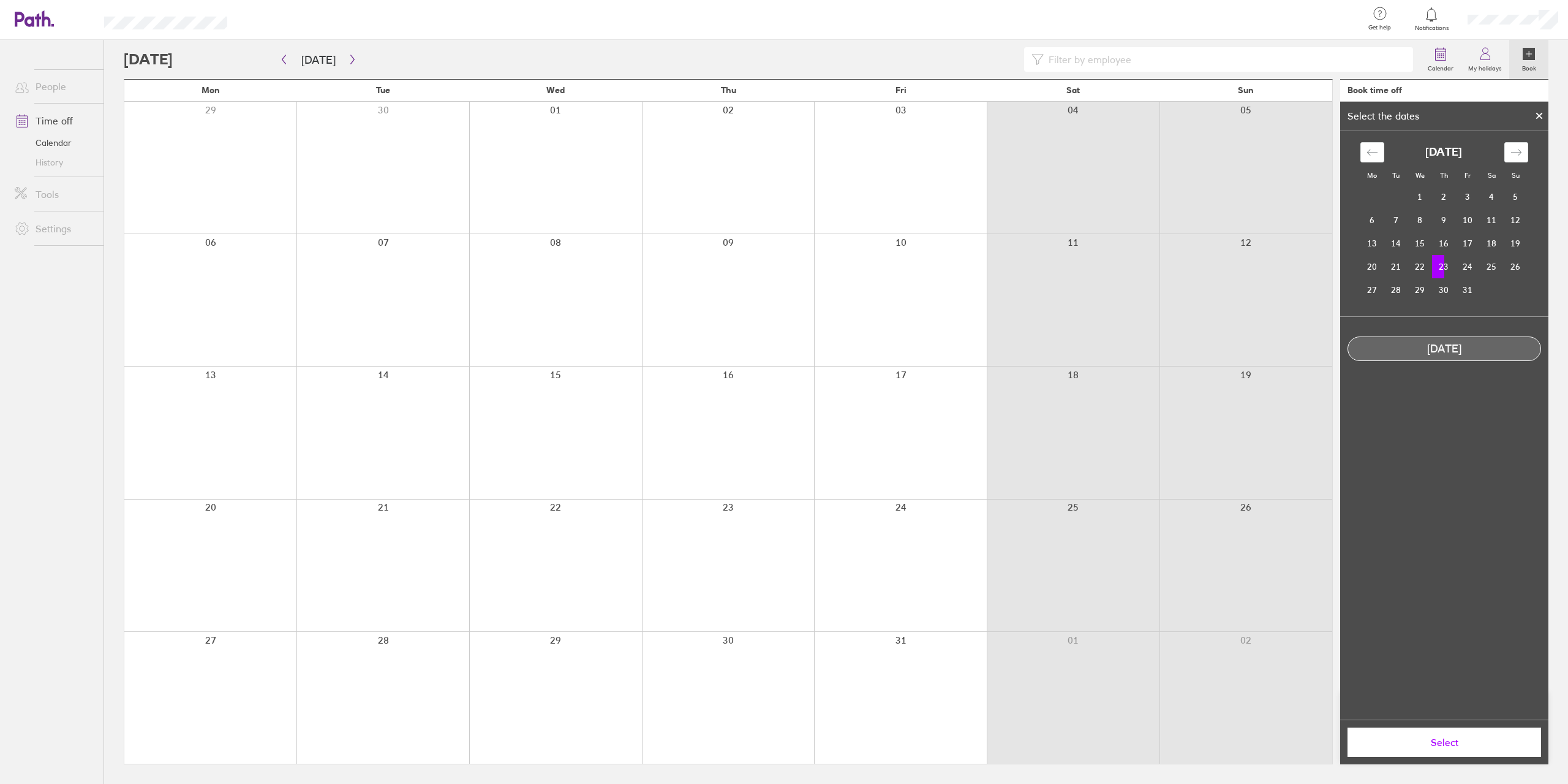
click at [744, 516] on div at bounding box center [729, 565] width 173 height 132
click at [1539, 114] on icon at bounding box center [1539, 116] width 8 height 8
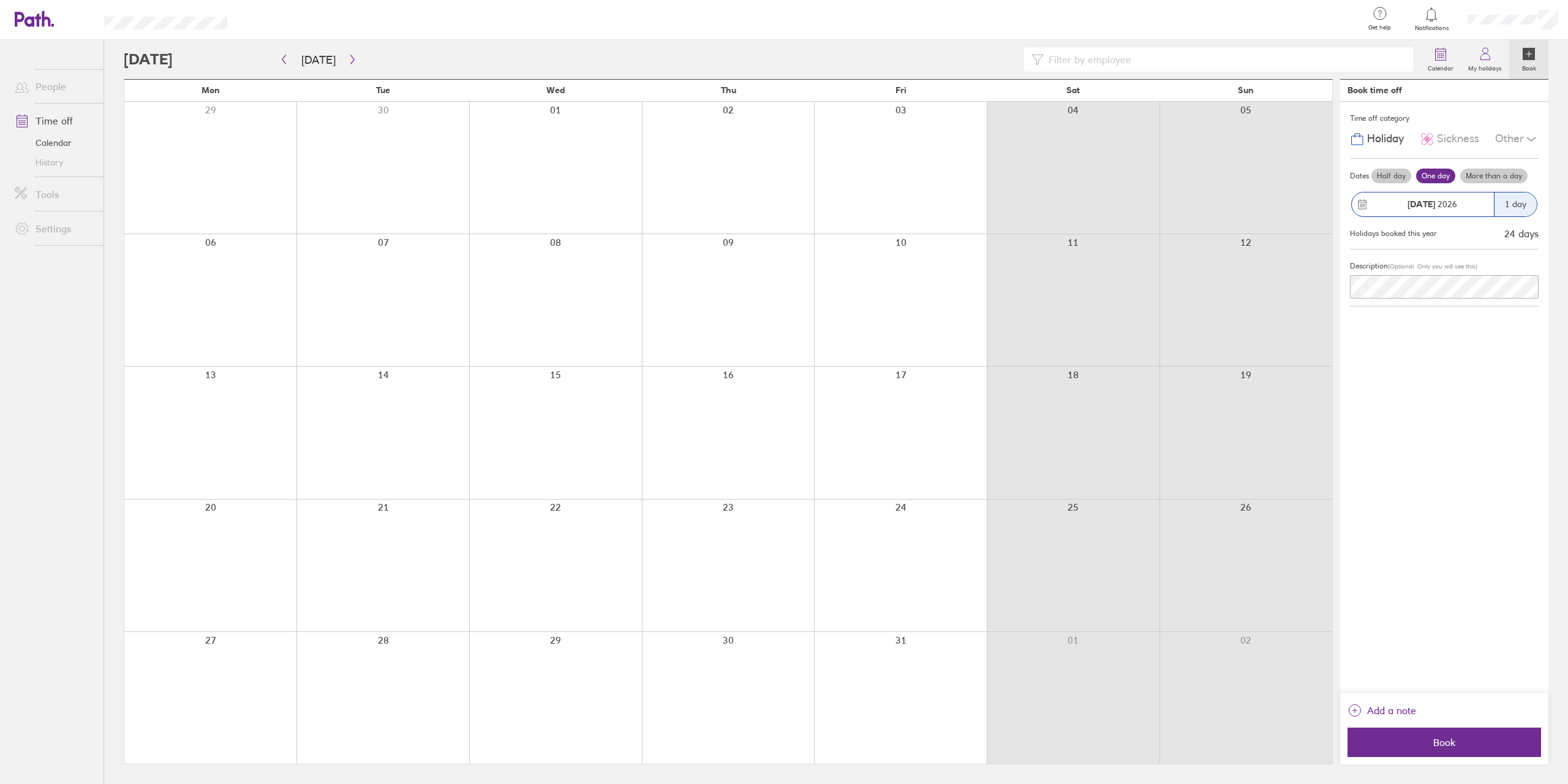
click at [1401, 171] on label "Half day" at bounding box center [1391, 176] width 39 height 15
click at [0, 0] on input "Half day" at bounding box center [0, 0] width 0 height 0
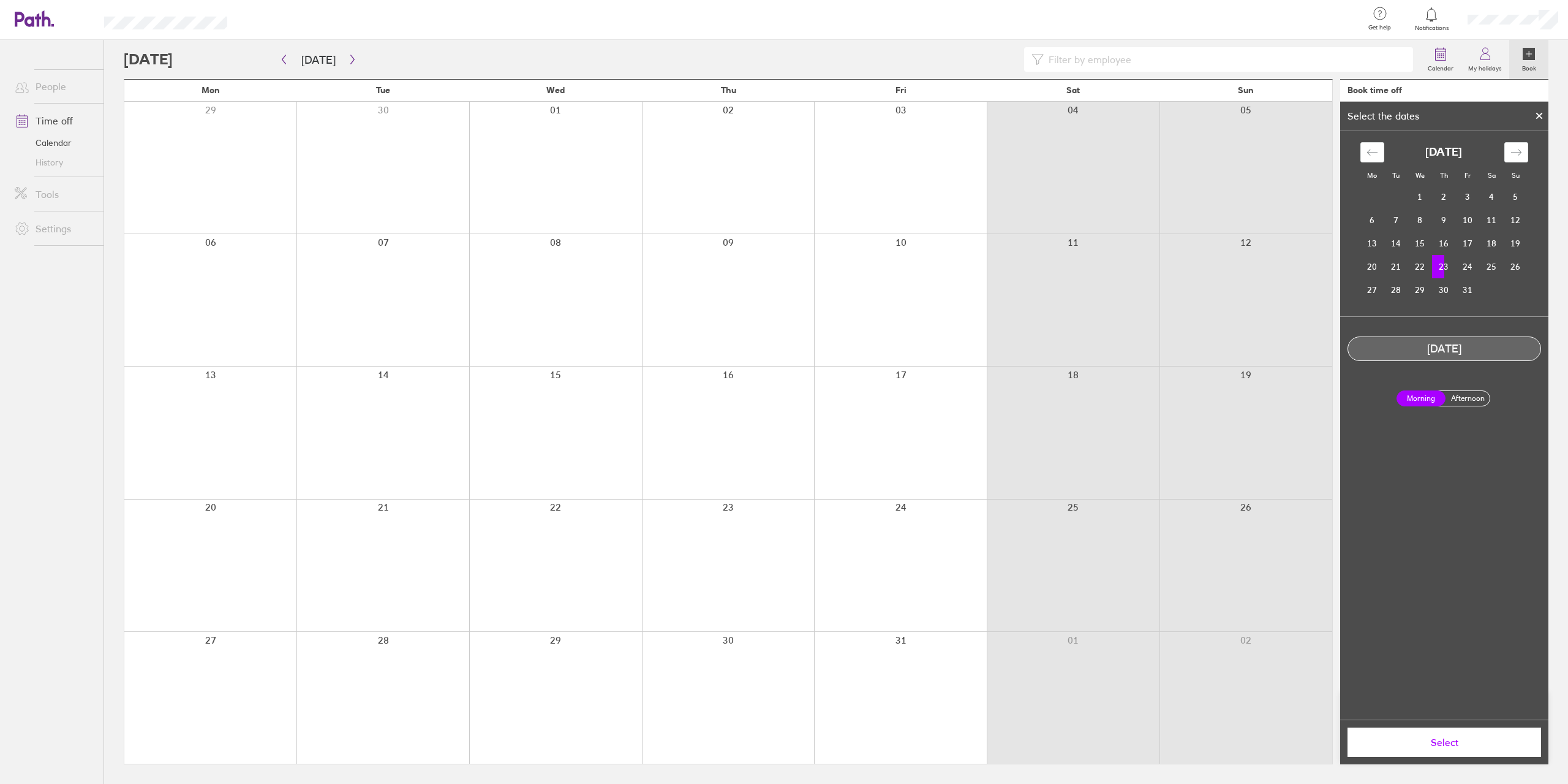
click at [1449, 264] on td "23" at bounding box center [1444, 266] width 24 height 24
click at [1471, 393] on label "Afternoon" at bounding box center [1467, 399] width 49 height 15
click at [0, 0] on input "Afternoon" at bounding box center [0, 0] width 0 height 0
click at [1417, 745] on span "Select" at bounding box center [1445, 742] width 177 height 11
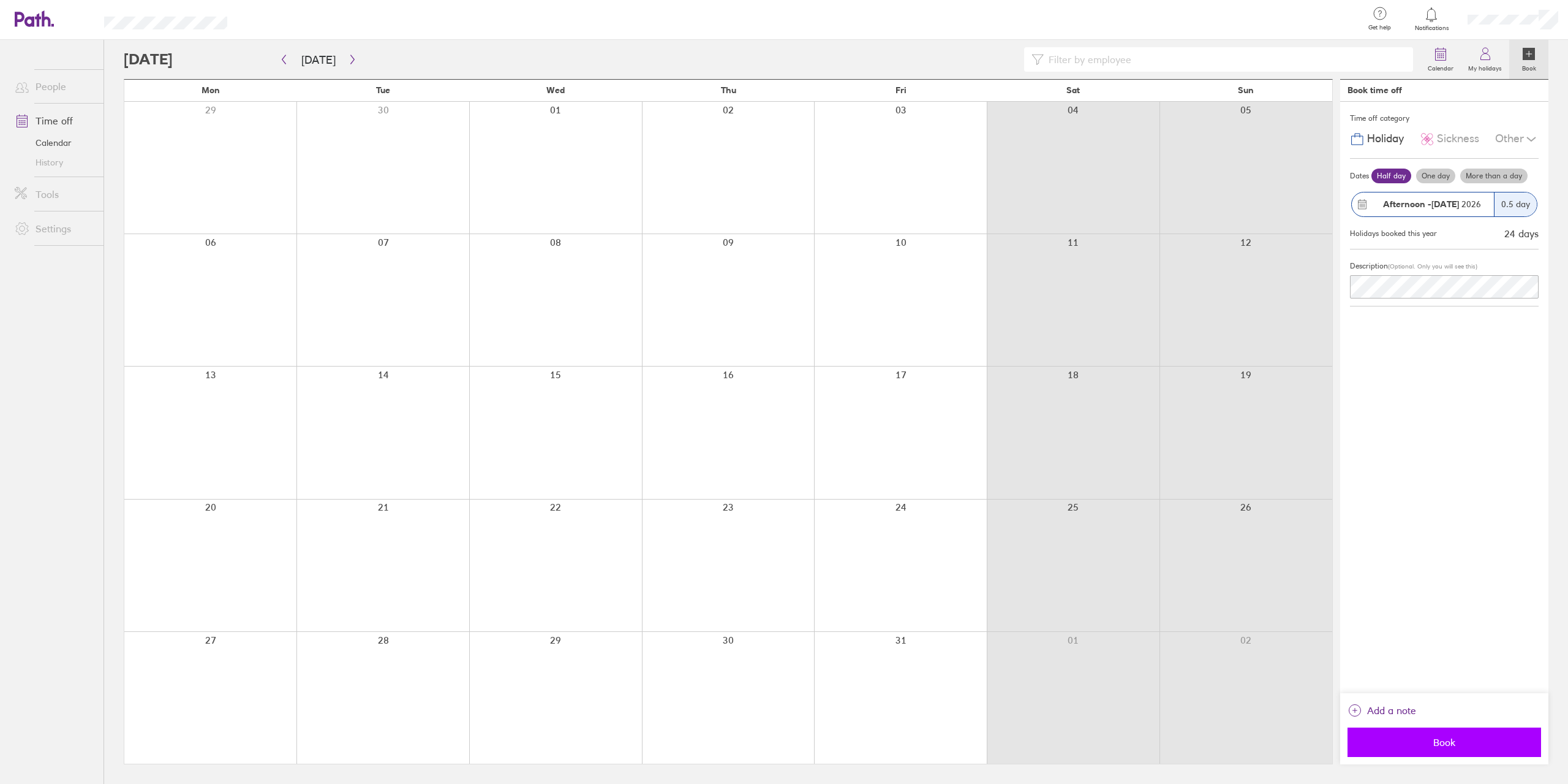
click at [1434, 736] on span "Book" at bounding box center [1445, 742] width 177 height 11
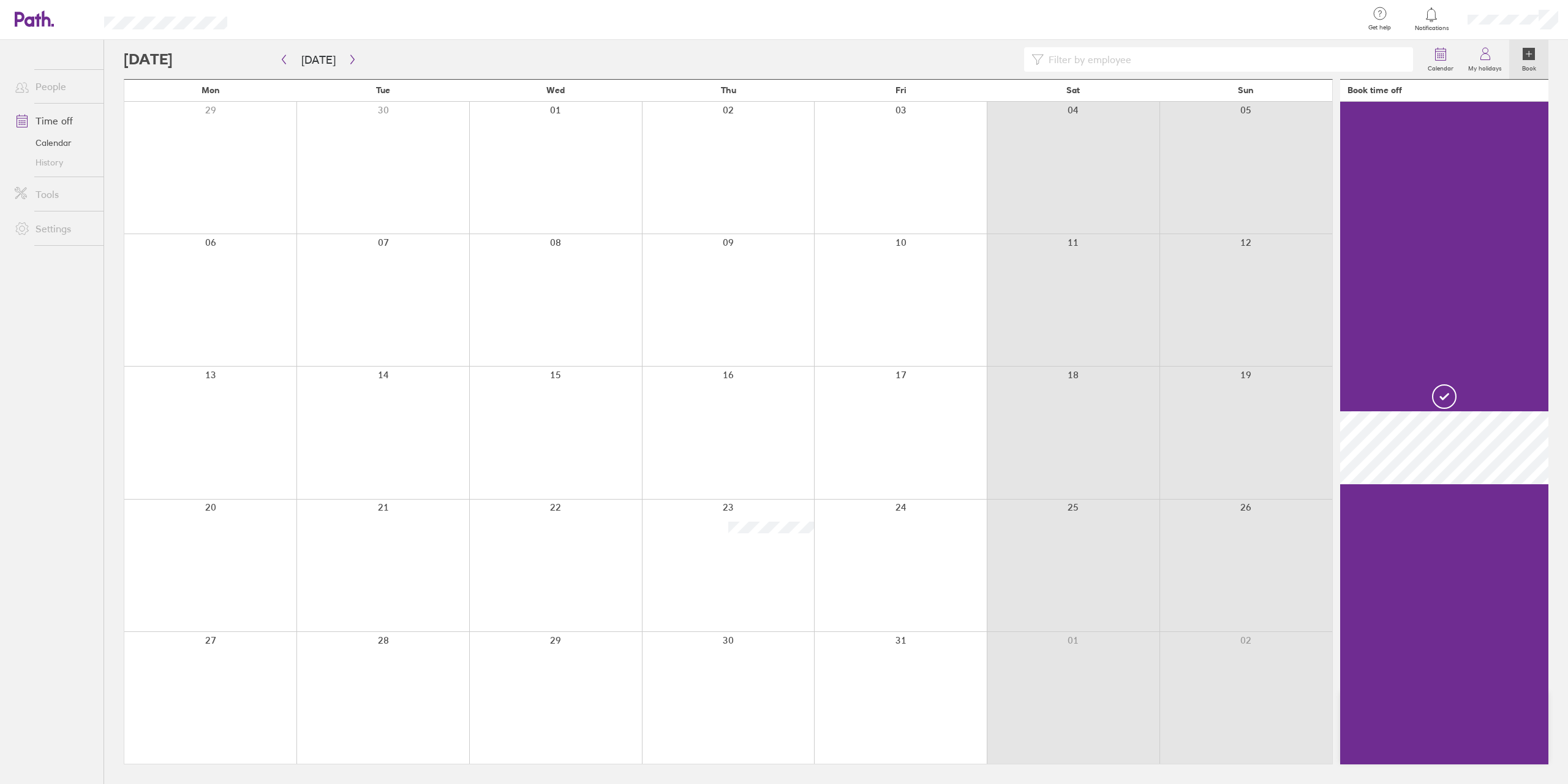
click at [931, 510] on div at bounding box center [901, 565] width 173 height 132
click at [941, 519] on div at bounding box center [901, 565] width 173 height 132
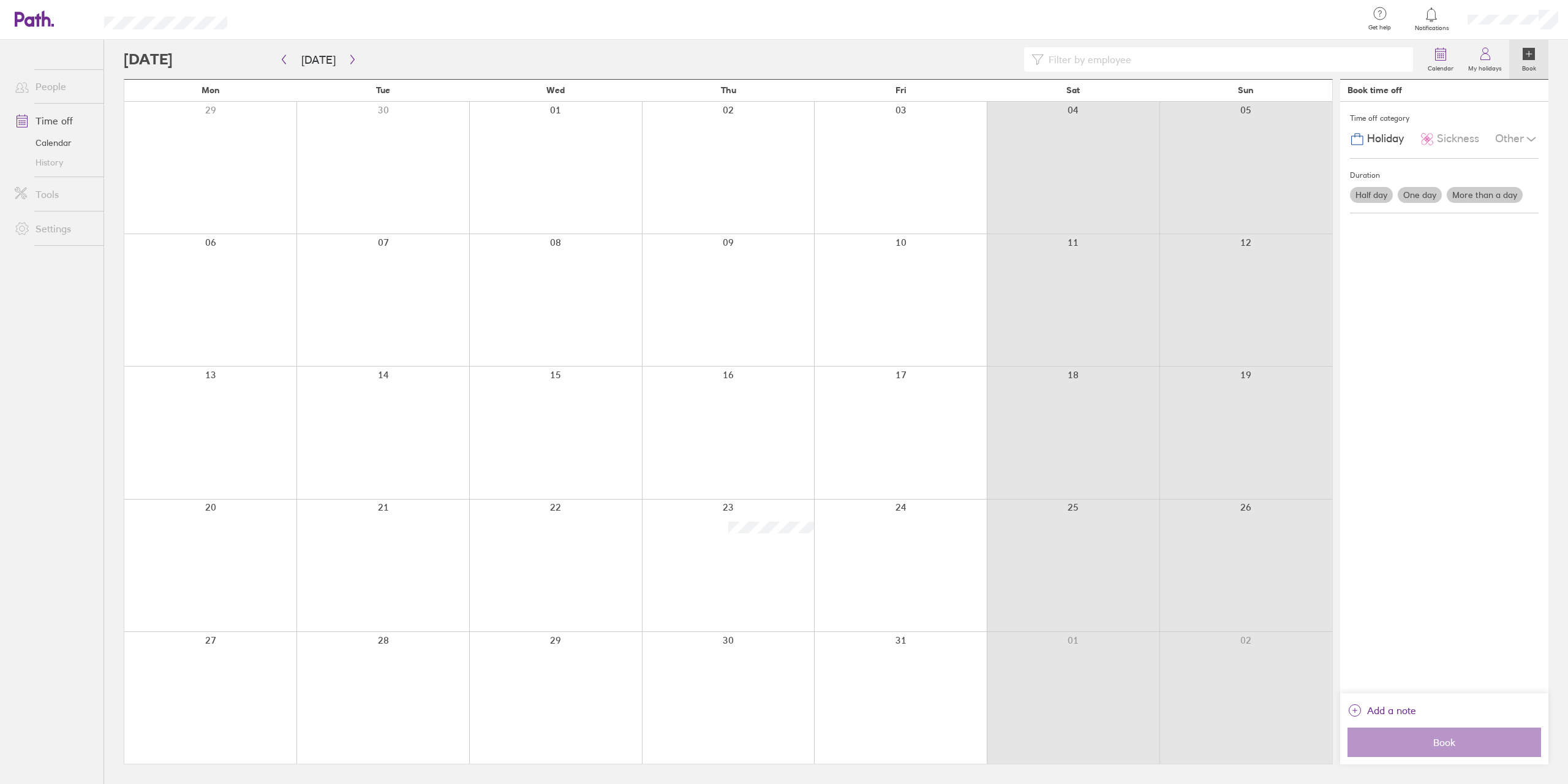
click at [919, 515] on div at bounding box center [901, 565] width 173 height 132
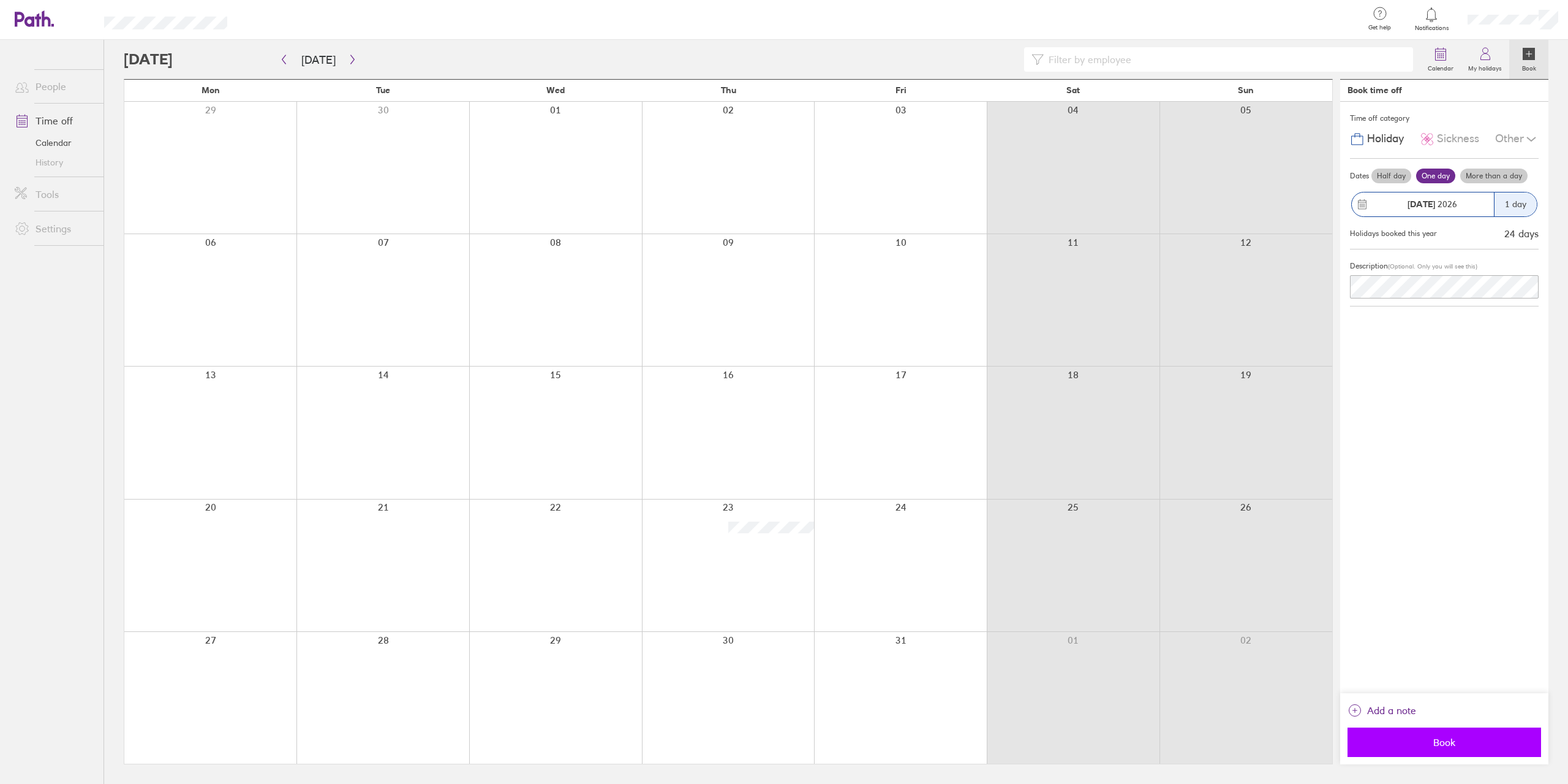
click at [1424, 734] on button "Book" at bounding box center [1445, 742] width 194 height 29
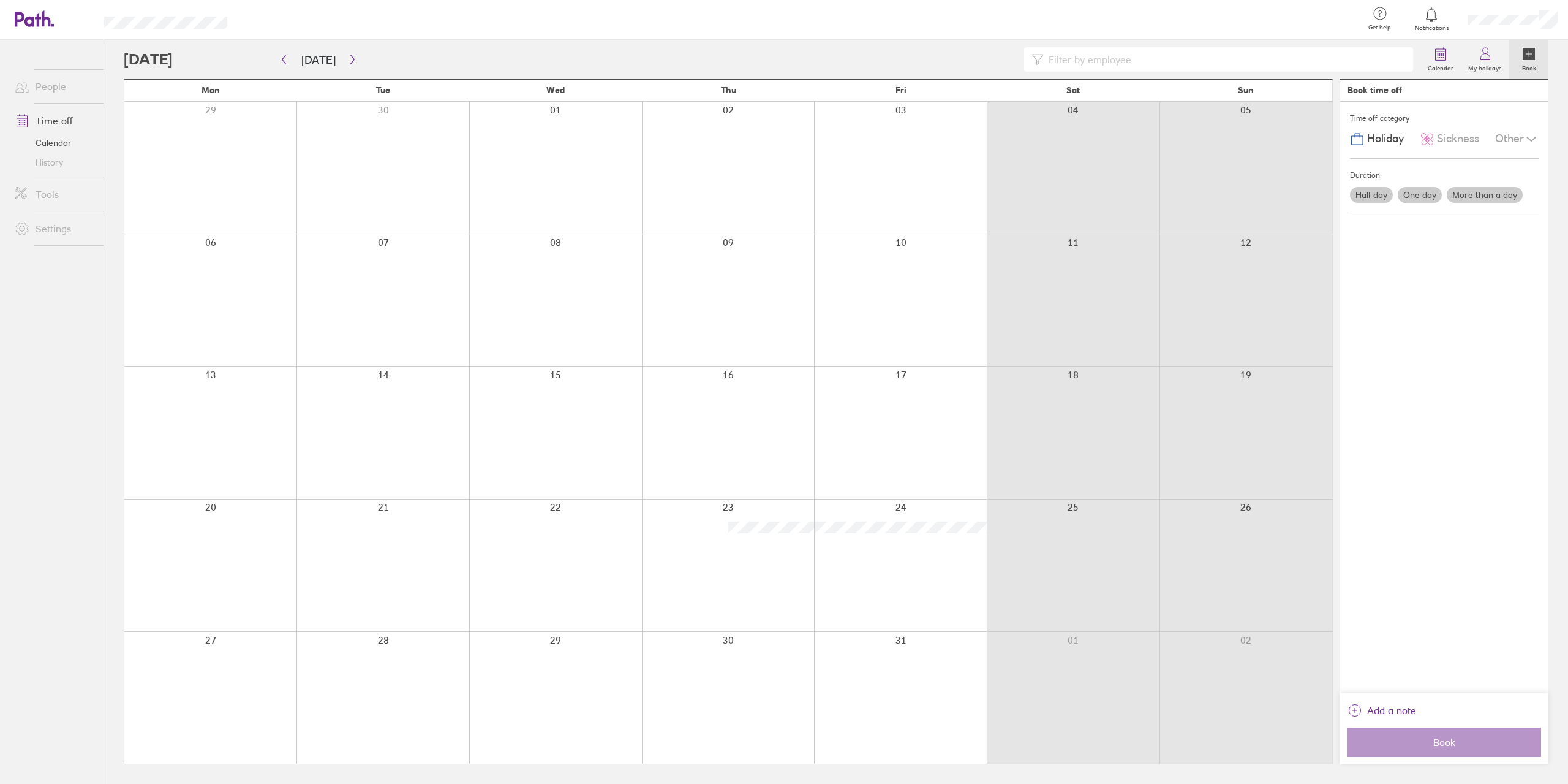
click at [930, 678] on div at bounding box center [901, 698] width 173 height 132
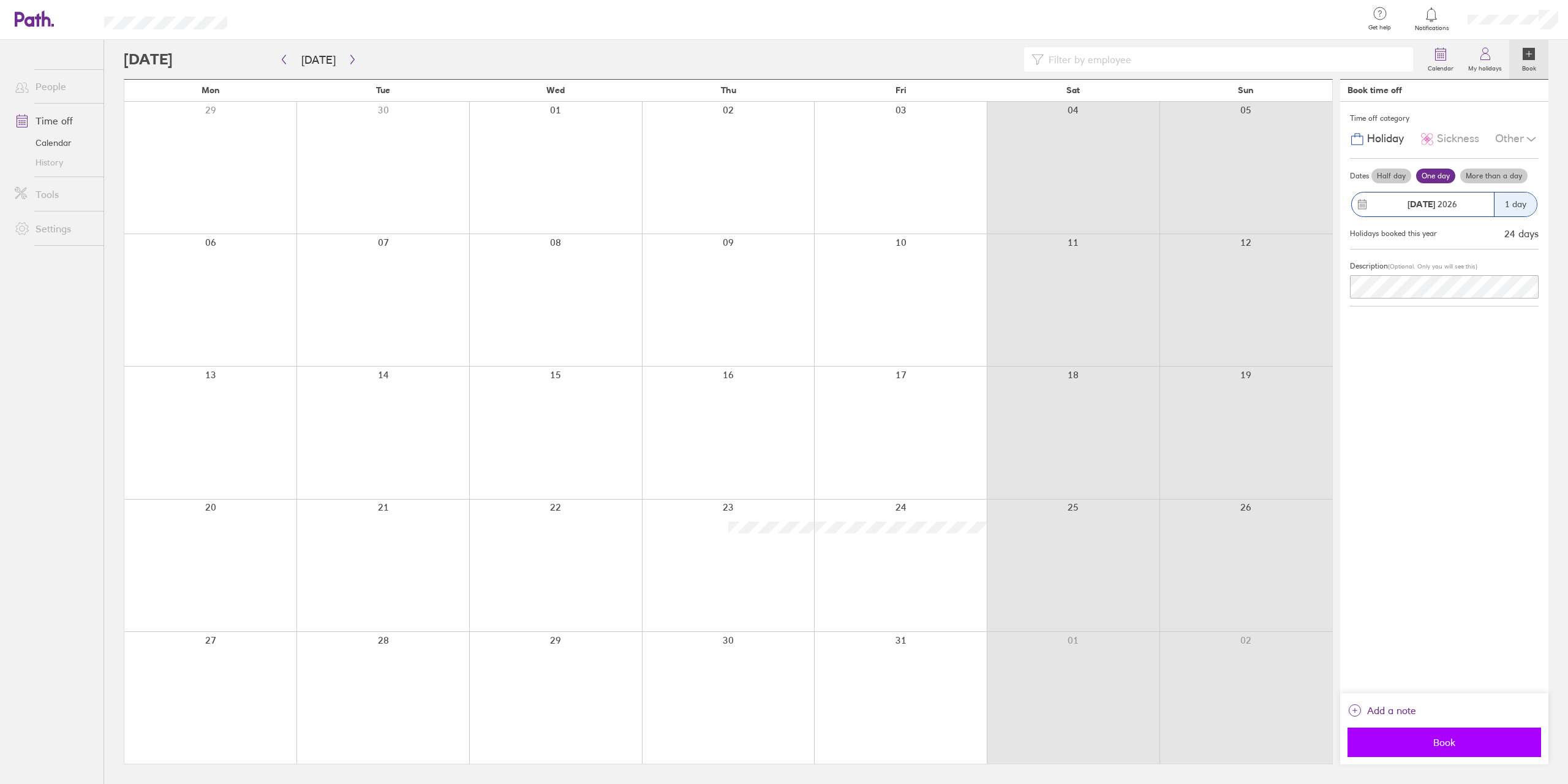
click at [1459, 740] on span "Book" at bounding box center [1445, 742] width 177 height 11
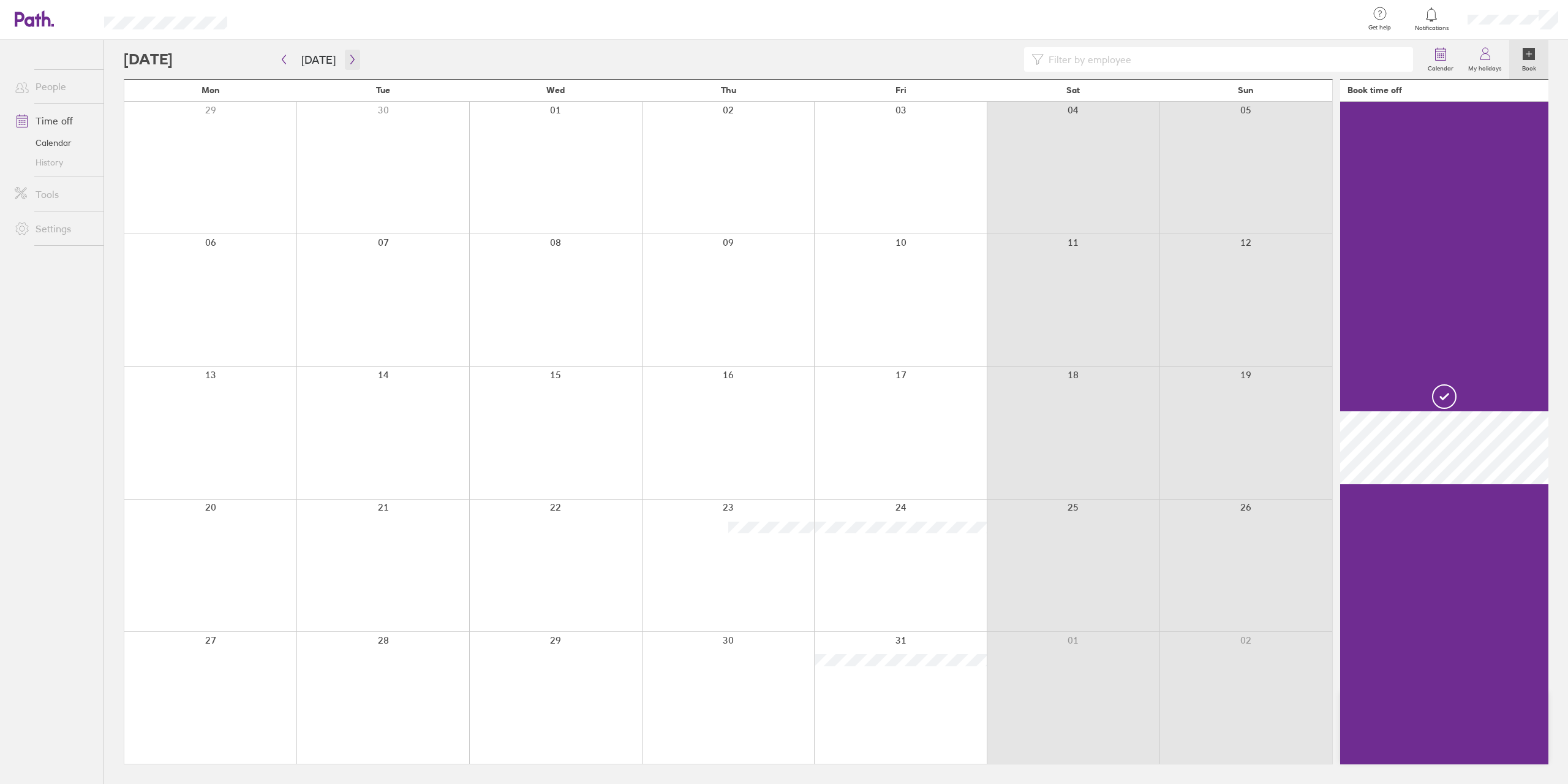
click at [351, 62] on icon "button" at bounding box center [353, 59] width 9 height 9
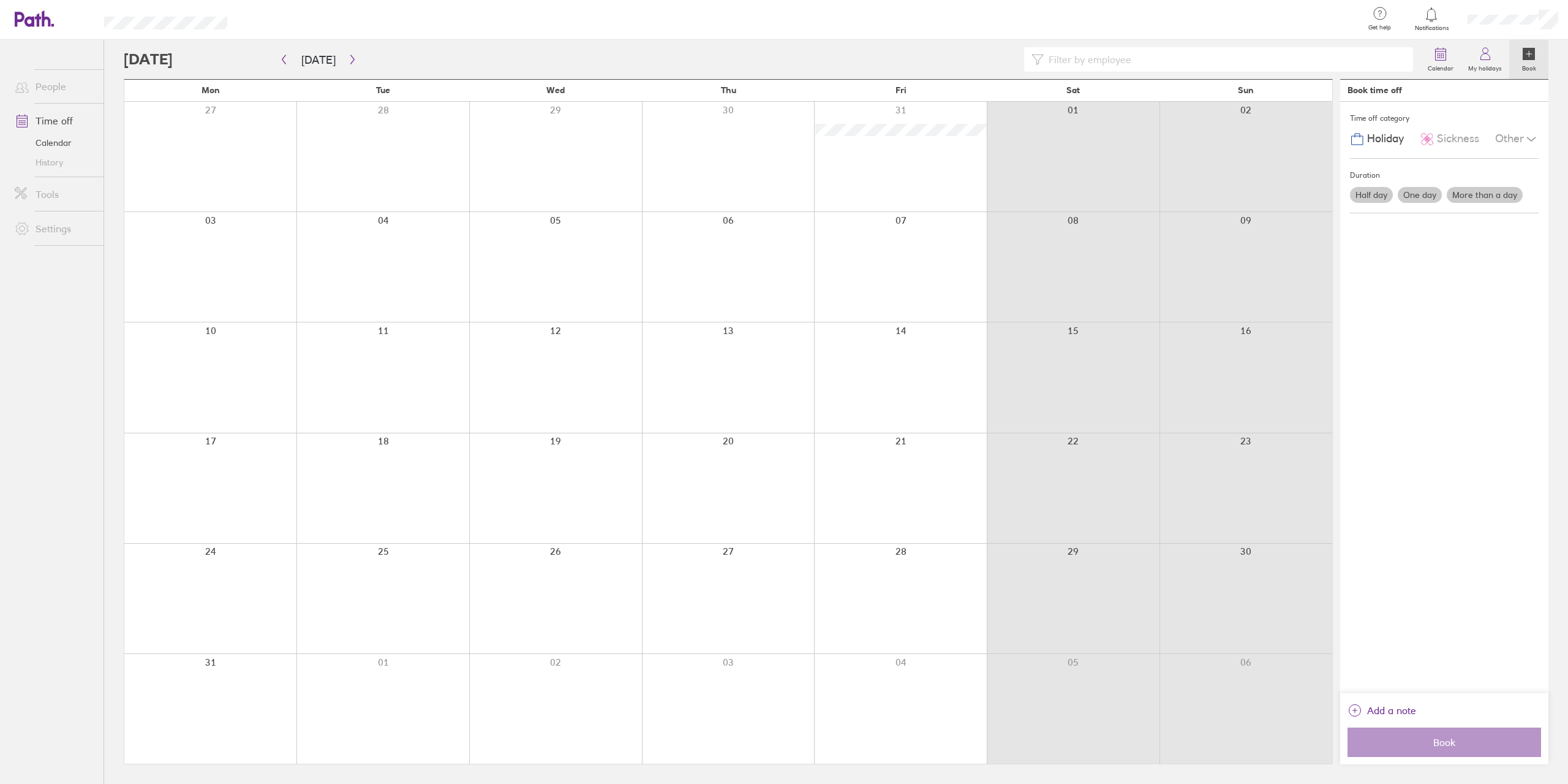
click at [365, 235] on div at bounding box center [383, 267] width 173 height 110
click at [1489, 194] on label "More than a day" at bounding box center [1484, 195] width 76 height 16
click at [0, 0] on input "More than a day" at bounding box center [0, 0] width 0 height 0
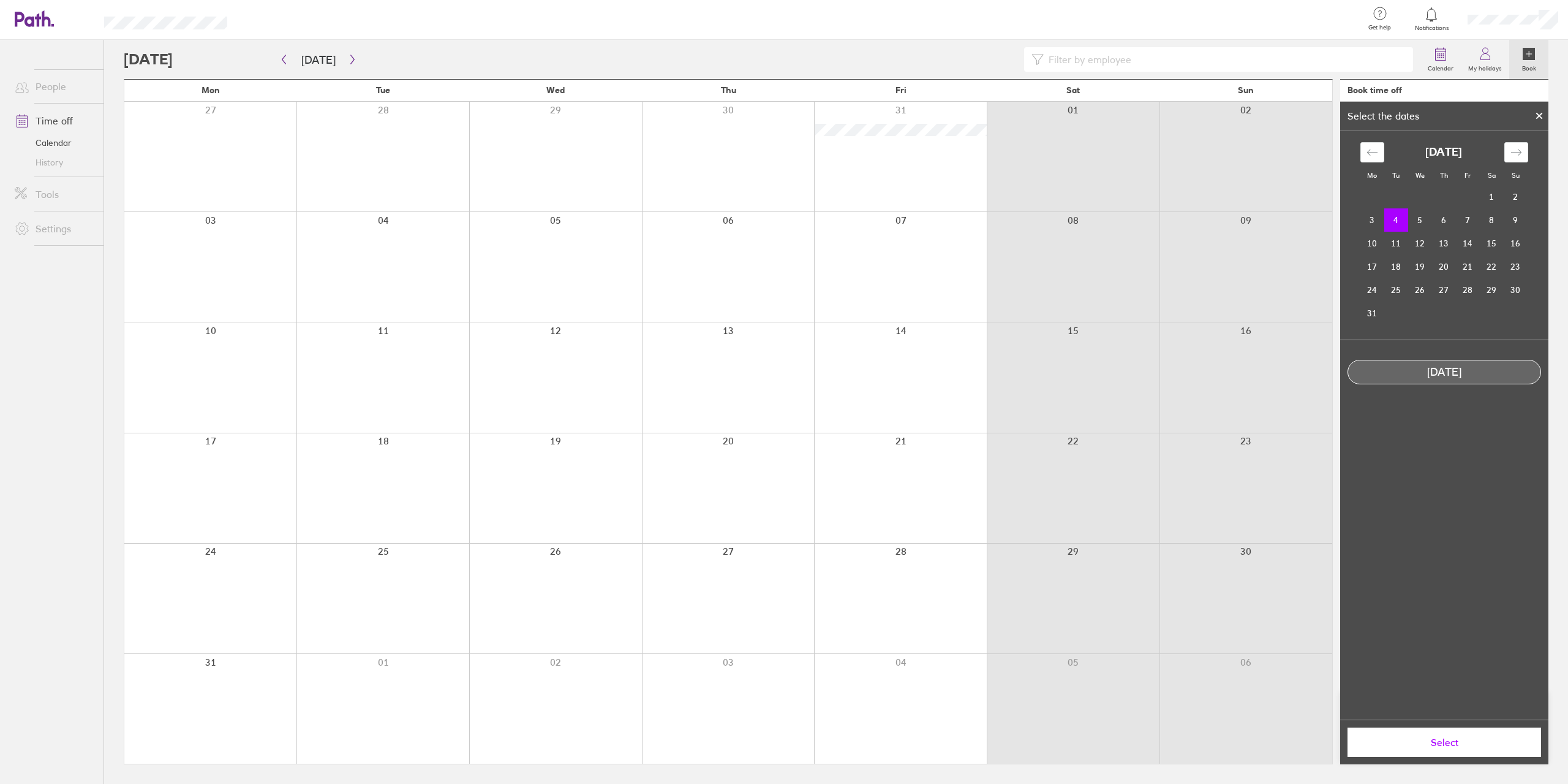
click at [406, 223] on div at bounding box center [383, 267] width 173 height 110
click at [1463, 221] on td "7" at bounding box center [1467, 220] width 24 height 24
click at [1394, 225] on td "4" at bounding box center [1396, 220] width 24 height 24
click at [1435, 742] on span "Select" at bounding box center [1445, 742] width 177 height 11
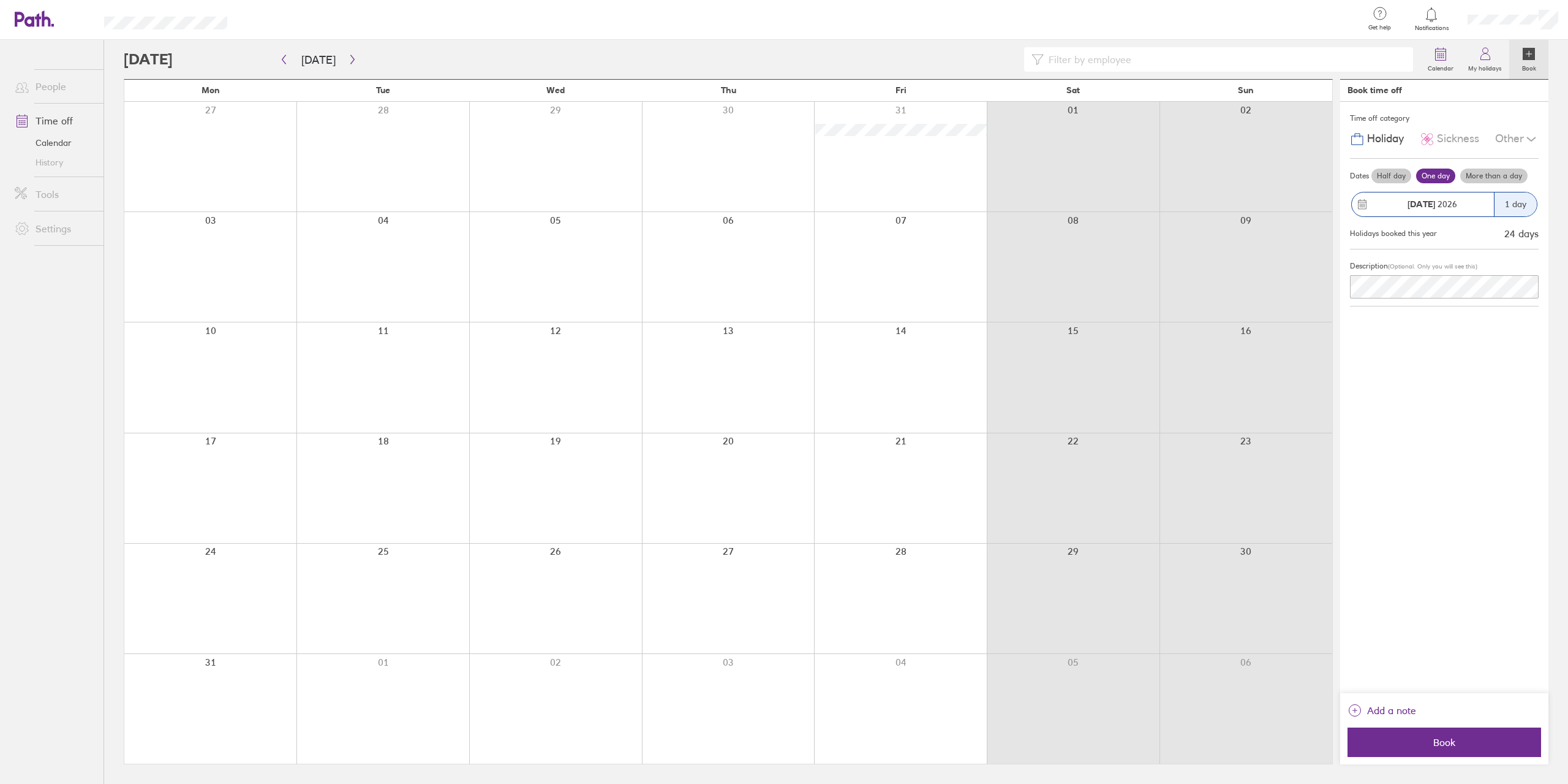
click at [1515, 202] on div "1 day" at bounding box center [1516, 204] width 43 height 24
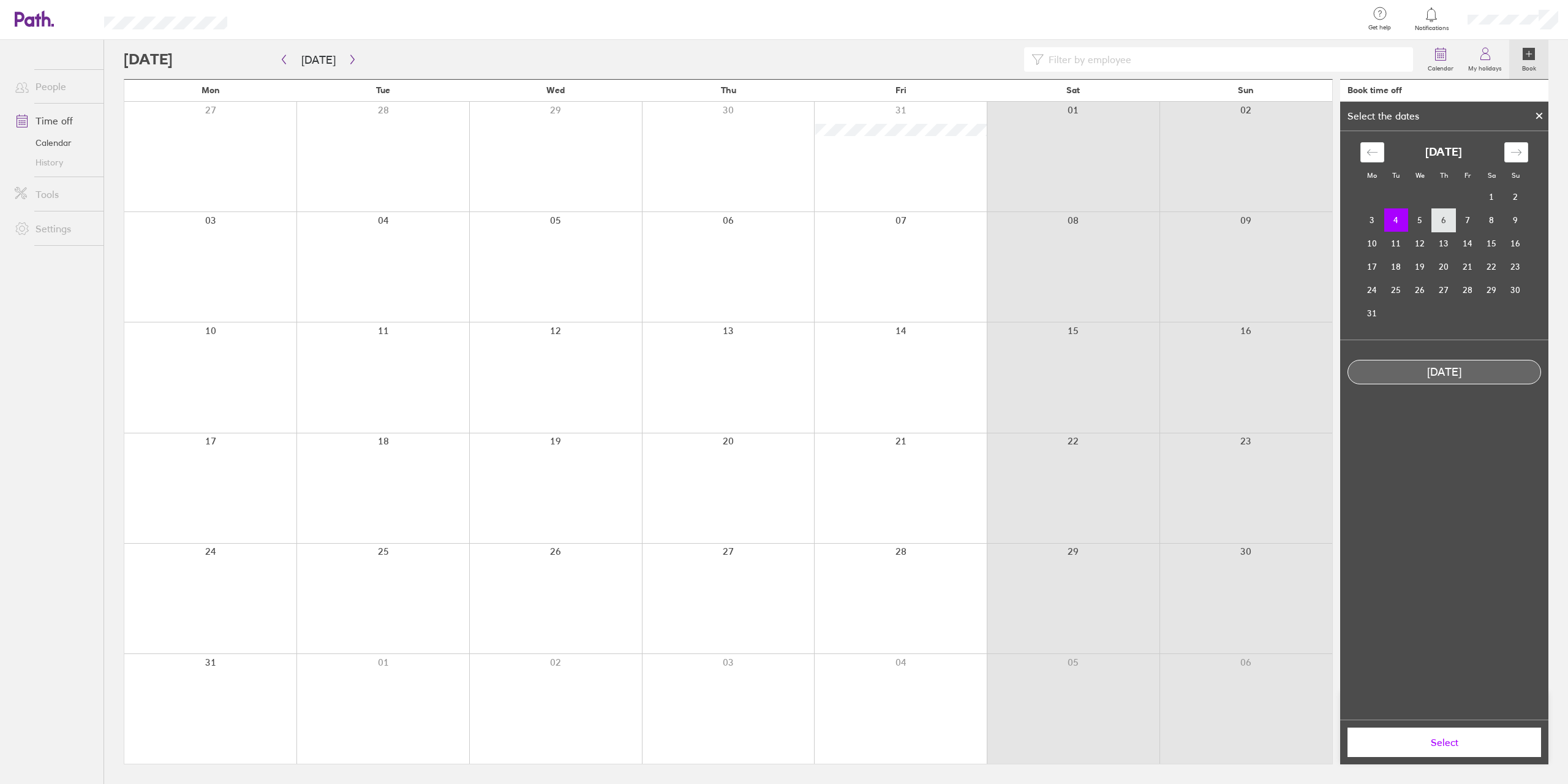
click at [1443, 216] on td "6" at bounding box center [1444, 220] width 24 height 24
click at [1397, 216] on td "4" at bounding box center [1396, 220] width 24 height 24
click at [1543, 114] on icon at bounding box center [1539, 116] width 8 height 8
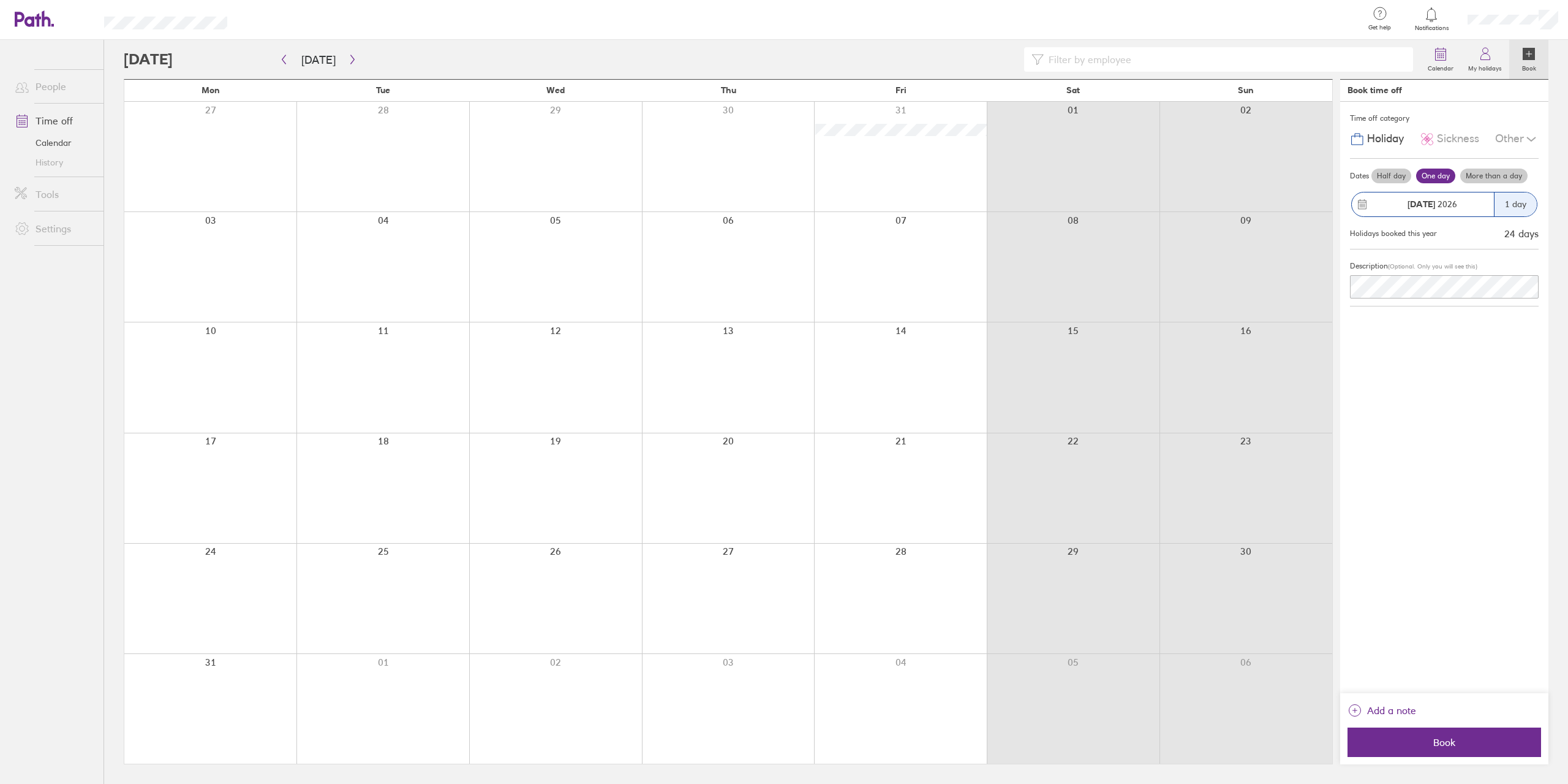
click at [1497, 173] on label "More than a day" at bounding box center [1495, 176] width 68 height 15
click at [0, 0] on input "More than a day" at bounding box center [0, 0] width 0 height 0
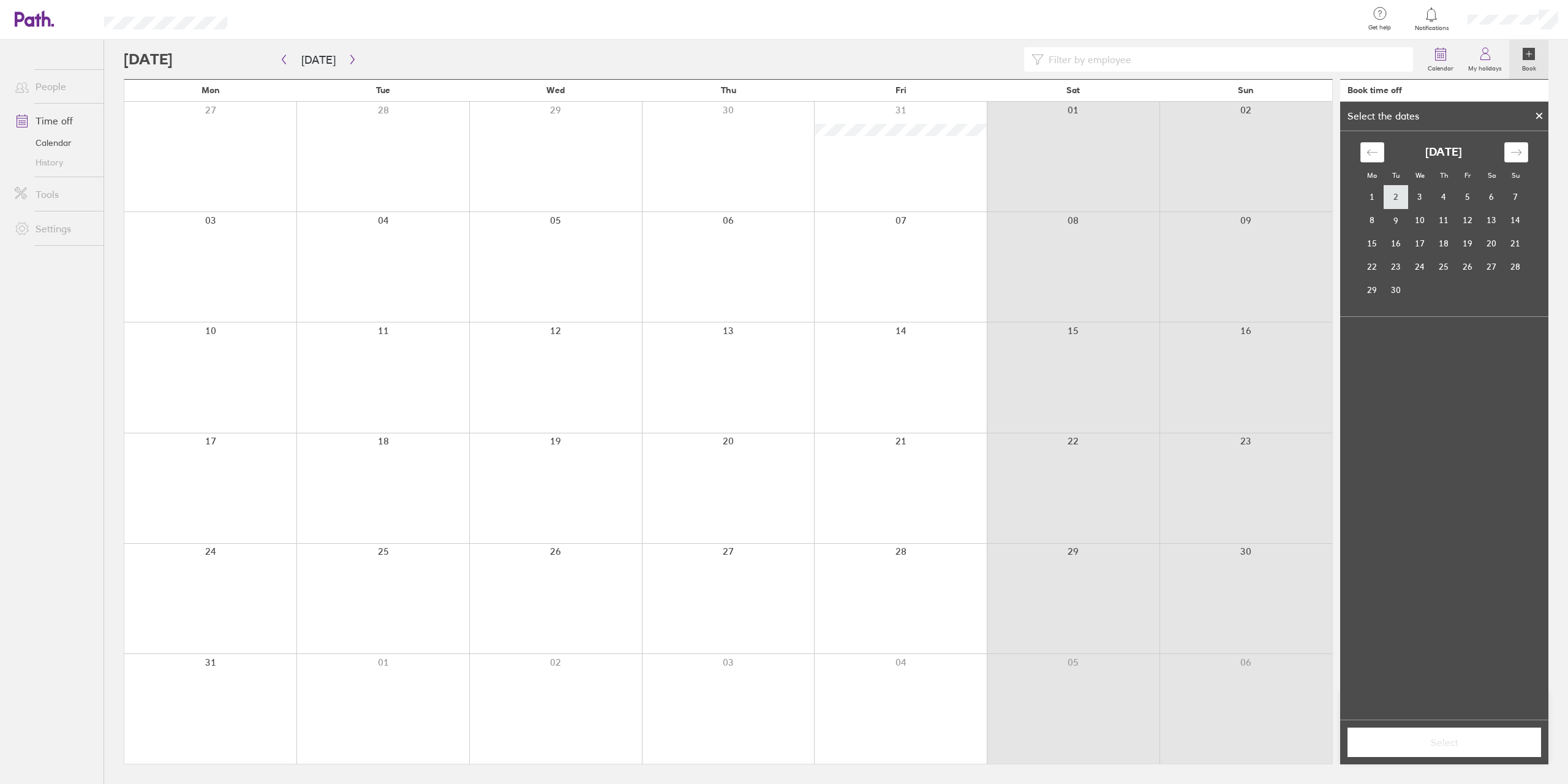
click at [1398, 196] on td "2" at bounding box center [1396, 196] width 24 height 24
click at [1463, 192] on td "5" at bounding box center [1467, 196] width 24 height 24
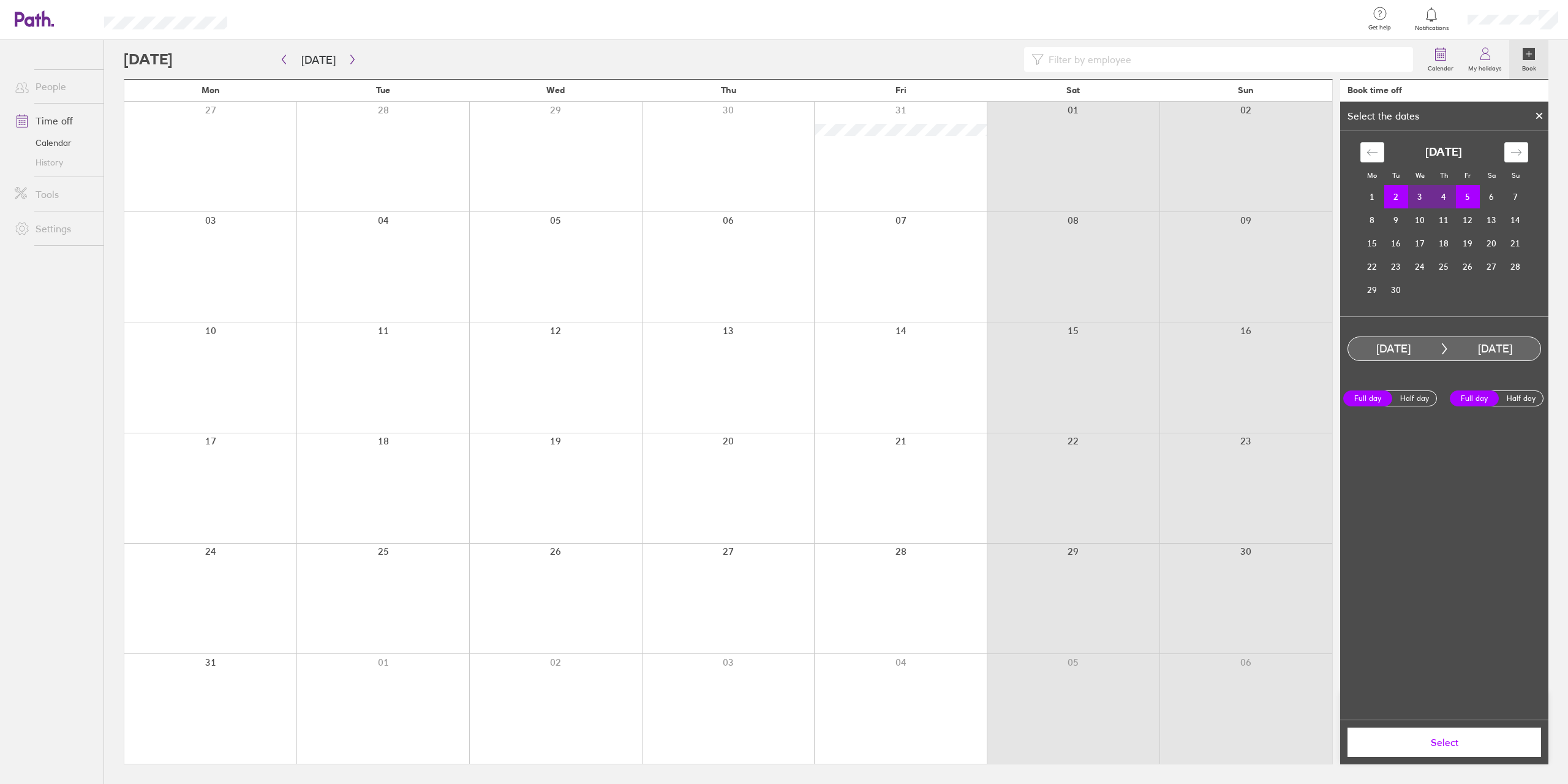
click at [1467, 735] on button "Select" at bounding box center [1445, 742] width 194 height 29
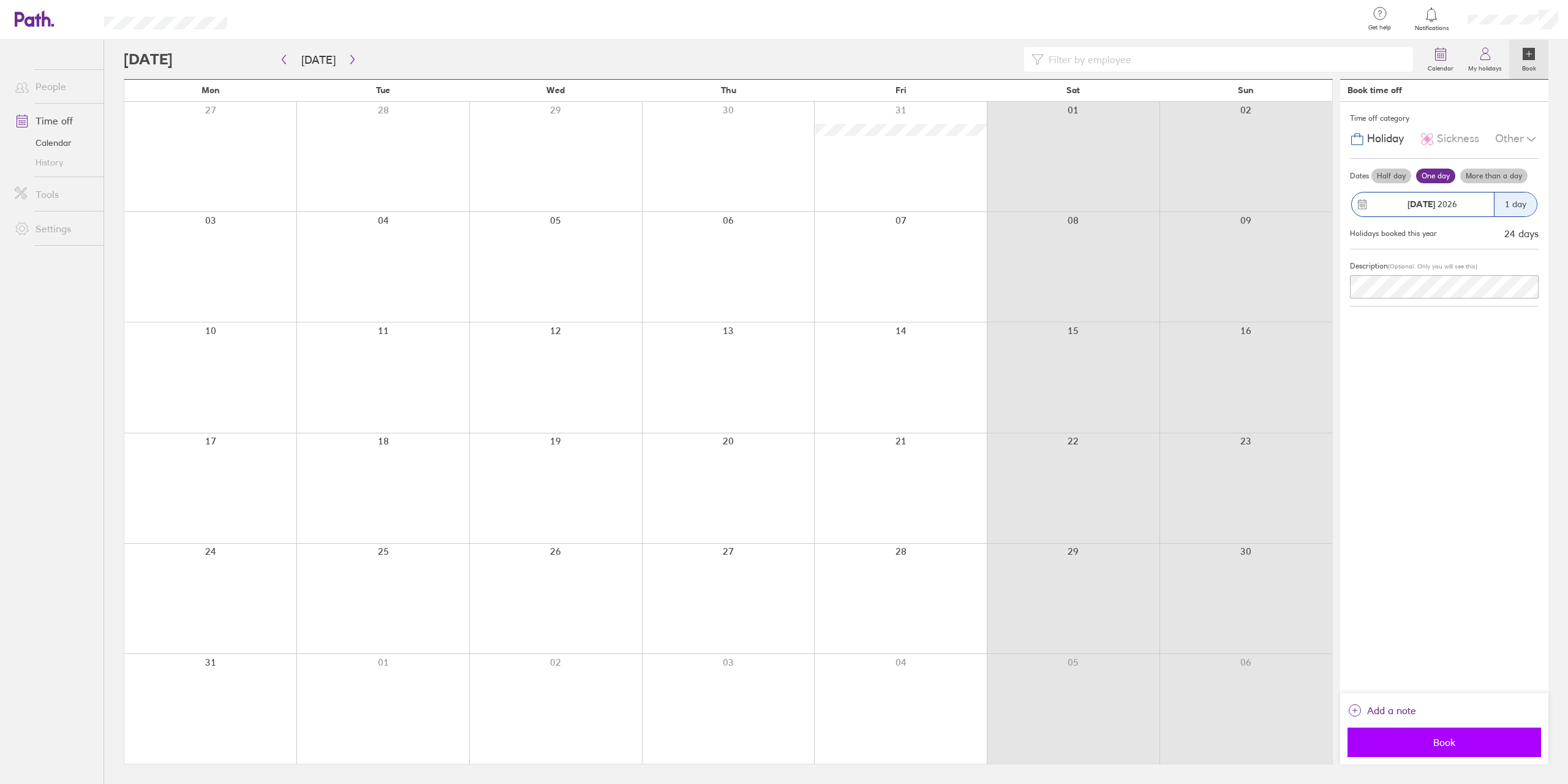
click at [1447, 734] on button "Book" at bounding box center [1445, 742] width 194 height 29
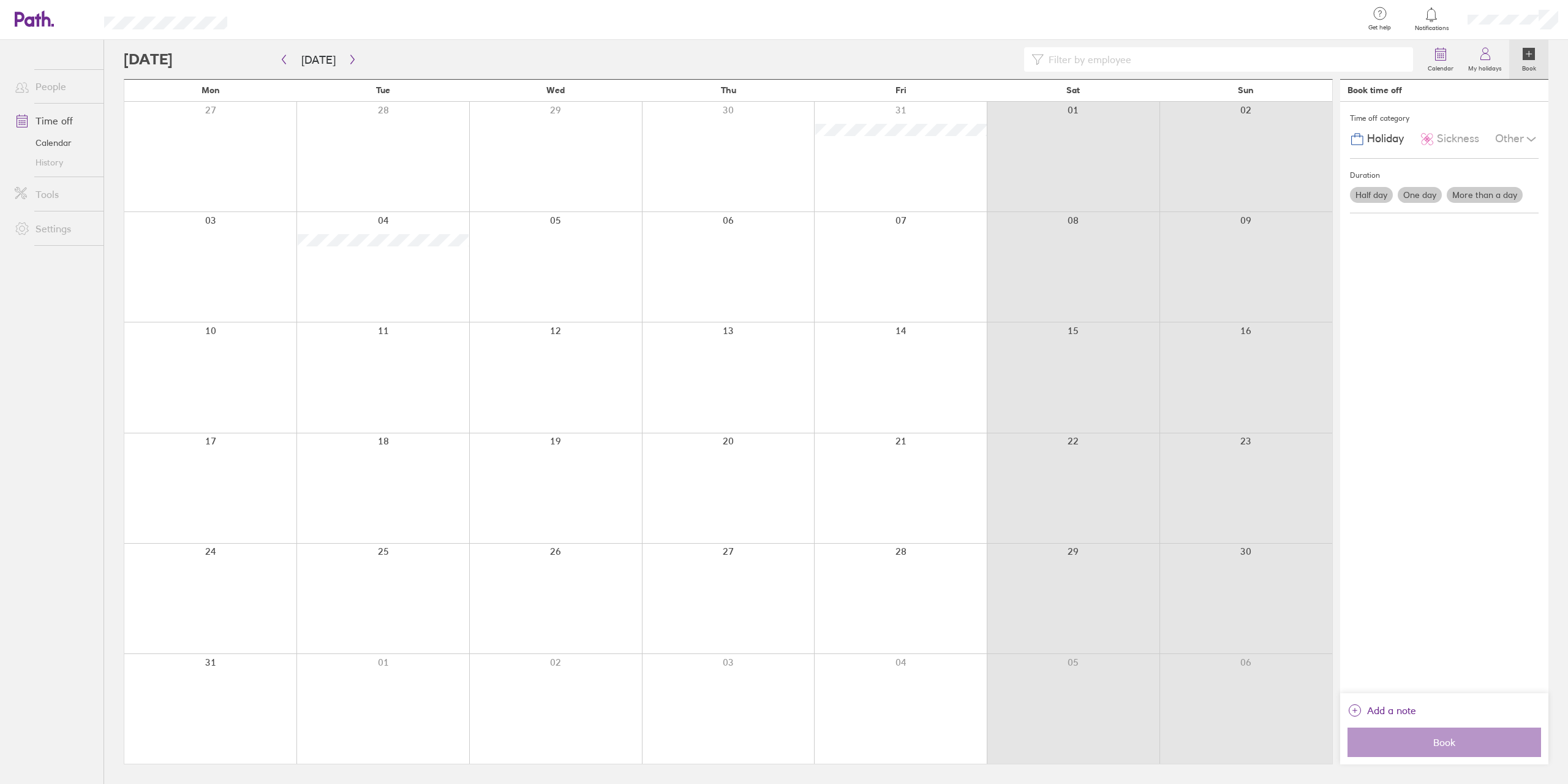
click at [427, 264] on div at bounding box center [383, 267] width 173 height 110
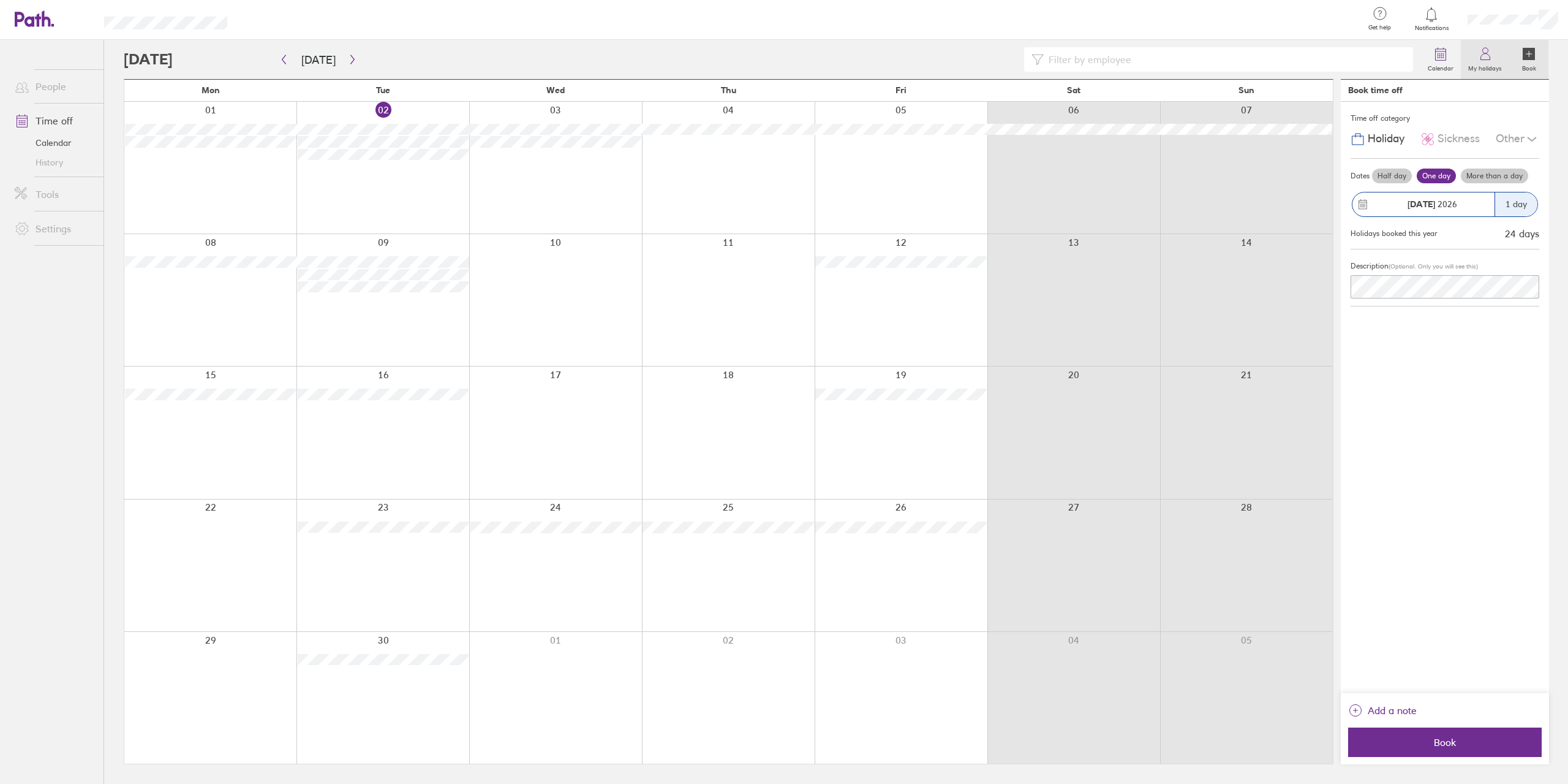
click at [1495, 68] on label "My holidays" at bounding box center [1484, 67] width 48 height 11
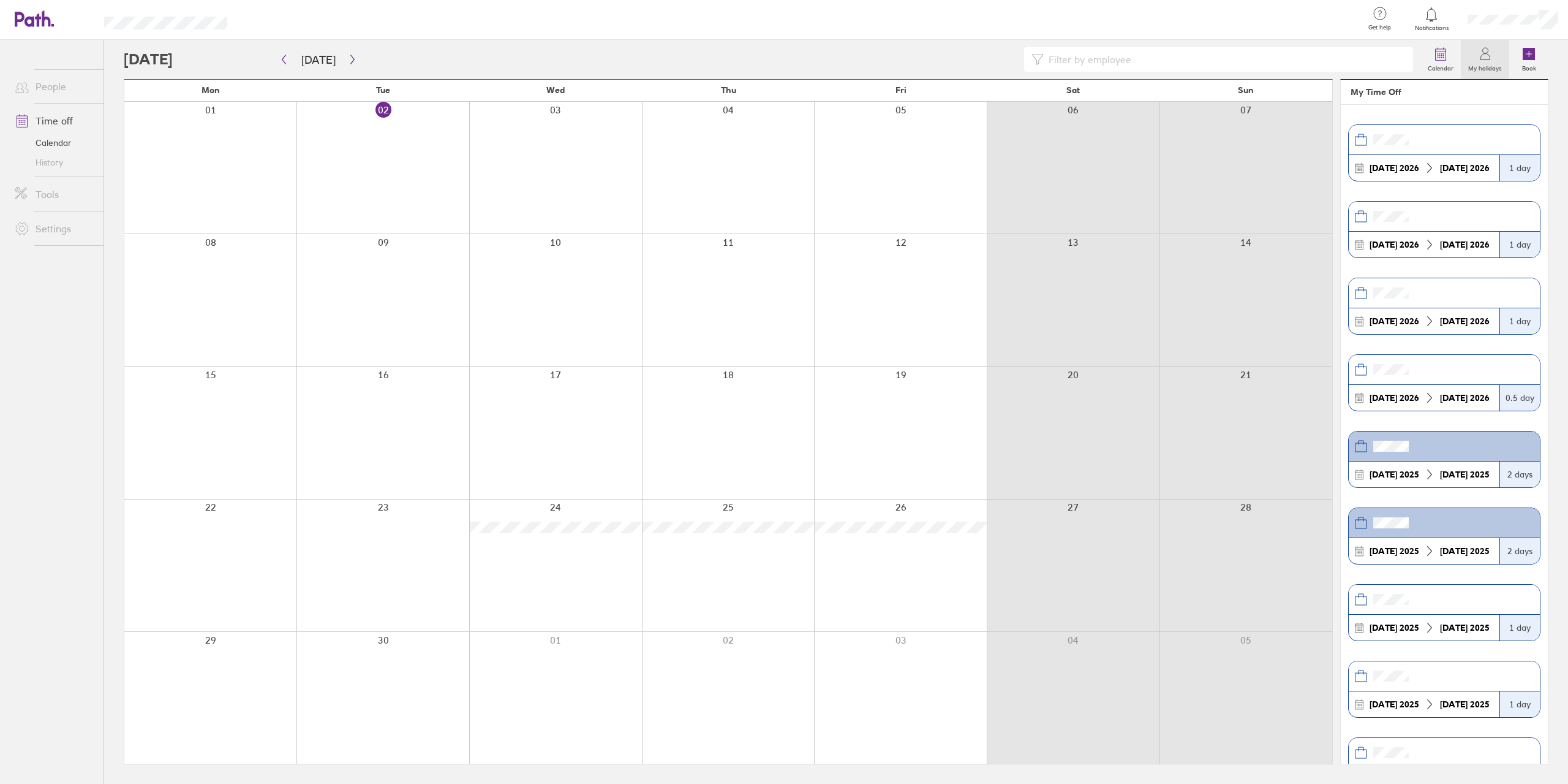
click at [1458, 165] on strong "[DATE]" at bounding box center [1453, 168] width 27 height 11
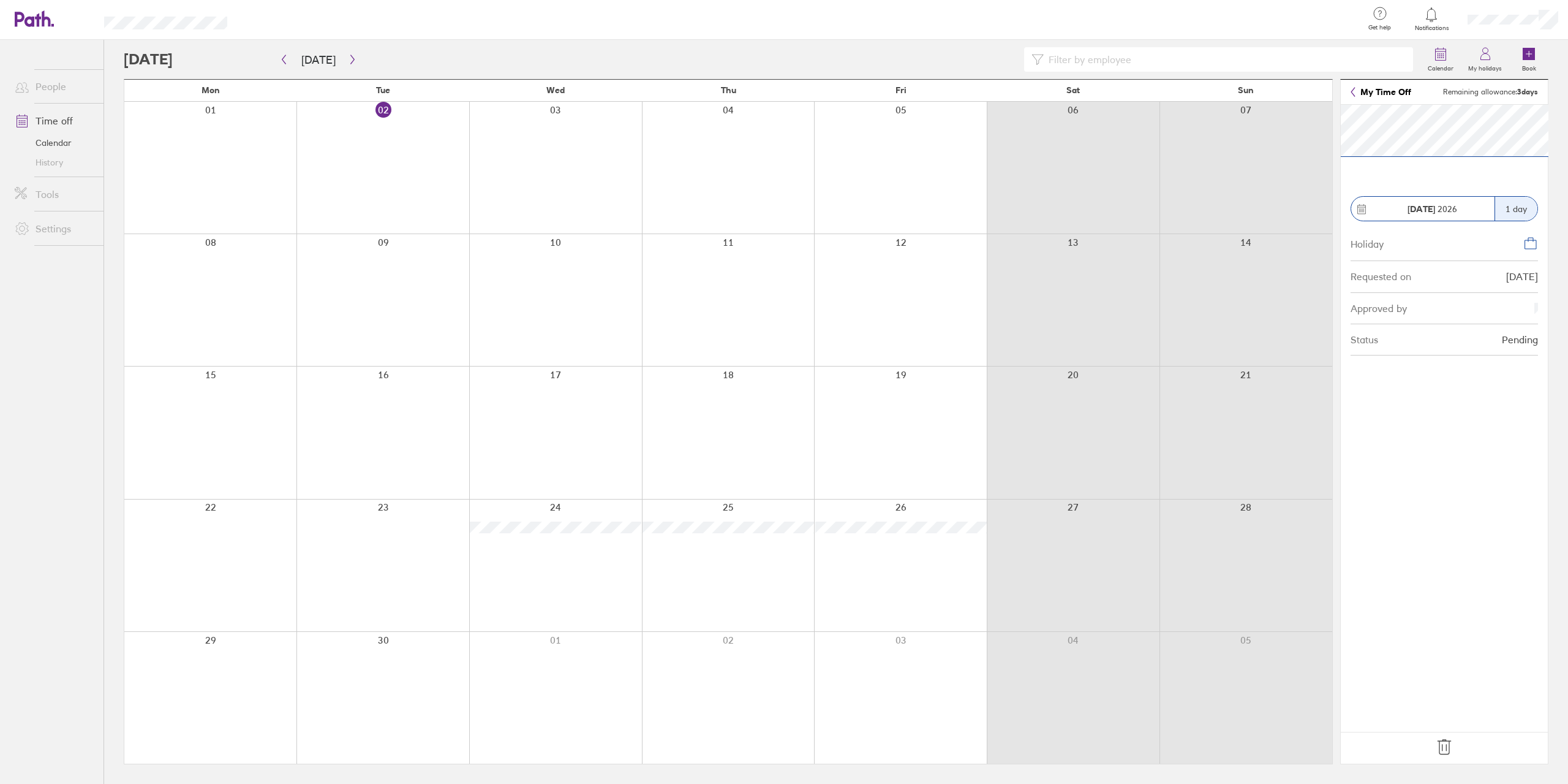
click at [1531, 242] on icon at bounding box center [1531, 243] width 15 height 15
drag, startPoint x: 193, startPoint y: 55, endPoint x: 308, endPoint y: 70, distance: 116.0
click at [193, 55] on div at bounding box center [773, 59] width 1297 height 24
click at [1450, 61] on label "Calendar" at bounding box center [1440, 67] width 40 height 11
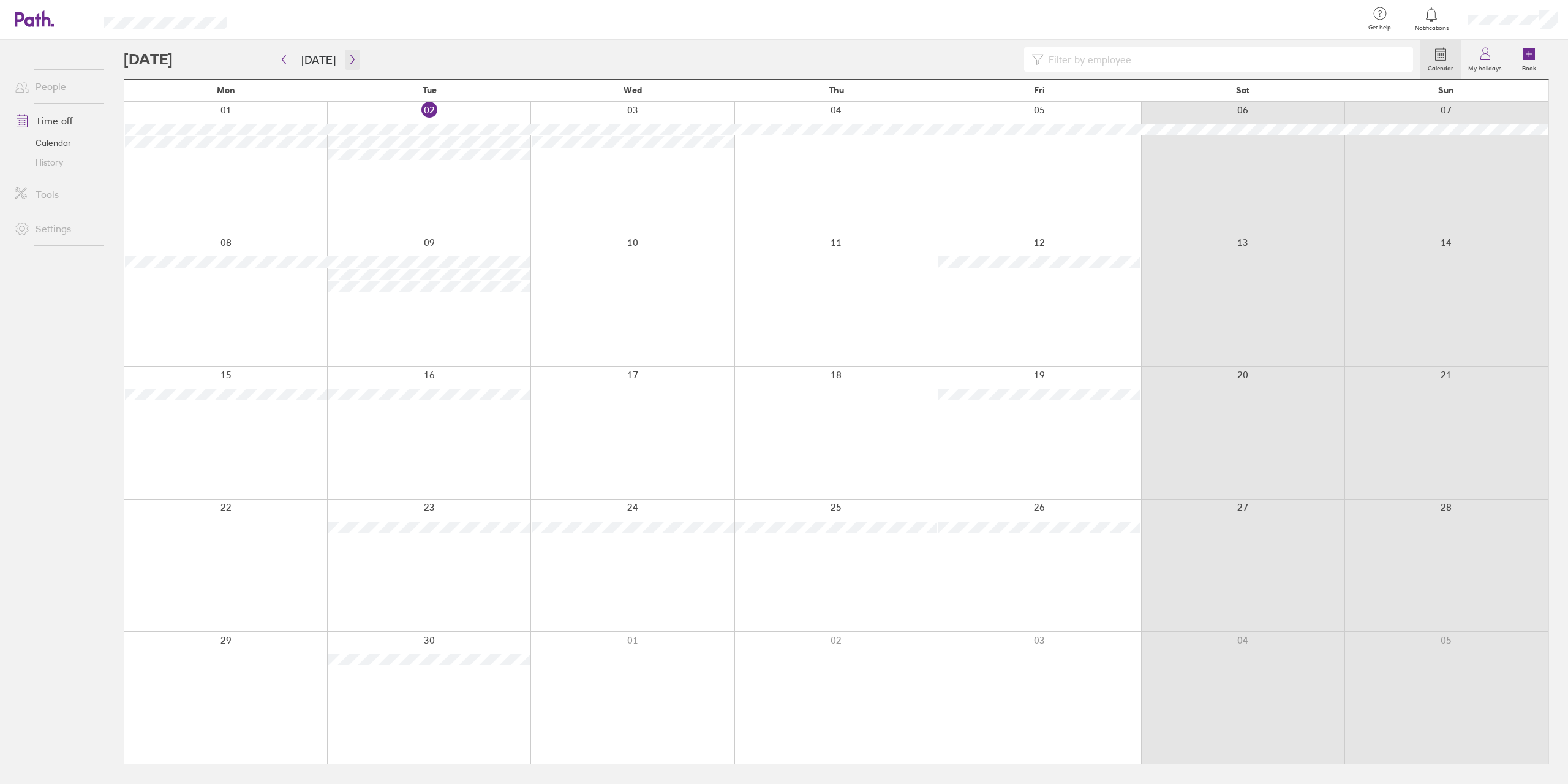
click at [348, 57] on icon "button" at bounding box center [353, 59] width 9 height 9
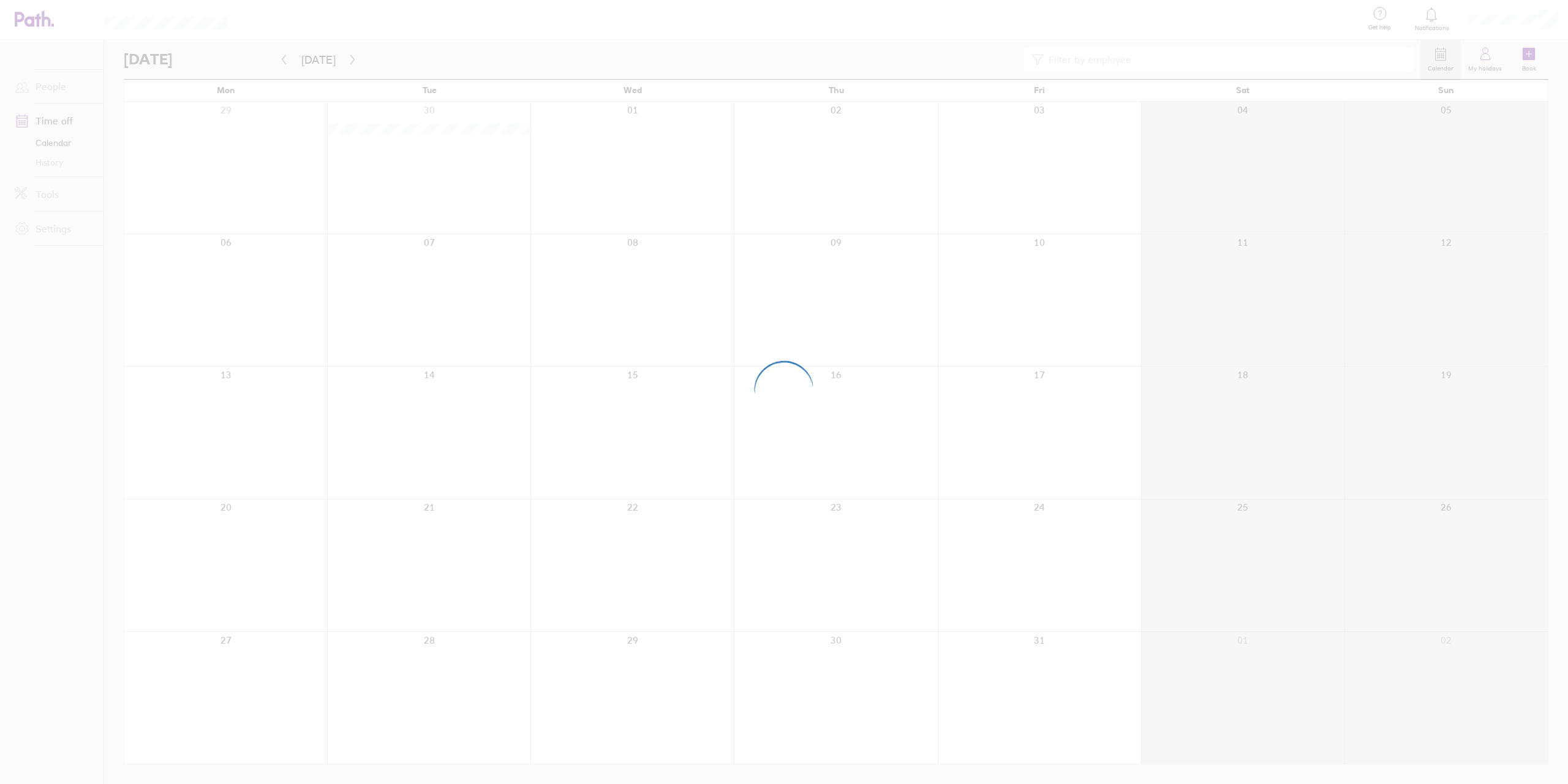
click at [347, 58] on div at bounding box center [784, 392] width 1568 height 784
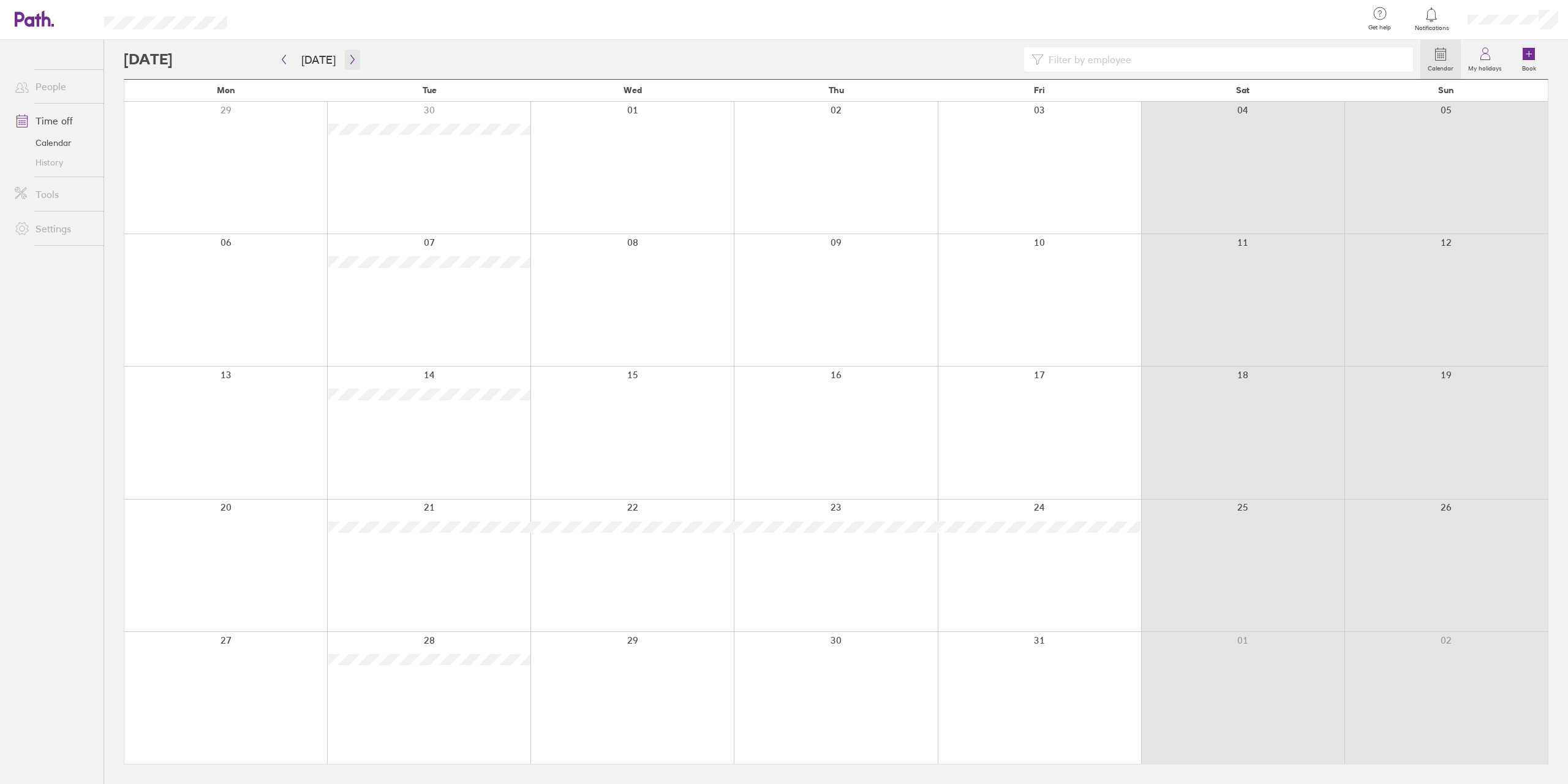
click at [353, 57] on icon "button" at bounding box center [353, 59] width 9 height 9
click at [350, 61] on icon "button" at bounding box center [353, 59] width 9 height 9
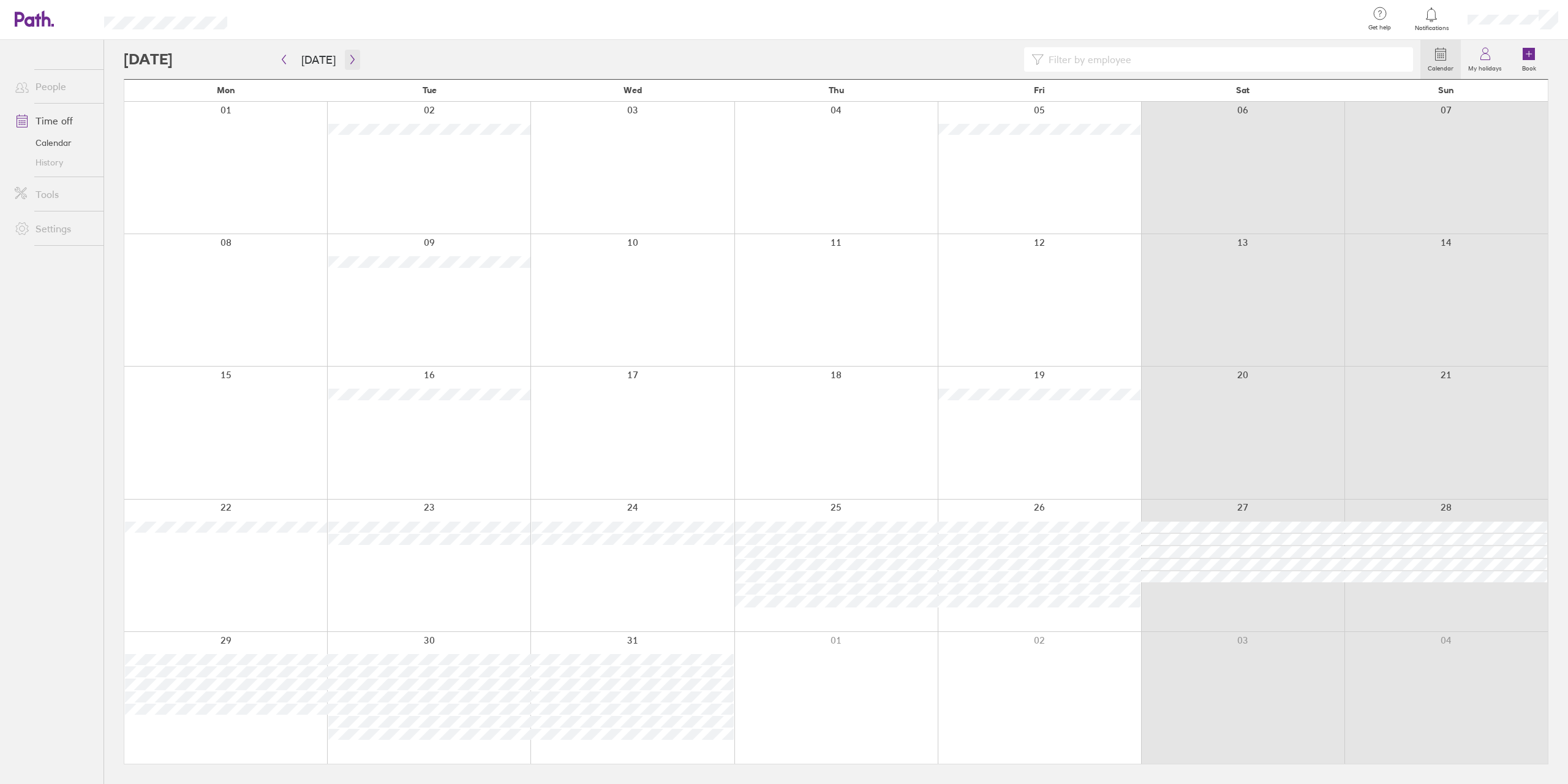
click at [348, 56] on icon "button" at bounding box center [353, 59] width 9 height 9
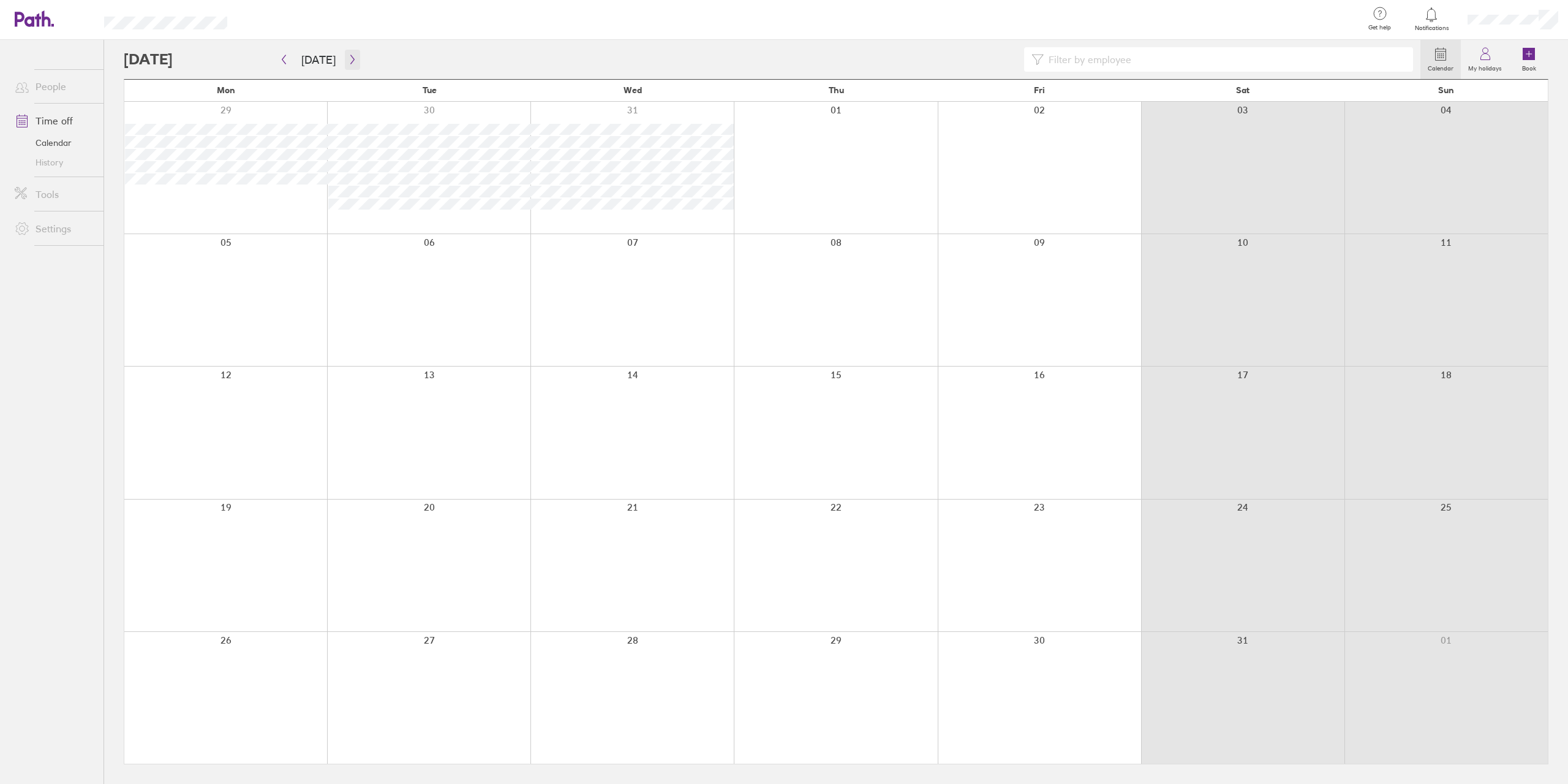
click at [348, 56] on icon "button" at bounding box center [353, 59] width 9 height 9
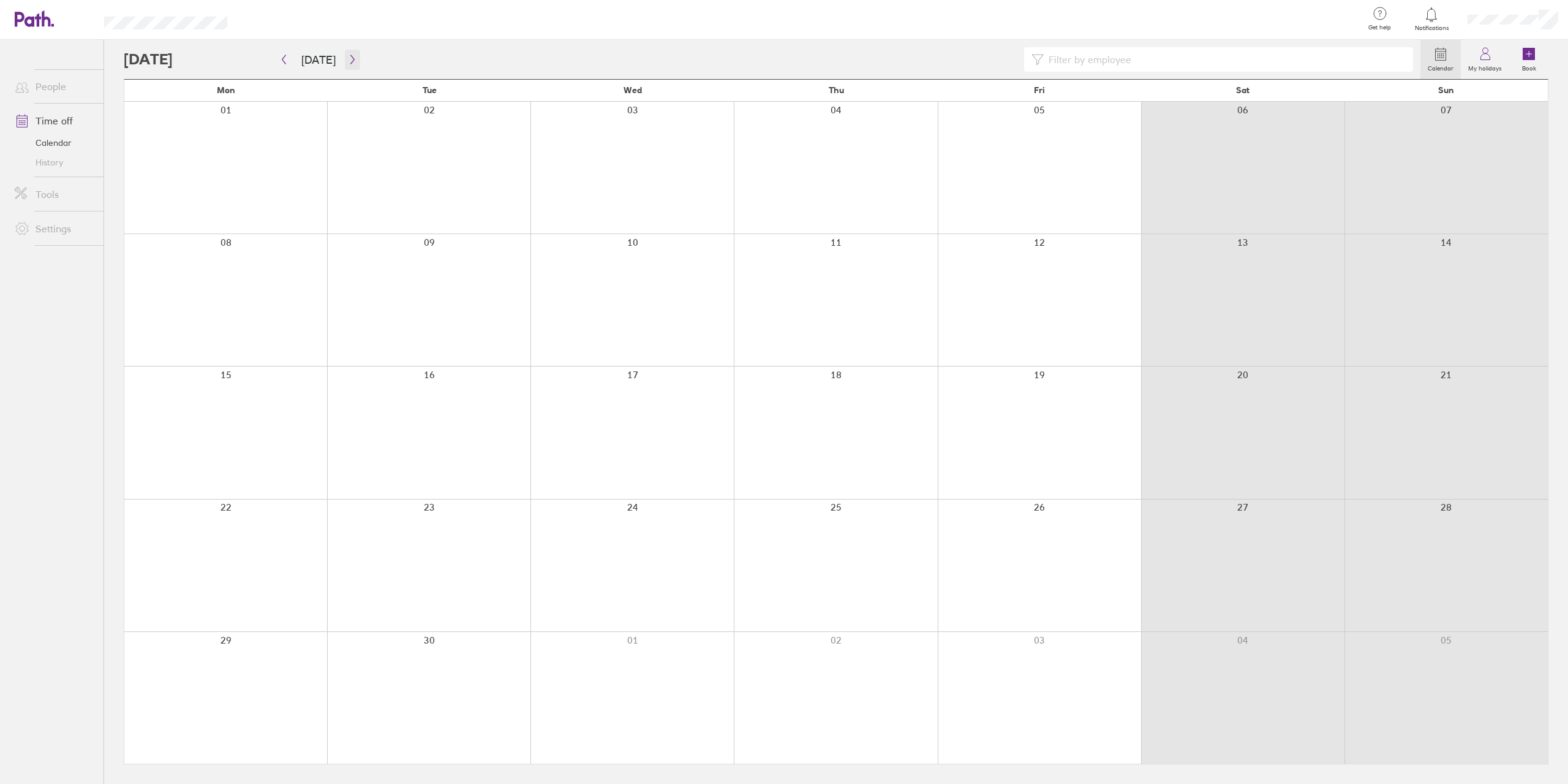
click at [348, 56] on icon "button" at bounding box center [353, 59] width 9 height 9
click at [622, 225] on div at bounding box center [632, 267] width 203 height 110
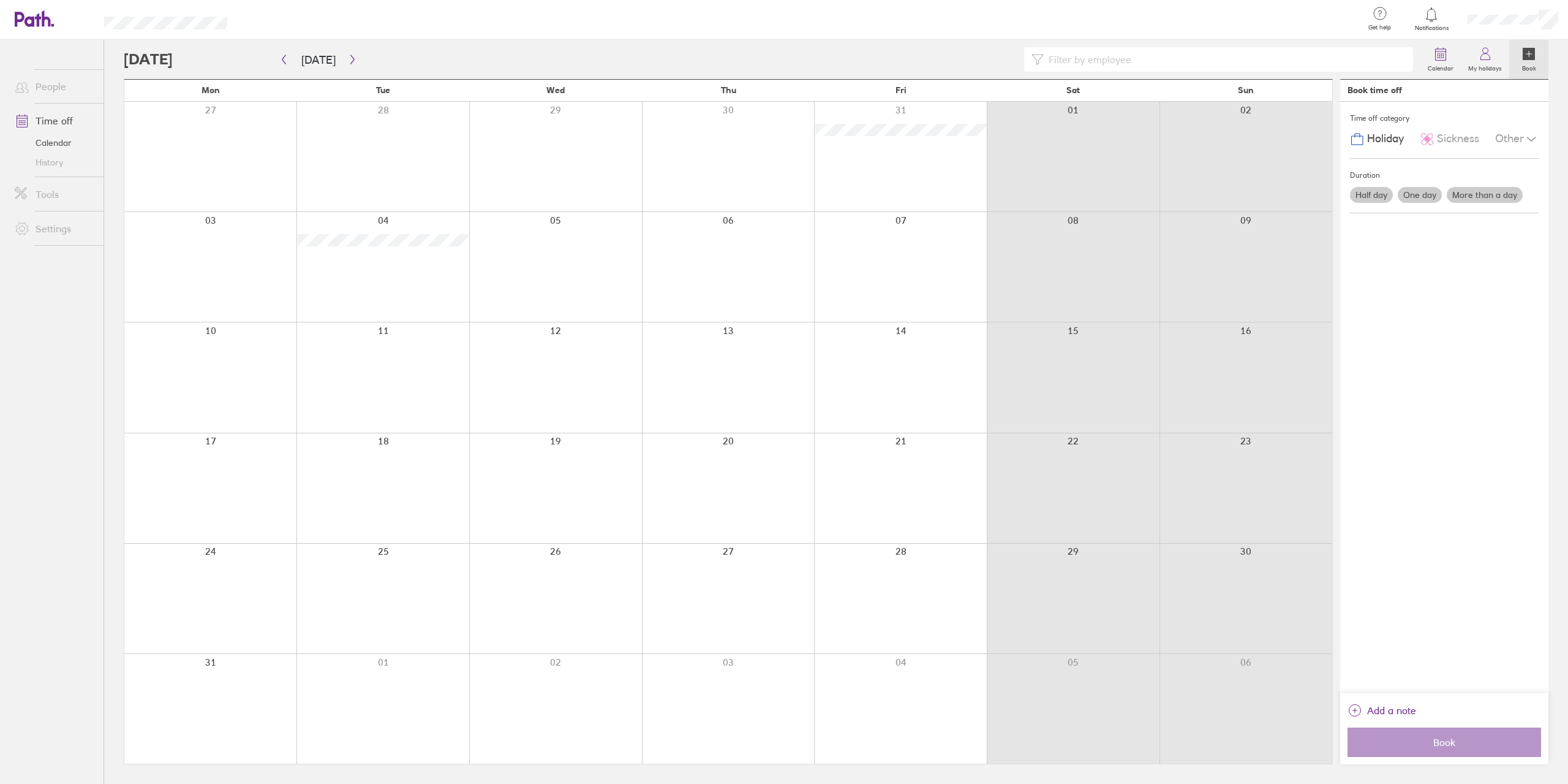
click at [1482, 193] on label "More than a day" at bounding box center [1484, 195] width 76 height 16
click at [0, 0] on input "More than a day" at bounding box center [0, 0] width 0 height 0
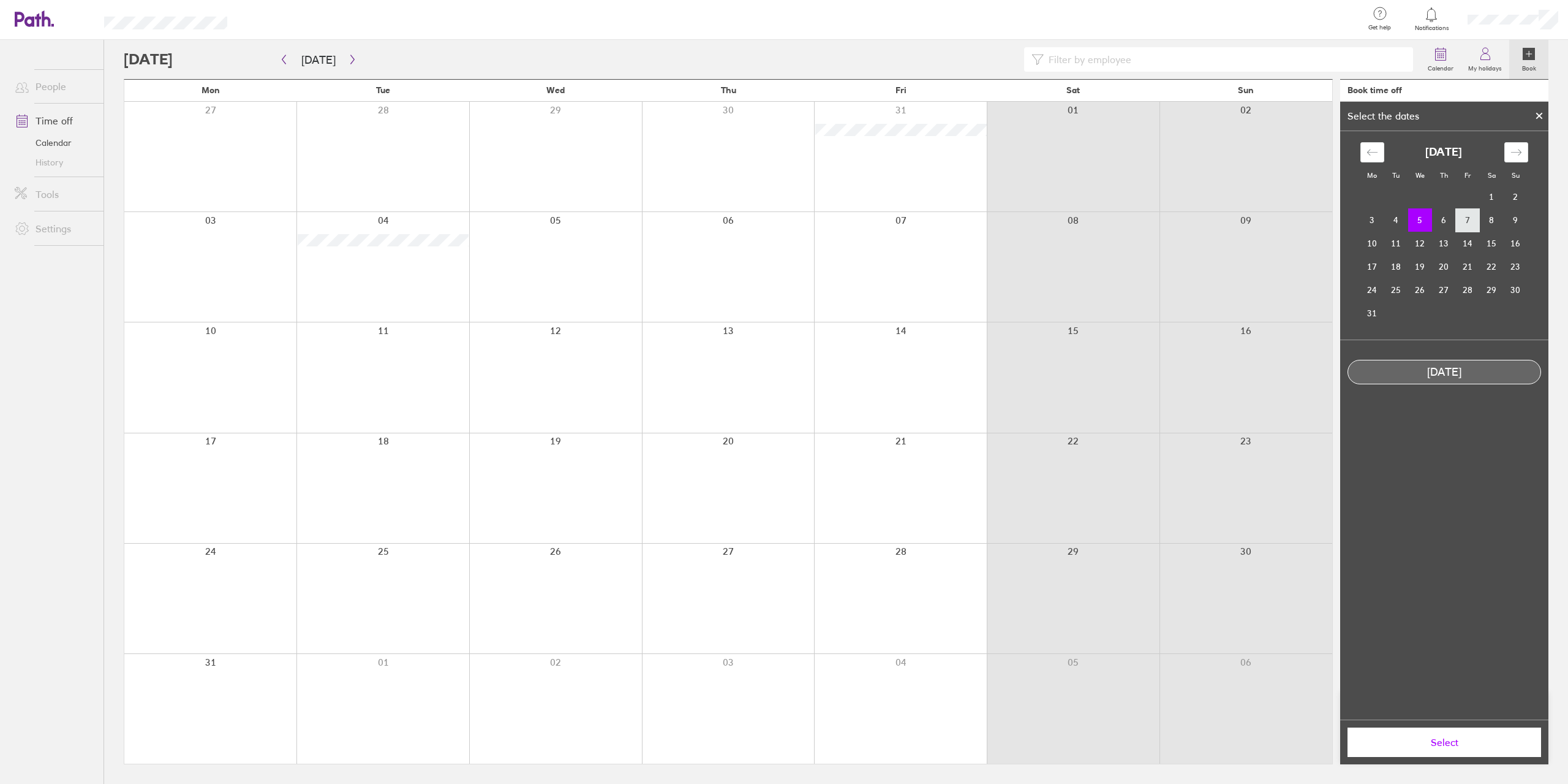
click at [1458, 216] on td "7" at bounding box center [1467, 220] width 24 height 24
click at [1429, 223] on td "5" at bounding box center [1419, 220] width 24 height 24
click at [1447, 737] on span "Select" at bounding box center [1445, 742] width 177 height 11
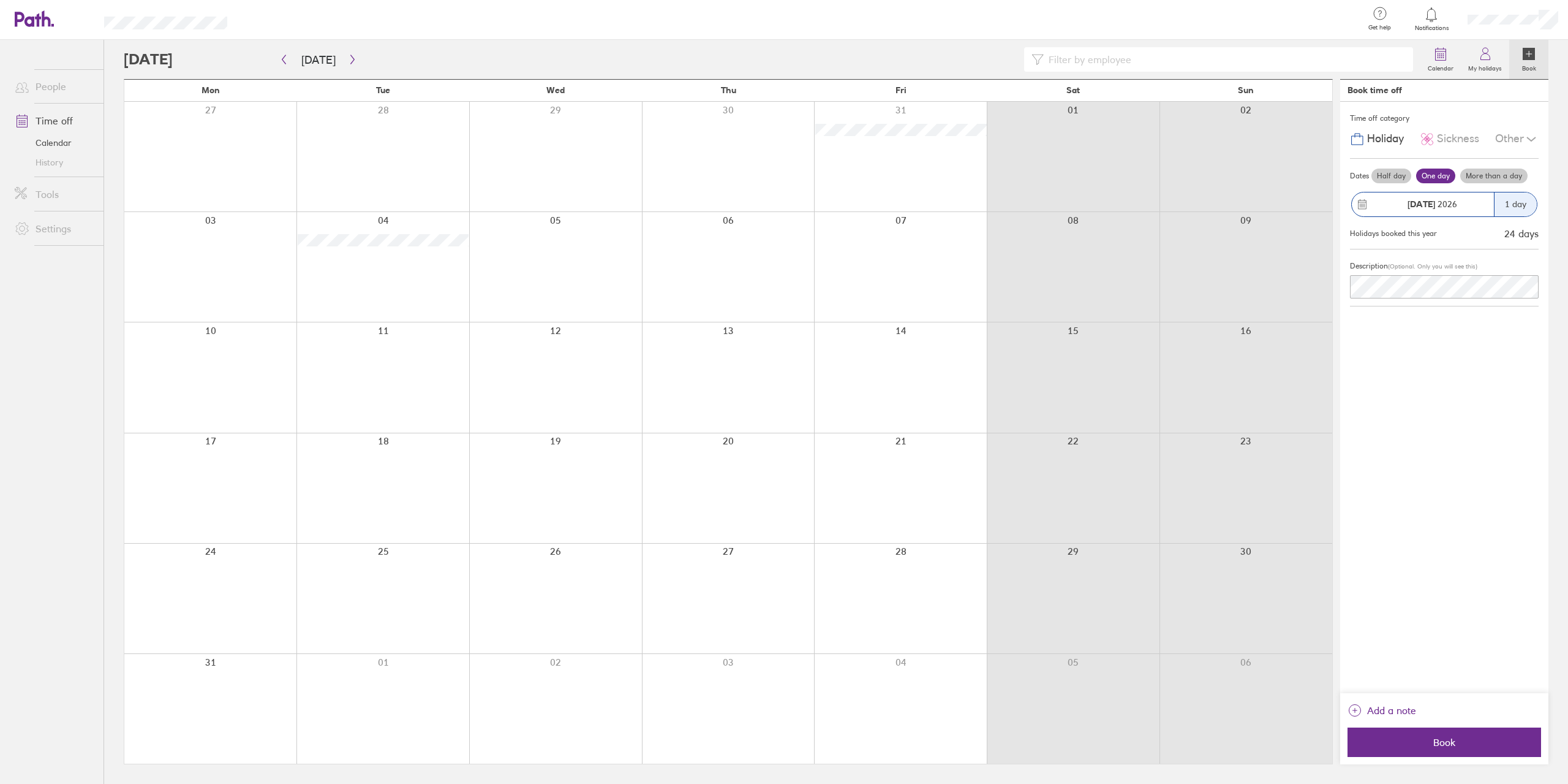
click at [1490, 176] on label "More than a day" at bounding box center [1495, 176] width 68 height 15
click at [0, 0] on input "More than a day" at bounding box center [0, 0] width 0 height 0
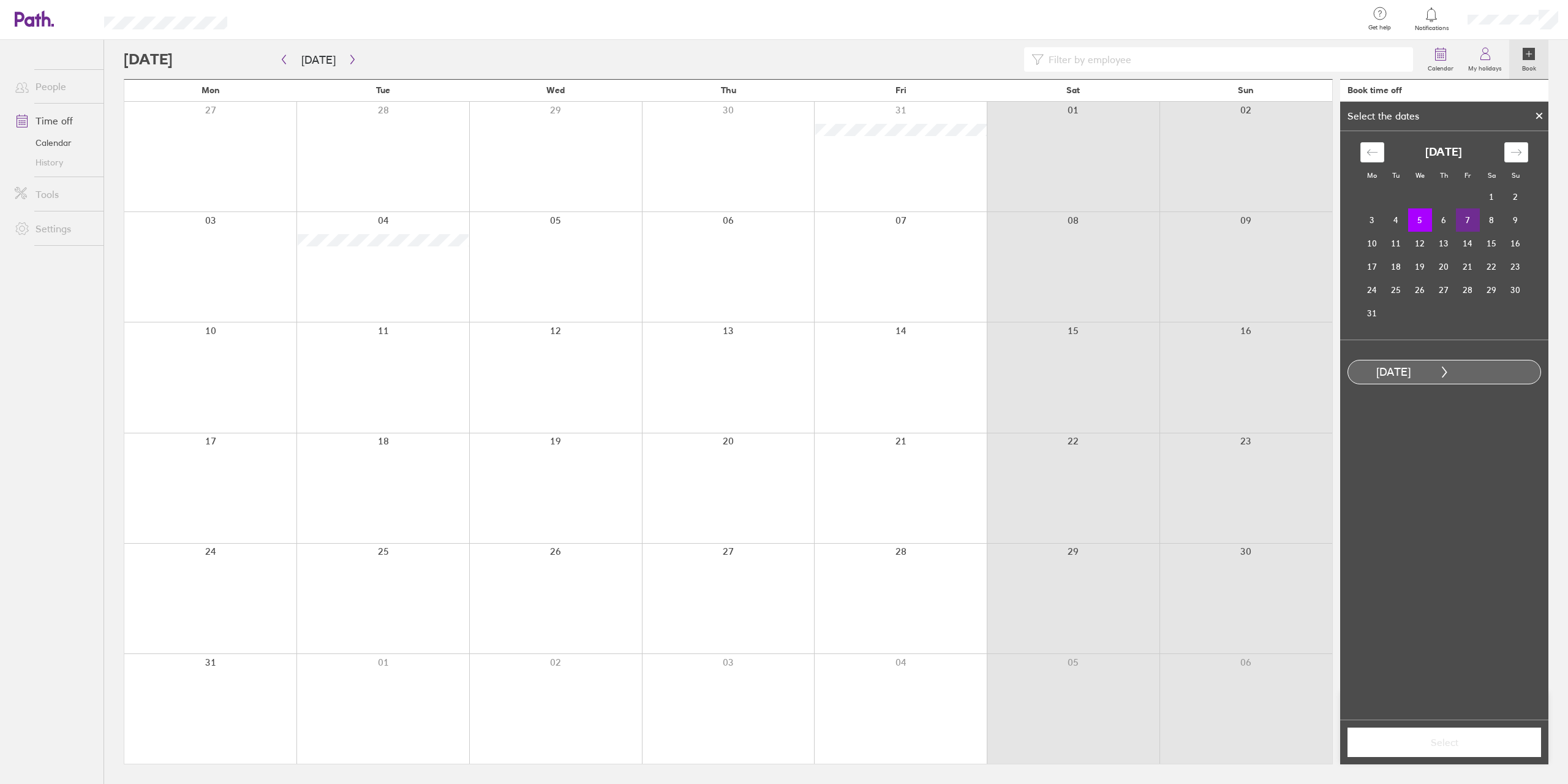
click at [1465, 219] on td "7" at bounding box center [1467, 220] width 24 height 24
click at [1476, 739] on span "Select" at bounding box center [1445, 742] width 177 height 11
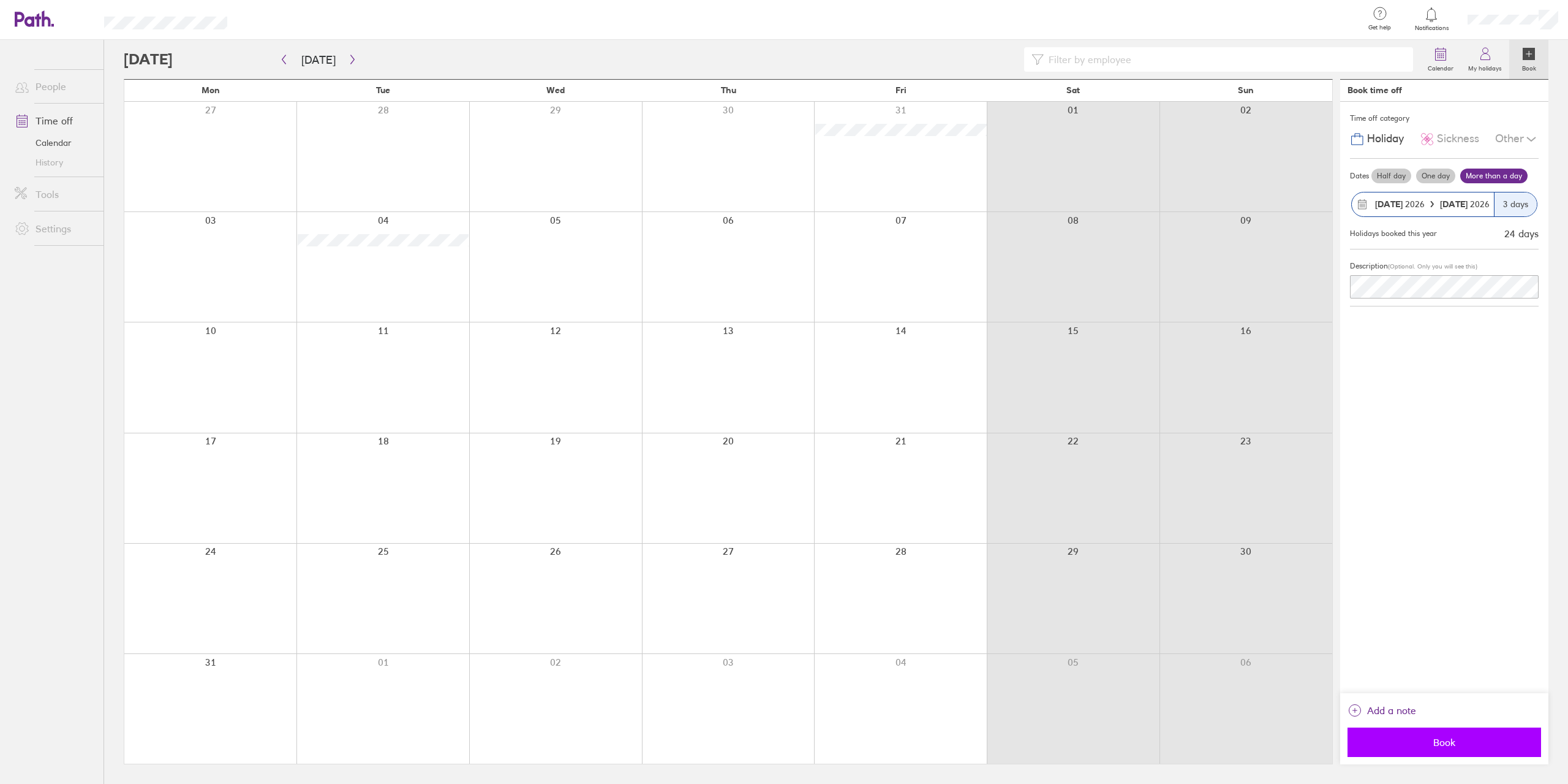
click at [1462, 746] on span "Book" at bounding box center [1445, 742] width 177 height 11
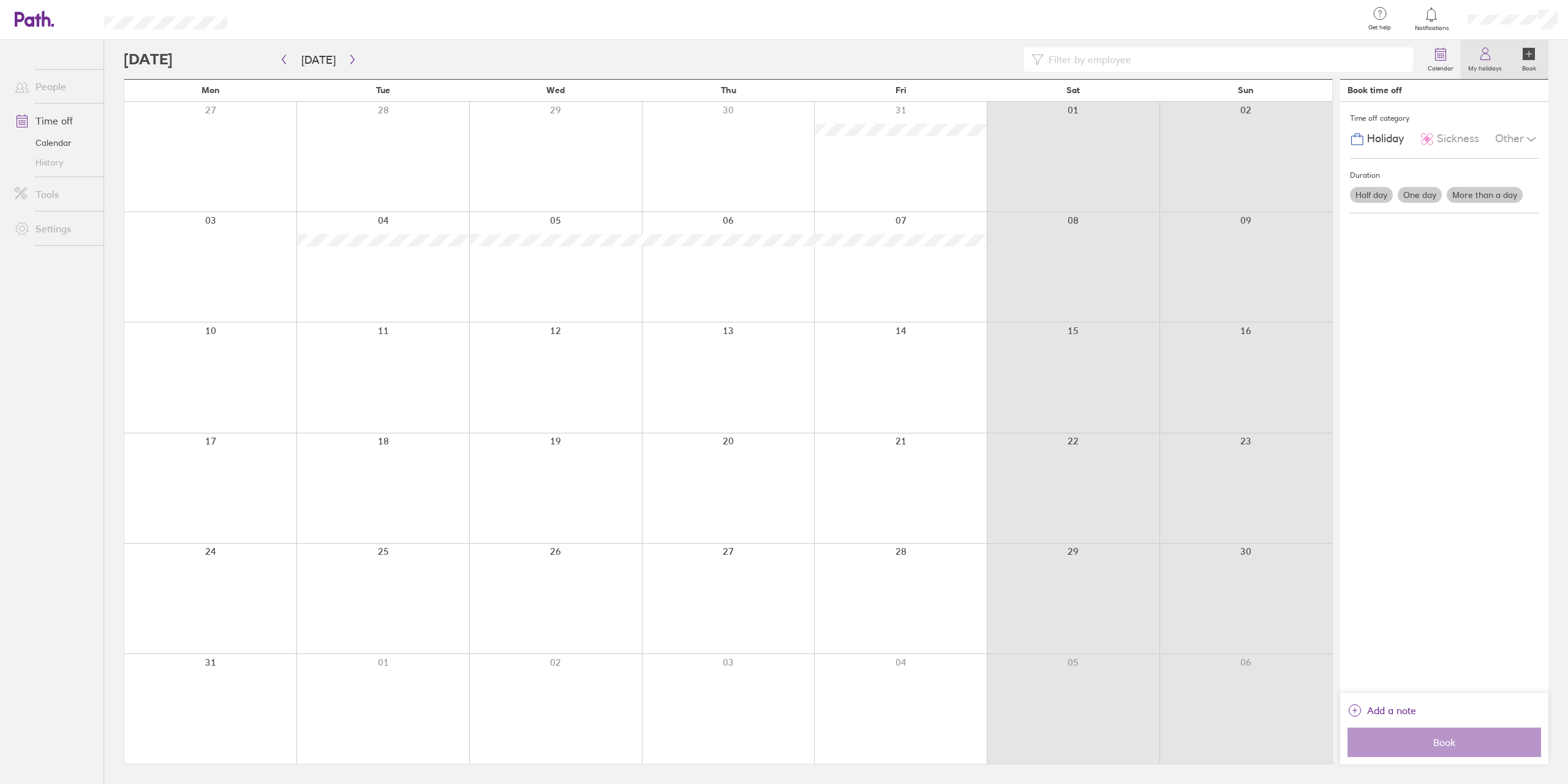
click at [1489, 61] on icon at bounding box center [1486, 55] width 15 height 15
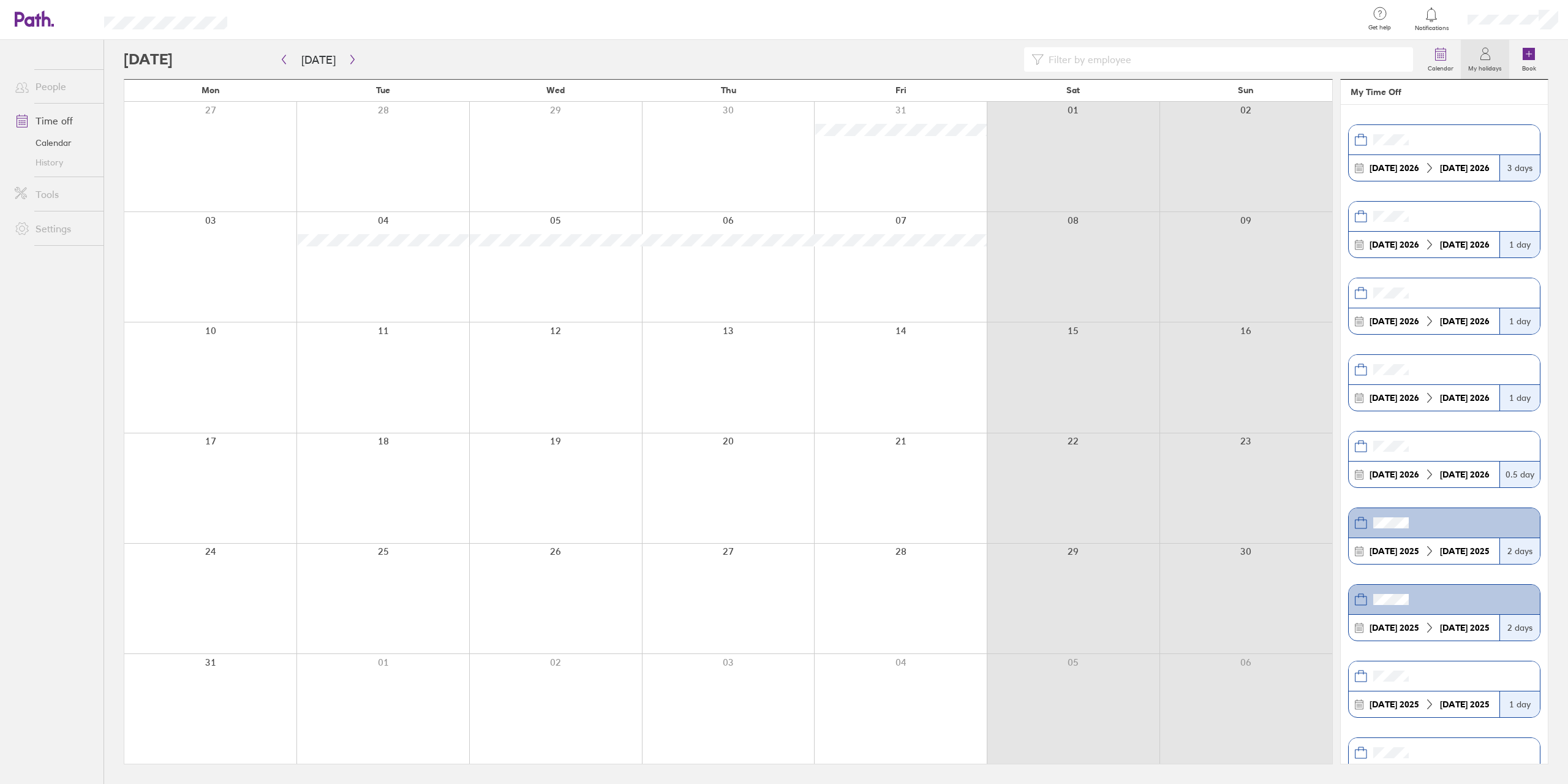
click at [1446, 166] on strong "[DATE]" at bounding box center [1453, 168] width 27 height 11
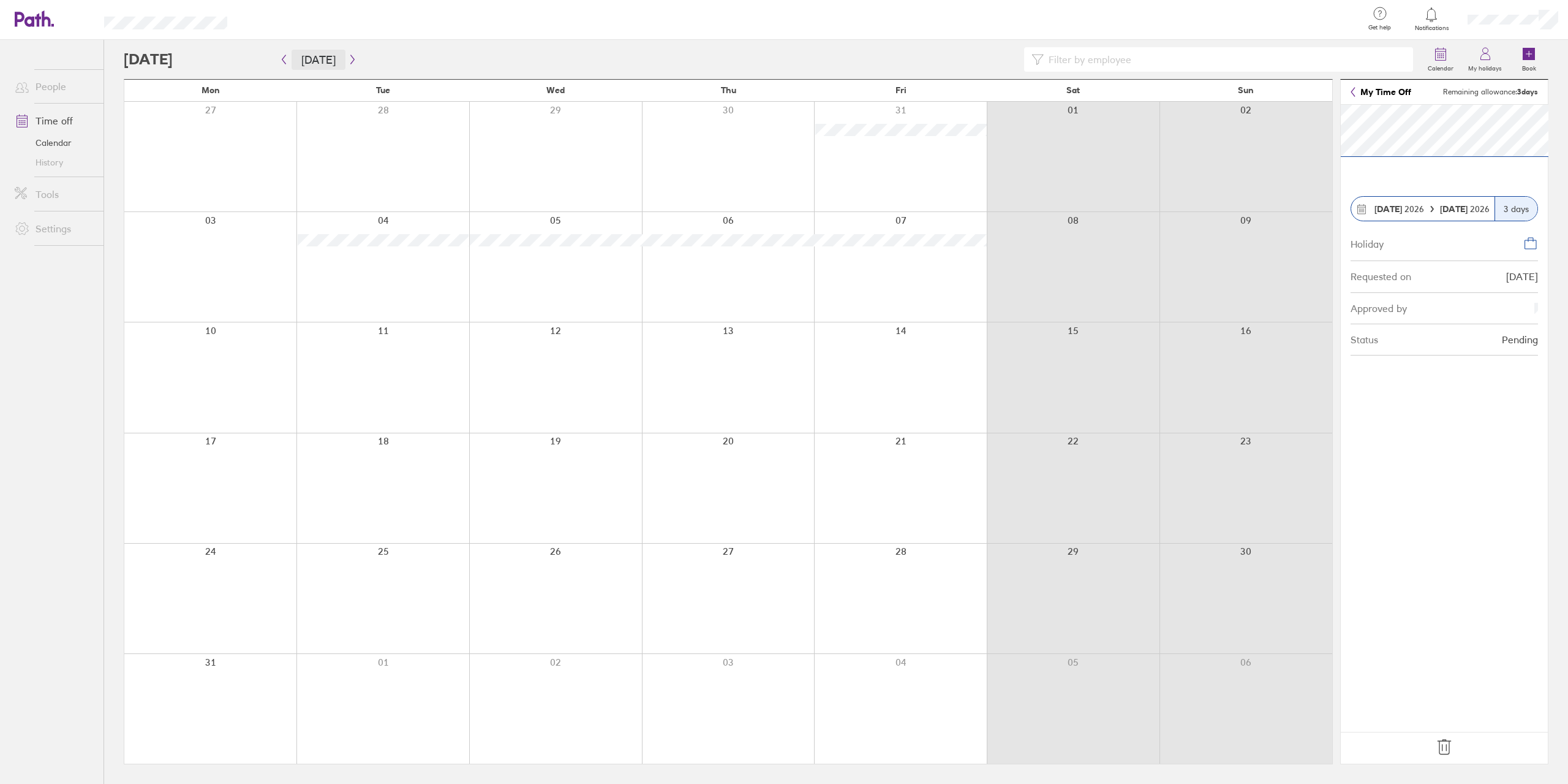
click at [302, 59] on button "[DATE]" at bounding box center [318, 60] width 54 height 21
